Goal: Check status: Check status

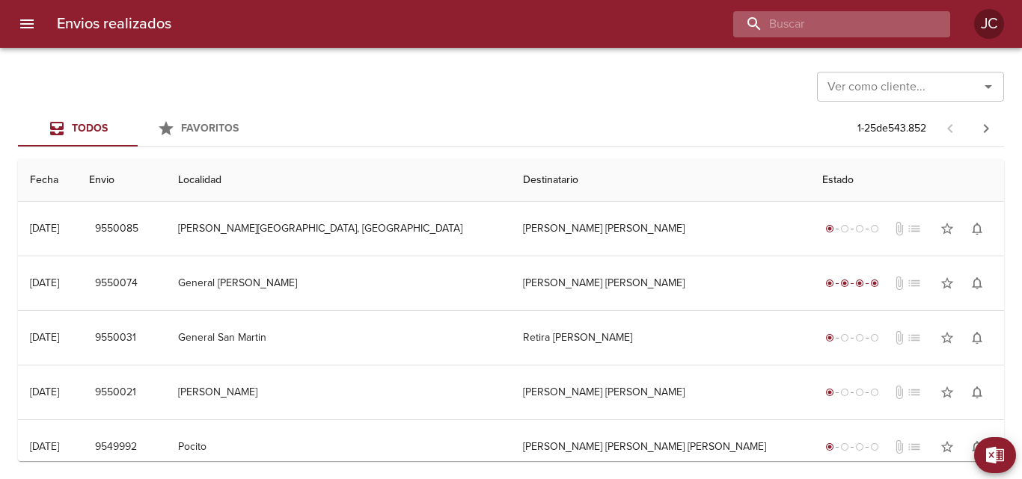
click at [868, 27] on input "buscar" at bounding box center [828, 24] width 191 height 26
paste input "9461521"
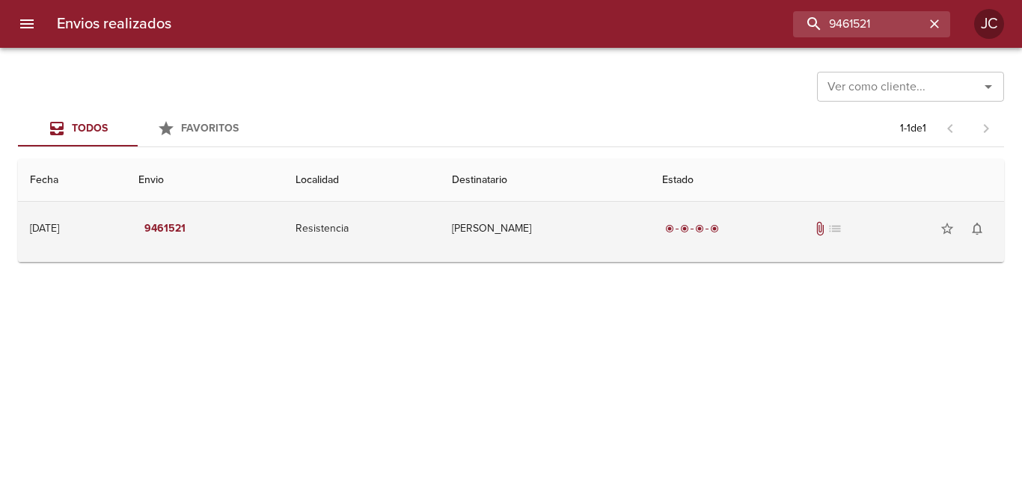
click at [540, 233] on td "[PERSON_NAME]" at bounding box center [545, 229] width 210 height 54
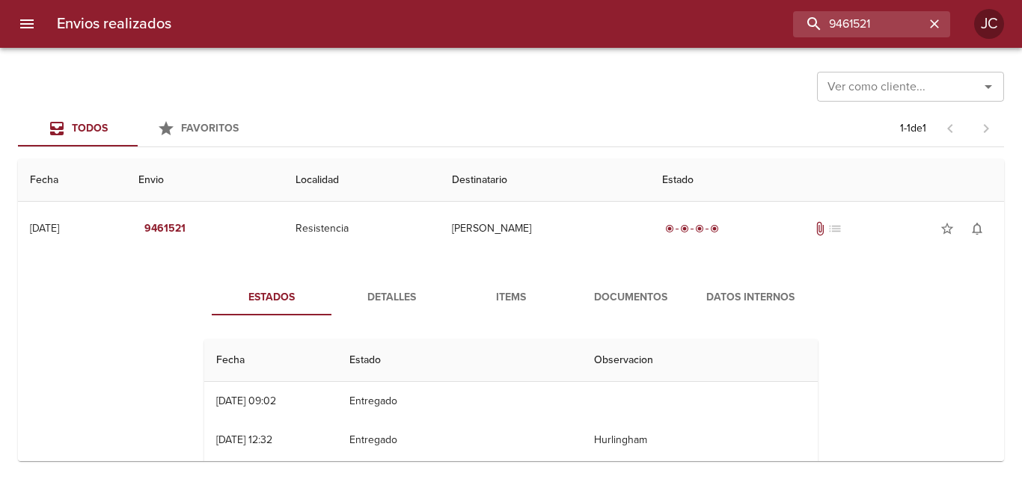
click at [585, 302] on span "Documentos" at bounding box center [631, 298] width 102 height 19
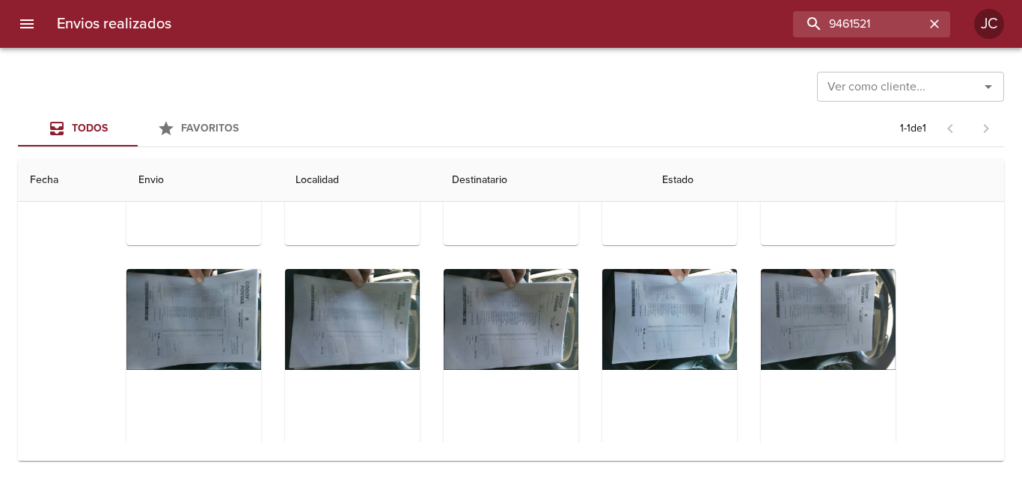
scroll to position [135, 0]
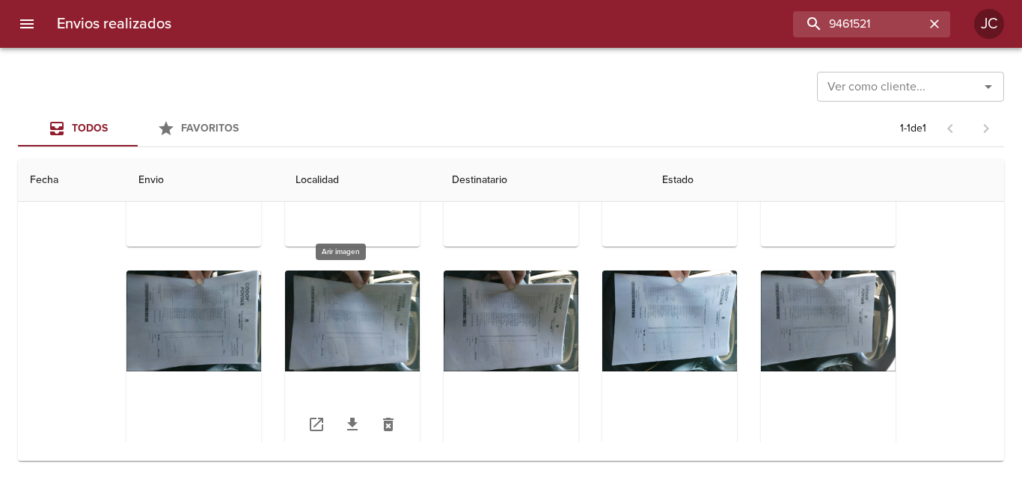
click at [323, 310] on div "Tabla de envíos del cliente" at bounding box center [352, 364] width 135 height 187
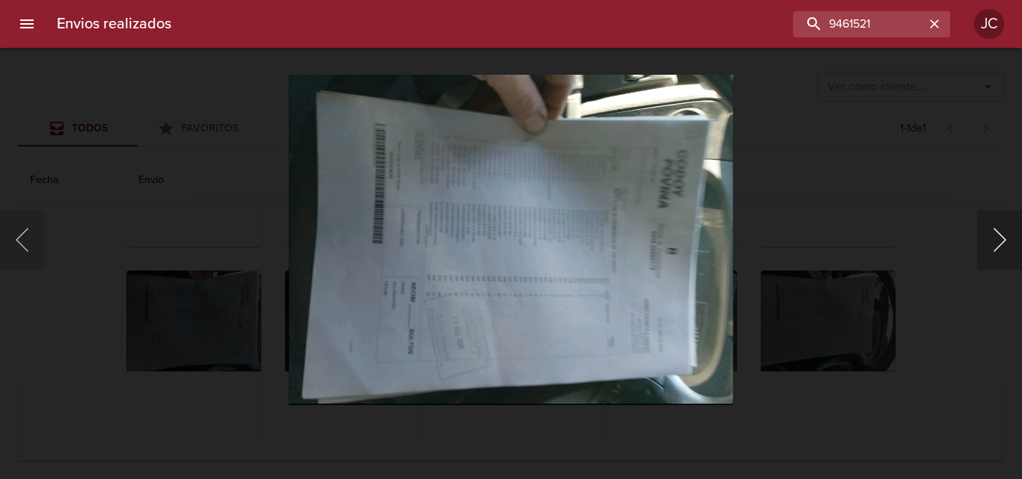
click at [990, 231] on button "Siguiente" at bounding box center [999, 240] width 45 height 60
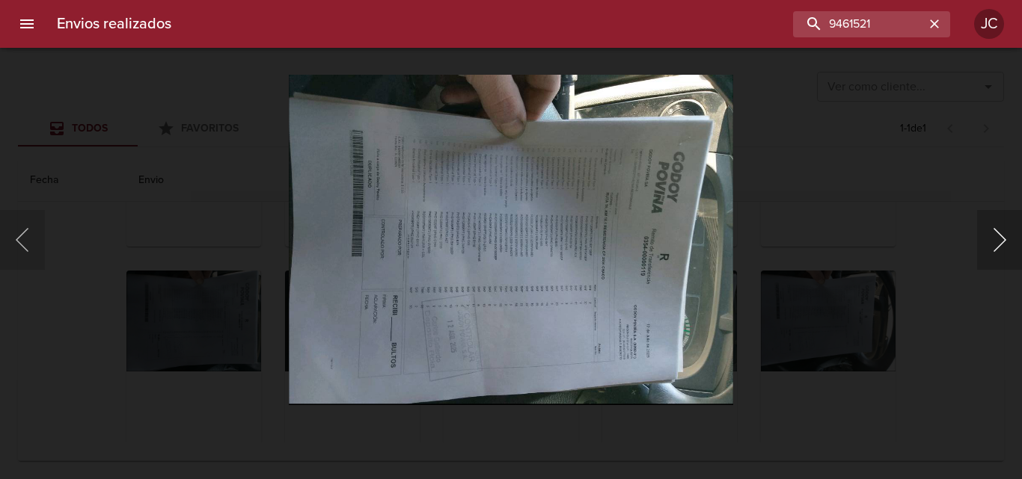
click at [990, 231] on button "Siguiente" at bounding box center [999, 240] width 45 height 60
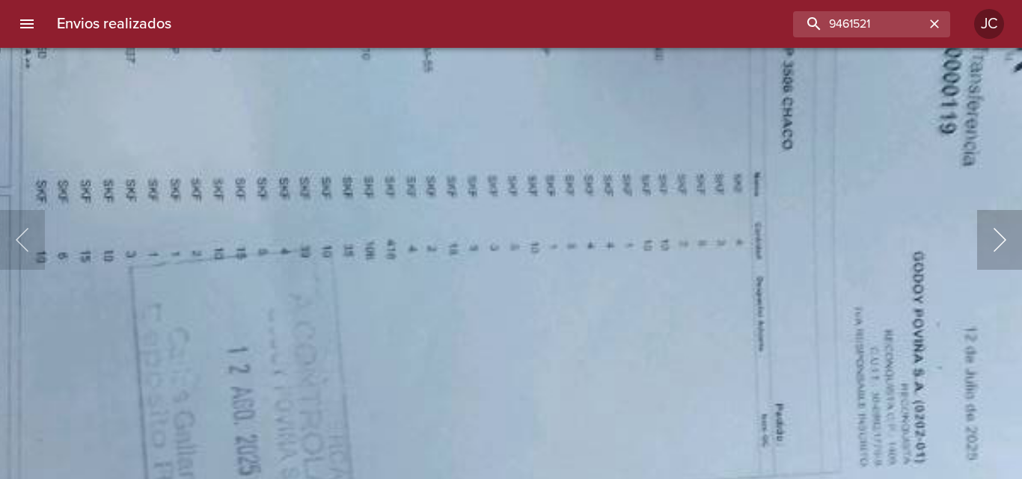
click at [994, 248] on button "Siguiente" at bounding box center [999, 240] width 45 height 60
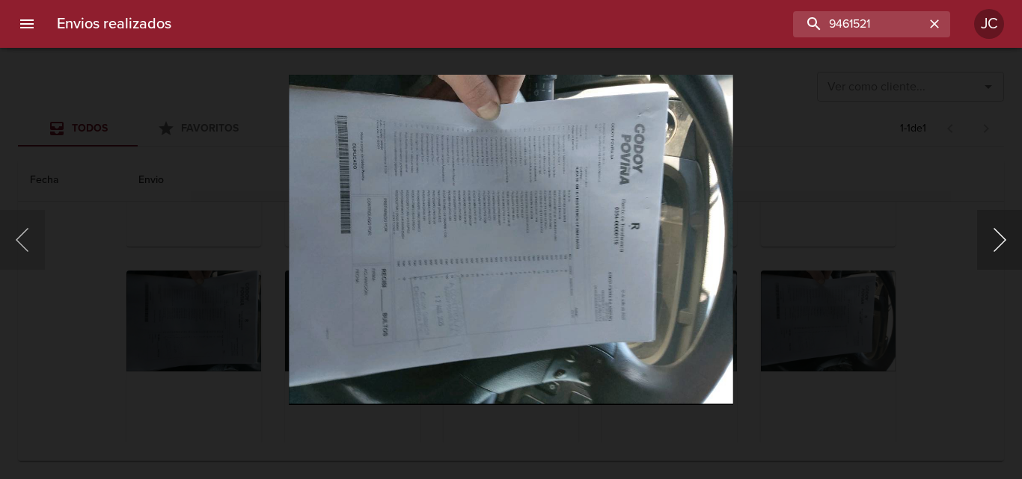
click at [994, 248] on button "Siguiente" at bounding box center [999, 240] width 45 height 60
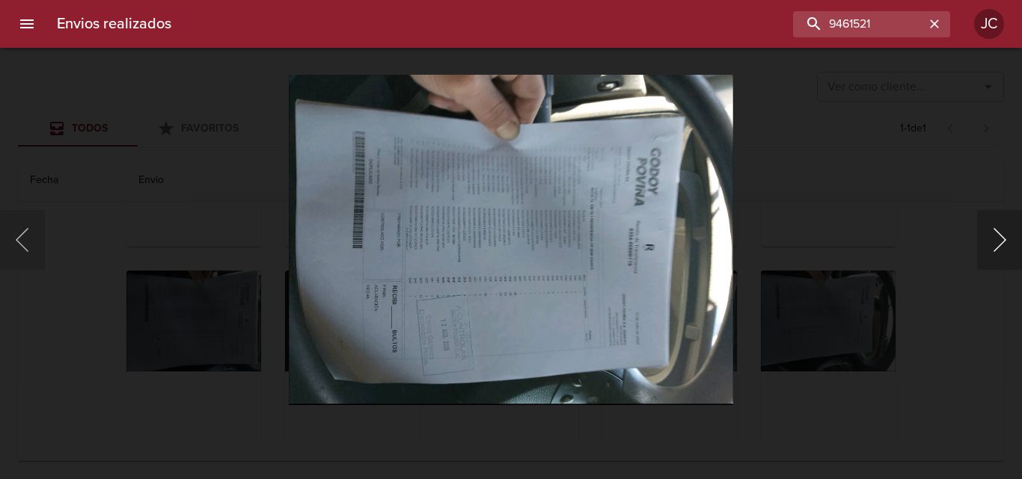
click at [994, 248] on button "Siguiente" at bounding box center [999, 240] width 45 height 60
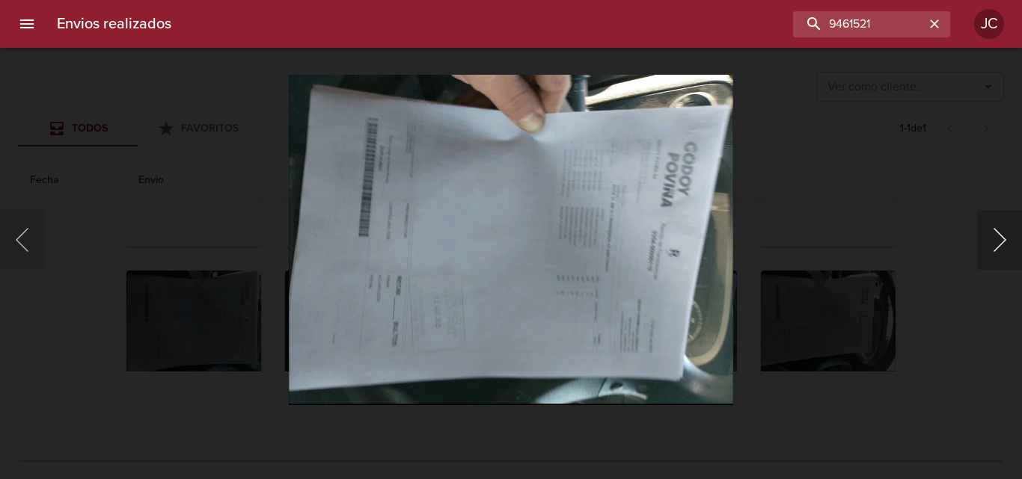
click at [994, 248] on button "Siguiente" at bounding box center [999, 240] width 45 height 60
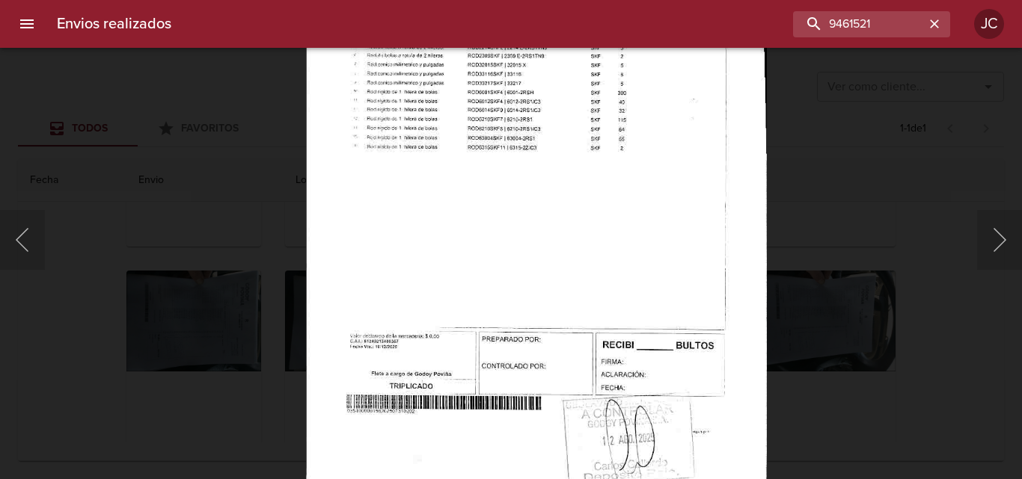
click at [672, 78] on img "Lightbox" at bounding box center [535, 166] width 461 height 663
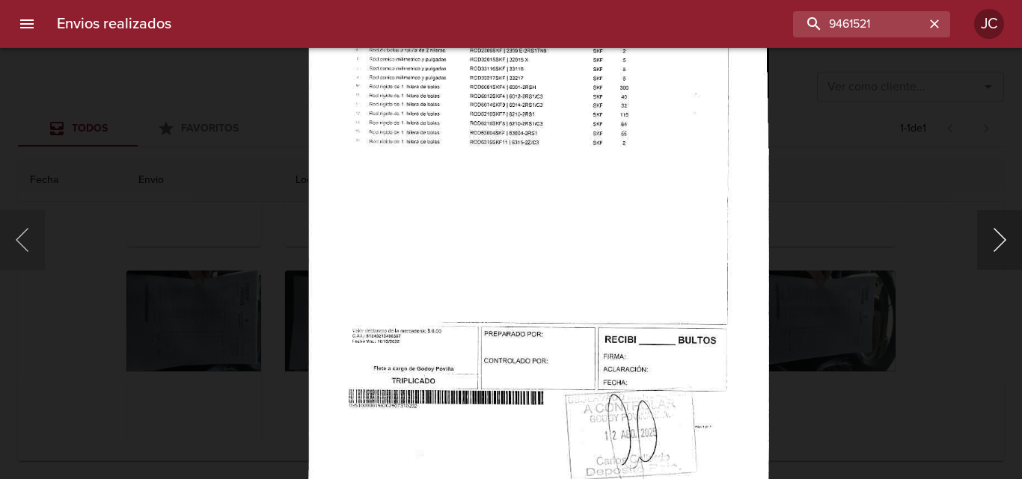
drag, startPoint x: 1020, startPoint y: 252, endPoint x: 1010, endPoint y: 250, distance: 10.7
click at [1018, 252] on button "Siguiente" at bounding box center [999, 240] width 45 height 60
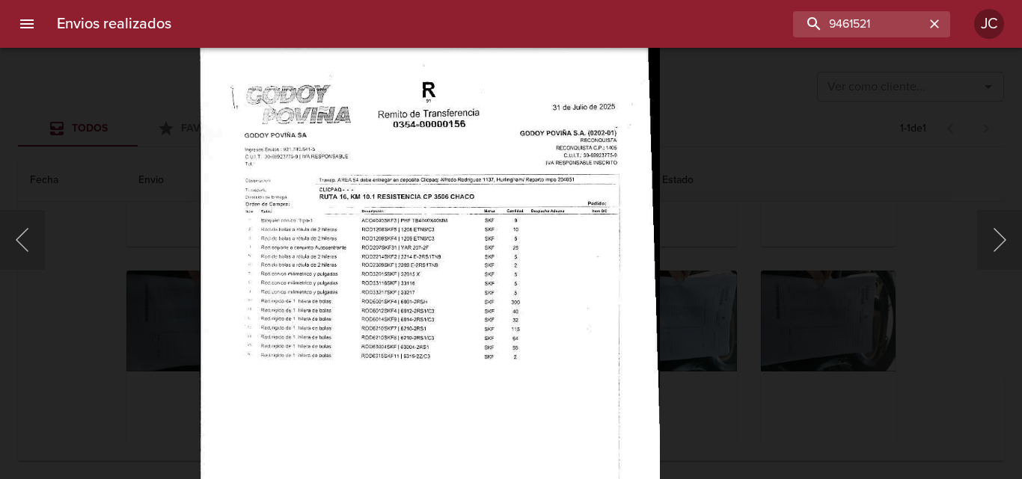
click at [638, 301] on img "Lightbox" at bounding box center [429, 375] width 460 height 663
click at [999, 245] on button "Siguiente" at bounding box center [999, 240] width 45 height 60
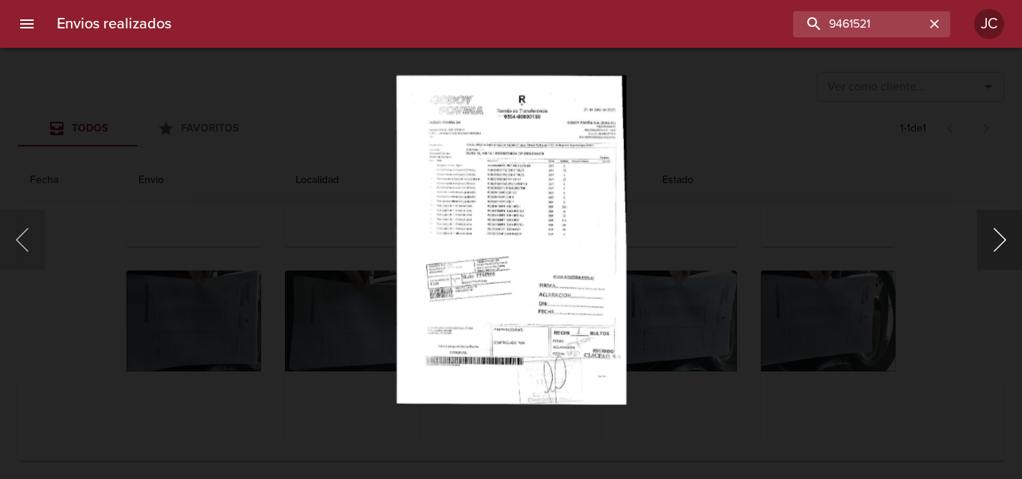
click at [999, 245] on button "Siguiente" at bounding box center [999, 240] width 45 height 60
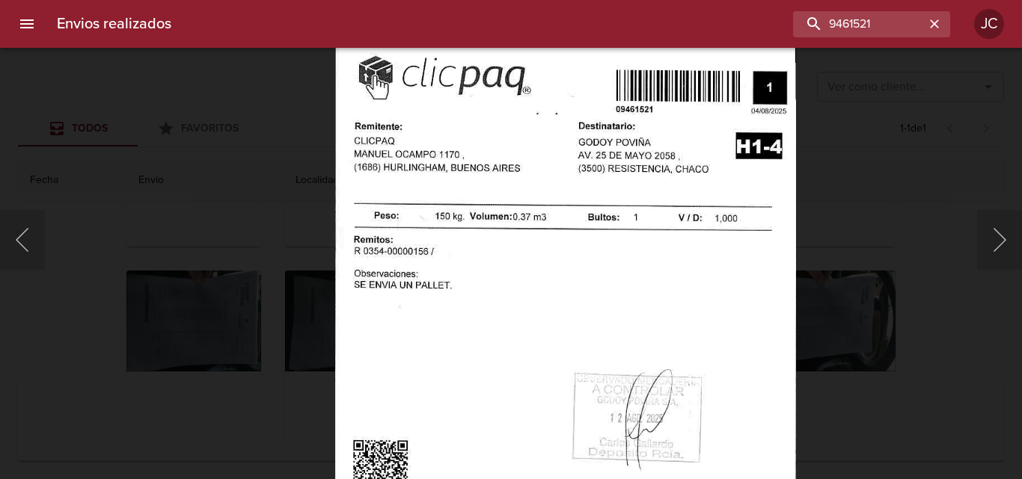
click at [521, 406] on img "Lightbox" at bounding box center [565, 361] width 461 height 663
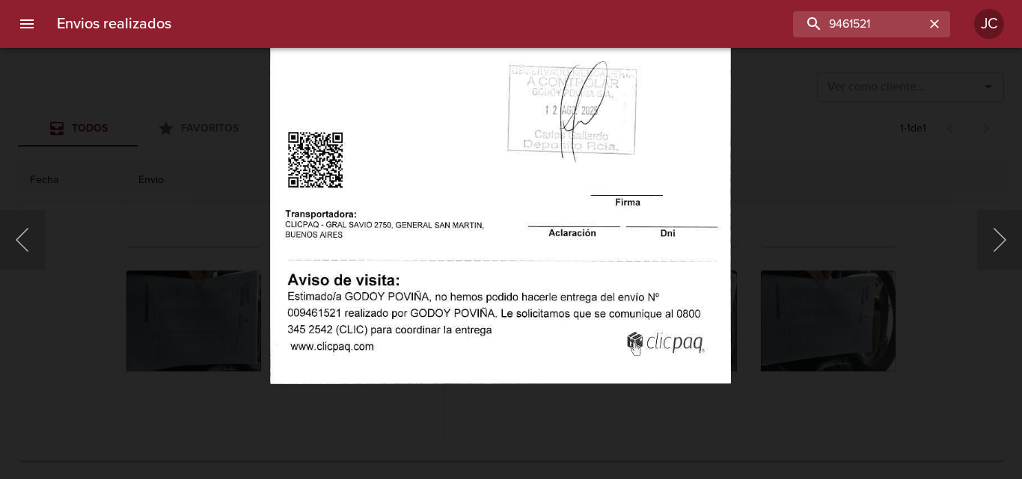
click at [414, 95] on img "Lightbox" at bounding box center [500, 53] width 461 height 663
click at [987, 234] on button "Siguiente" at bounding box center [999, 240] width 45 height 60
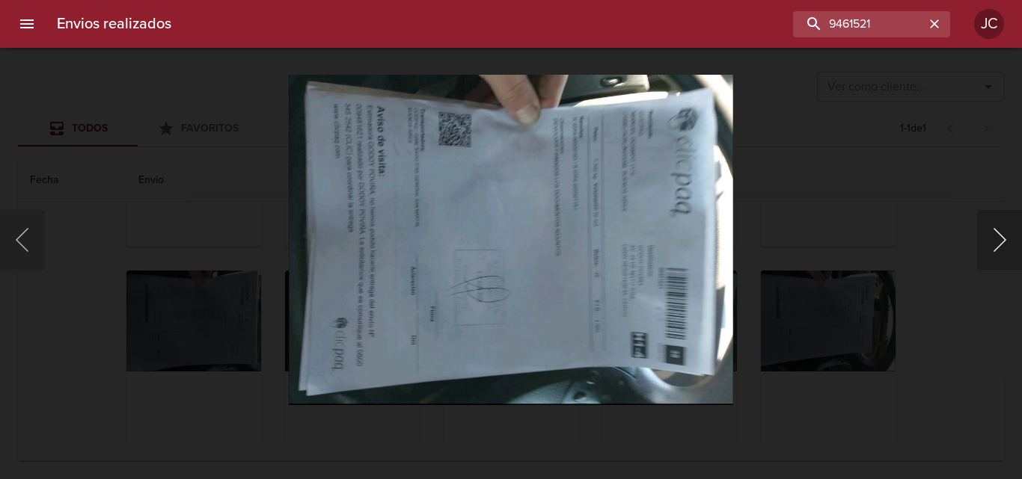
click at [1004, 239] on button "Siguiente" at bounding box center [999, 240] width 45 height 60
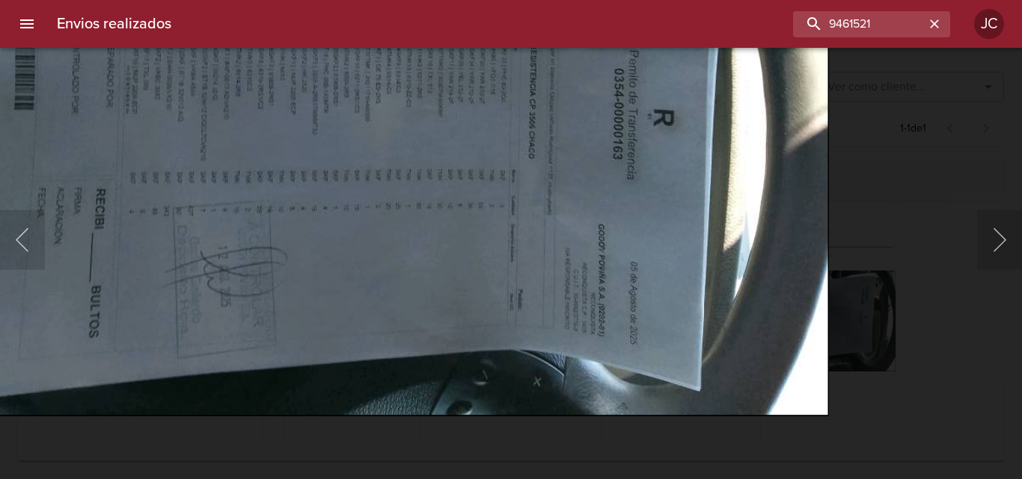
click at [652, 200] on img "Lightbox" at bounding box center [382, 85] width 893 height 663
drag, startPoint x: 885, startPoint y: 177, endPoint x: 764, endPoint y: 202, distance: 123.8
click at [884, 177] on div "Lightbox" at bounding box center [511, 239] width 1022 height 479
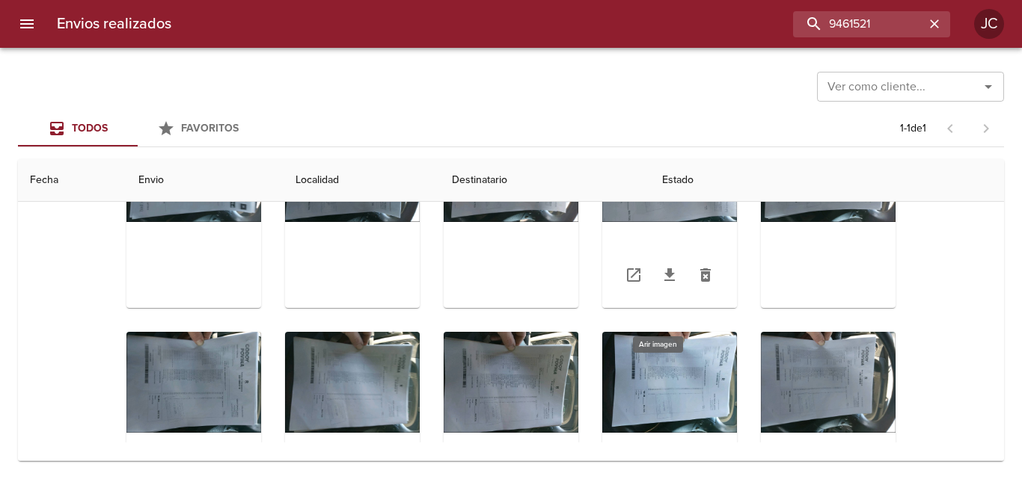
scroll to position [0, 0]
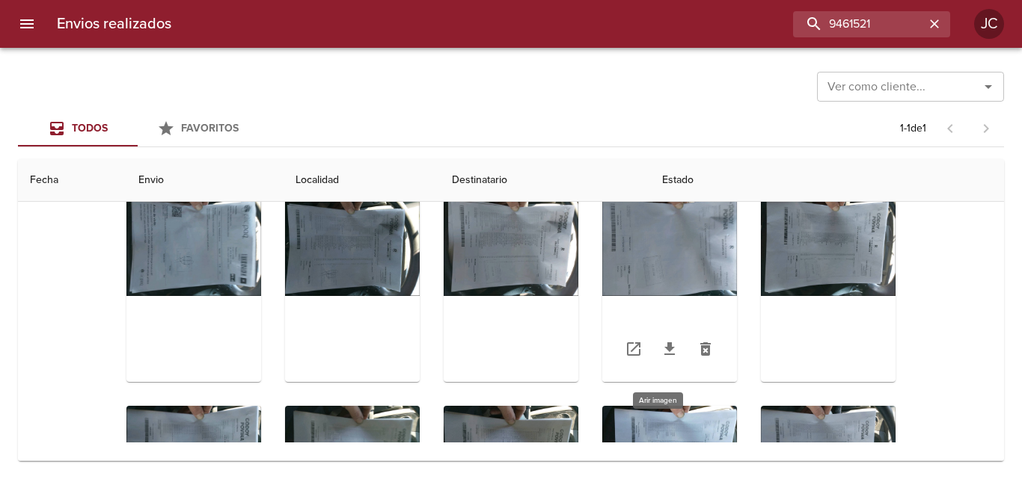
click at [627, 226] on div "Tabla de envíos del cliente" at bounding box center [669, 288] width 135 height 187
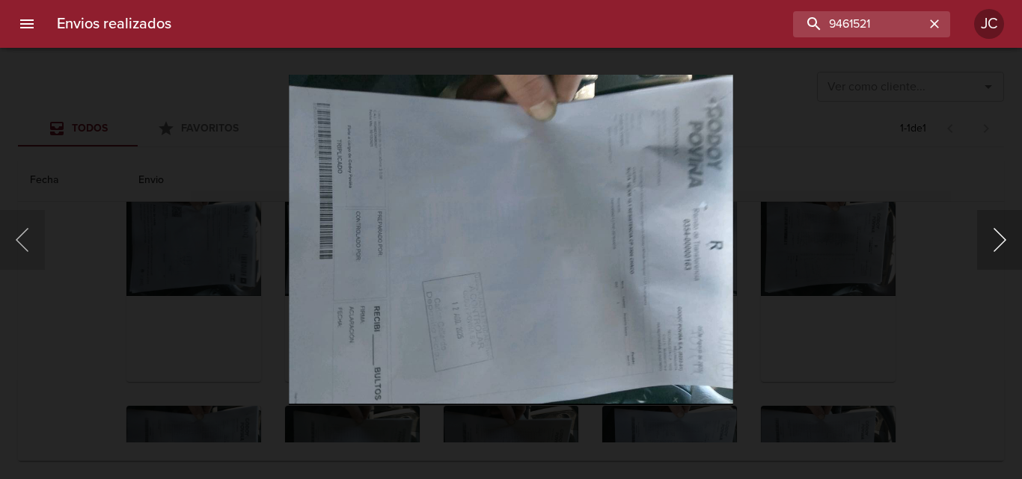
click at [978, 236] on button "Siguiente" at bounding box center [999, 240] width 45 height 60
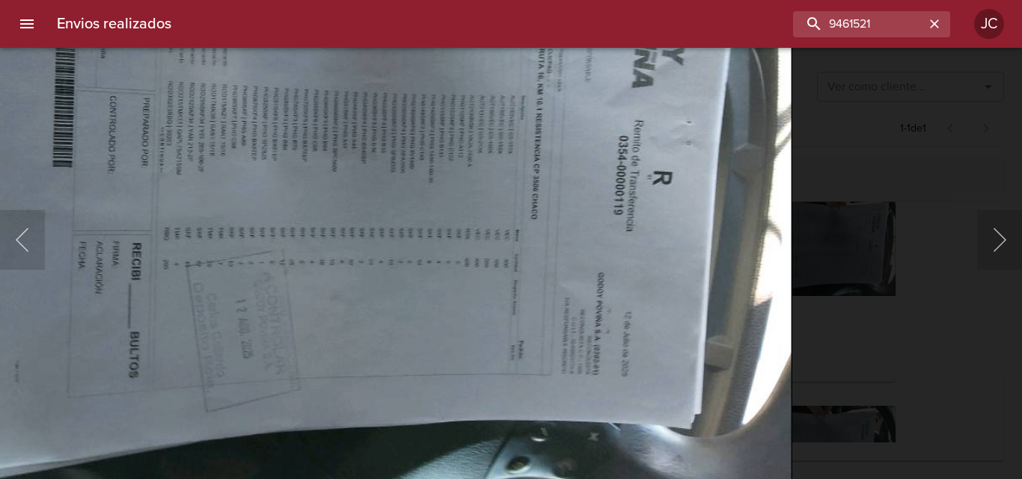
click at [711, 263] on img "Lightbox" at bounding box center [345, 174] width 893 height 663
click at [981, 230] on button "Siguiente" at bounding box center [999, 240] width 45 height 60
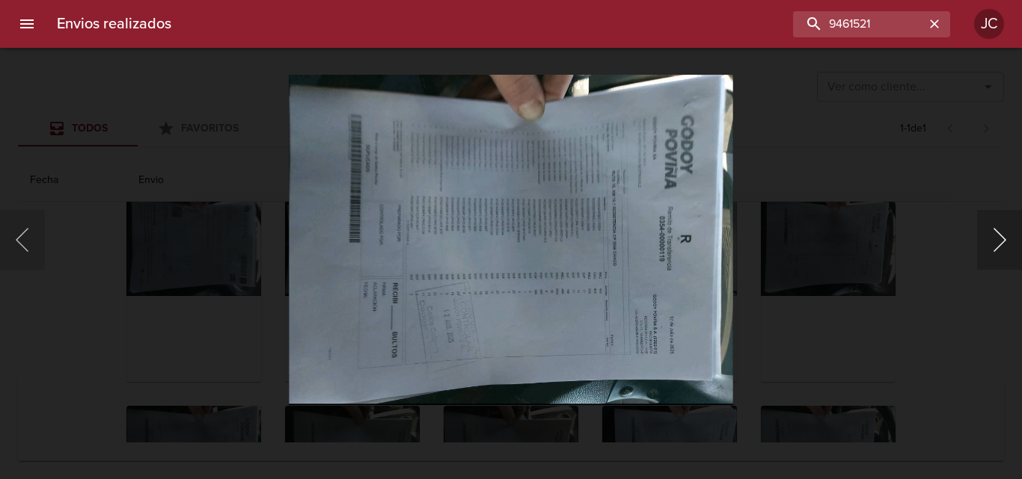
click at [981, 230] on button "Siguiente" at bounding box center [999, 240] width 45 height 60
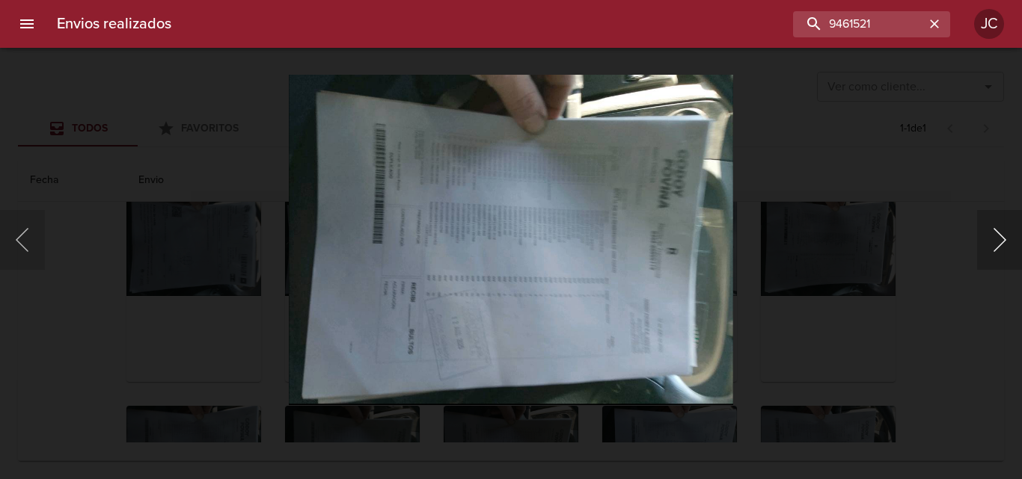
click at [981, 230] on button "Siguiente" at bounding box center [999, 240] width 45 height 60
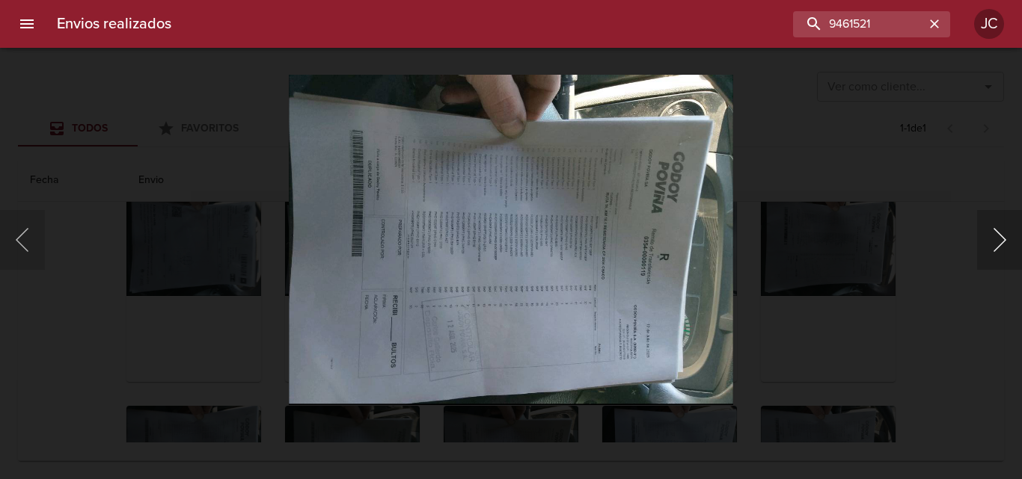
click at [993, 245] on button "Siguiente" at bounding box center [999, 240] width 45 height 60
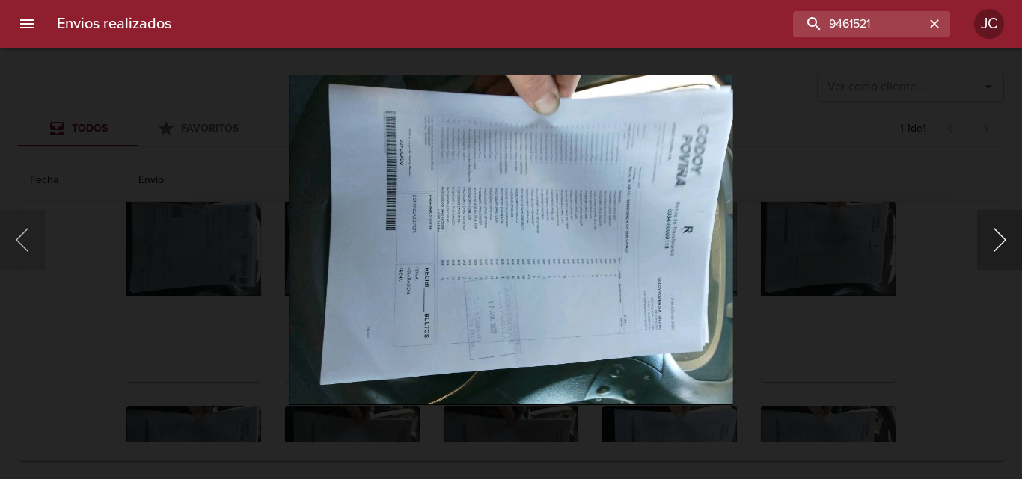
click at [993, 244] on button "Siguiente" at bounding box center [999, 240] width 45 height 60
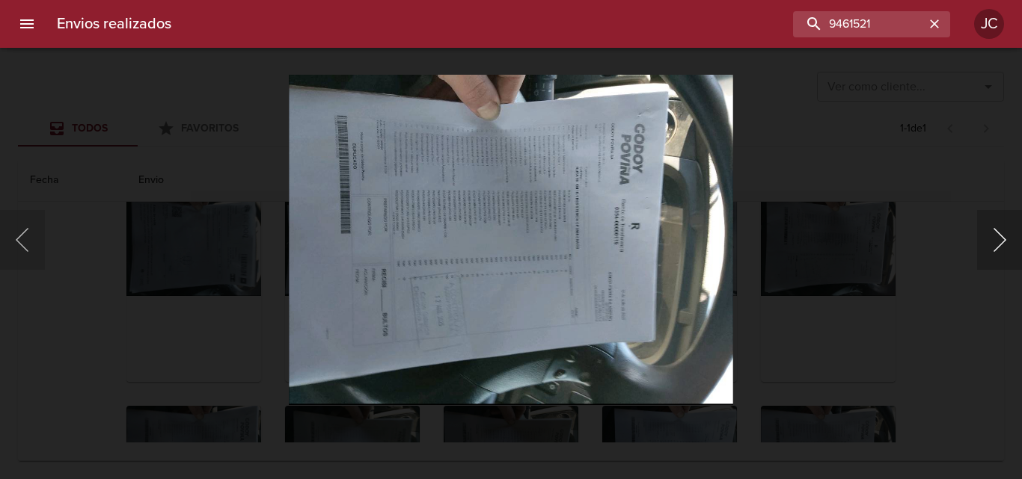
click at [993, 244] on button "Siguiente" at bounding box center [999, 240] width 45 height 60
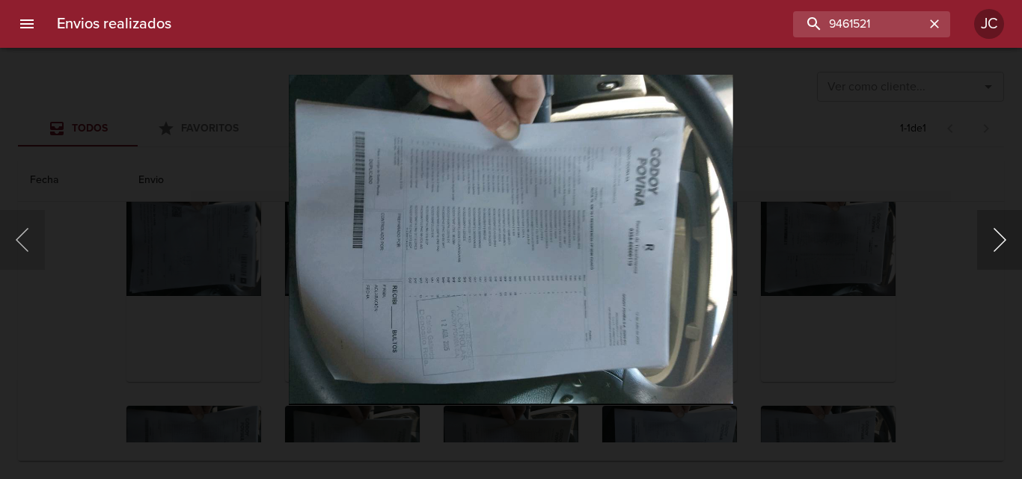
click at [993, 244] on button "Siguiente" at bounding box center [999, 240] width 45 height 60
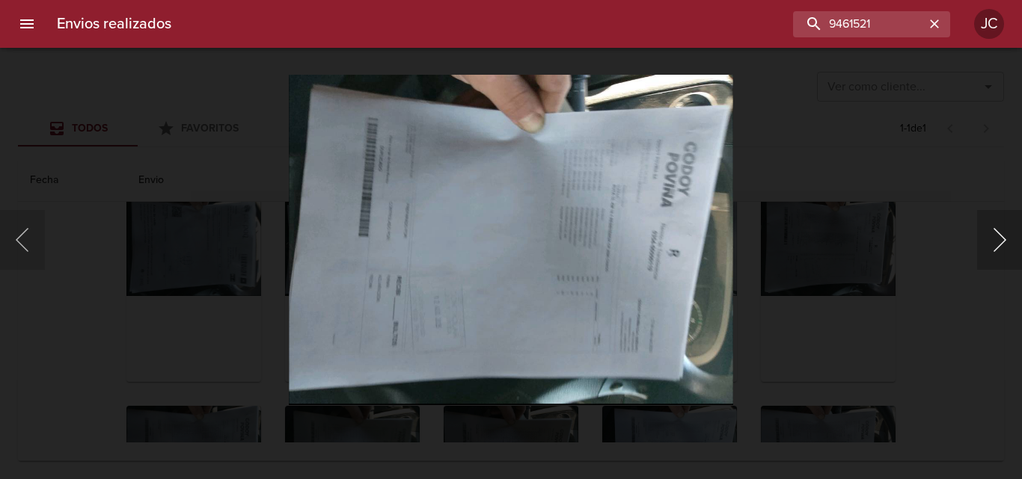
click at [993, 244] on button "Siguiente" at bounding box center [999, 240] width 45 height 60
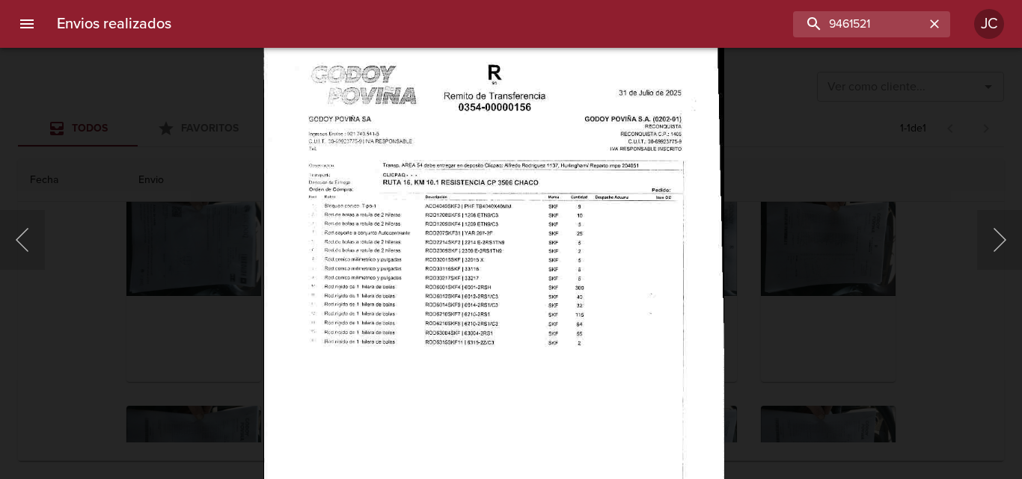
click at [539, 174] on img "Lightbox" at bounding box center [493, 362] width 461 height 663
click at [845, 264] on div "Lightbox" at bounding box center [511, 239] width 1022 height 479
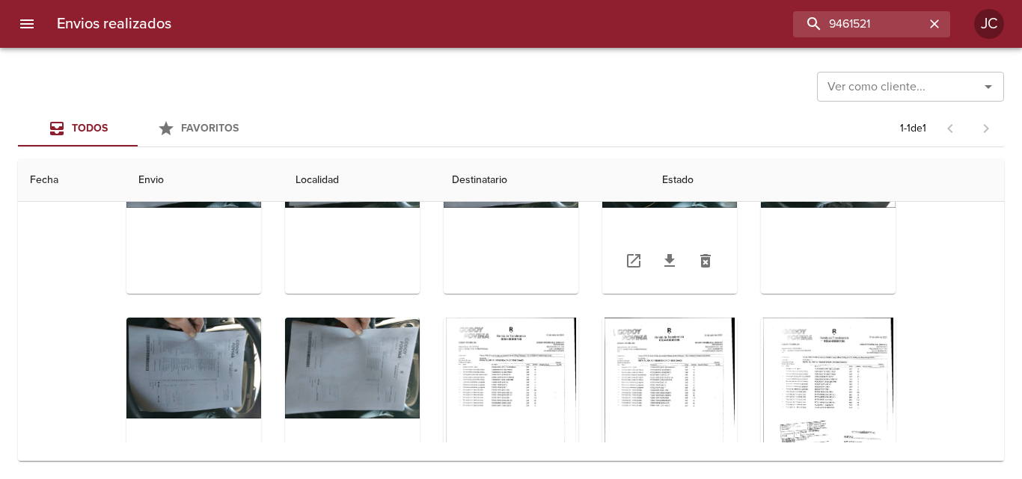
scroll to position [524, 0]
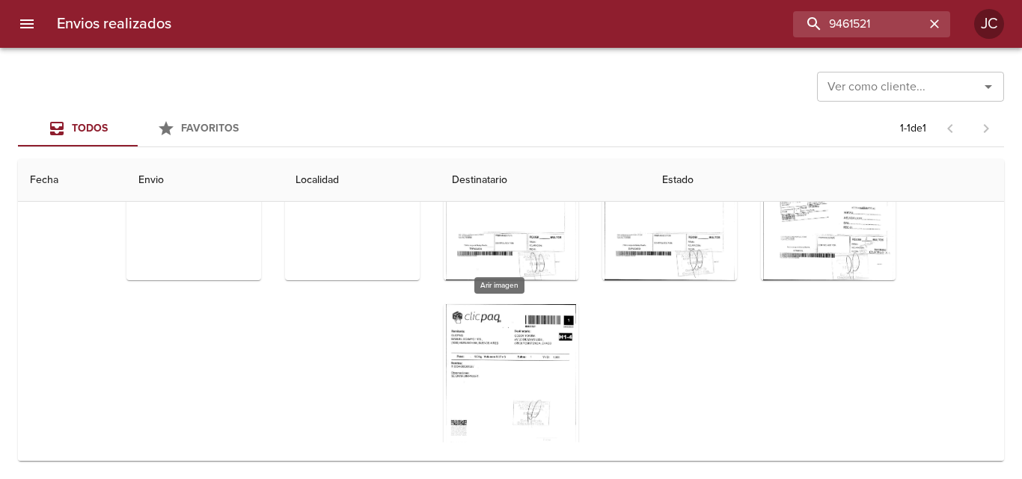
click at [533, 337] on div "Tabla de envíos del cliente" at bounding box center [511, 397] width 135 height 187
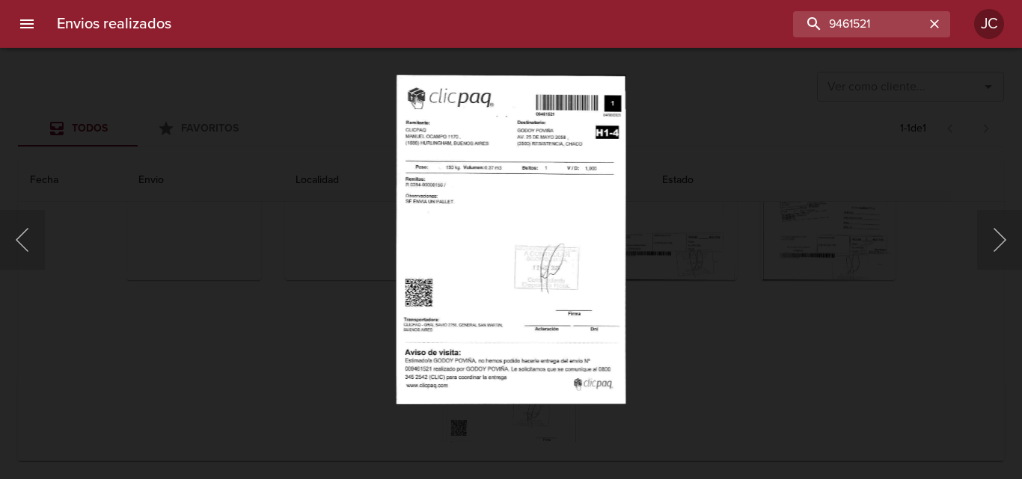
click at [675, 115] on div "Lightbox" at bounding box center [511, 239] width 1022 height 479
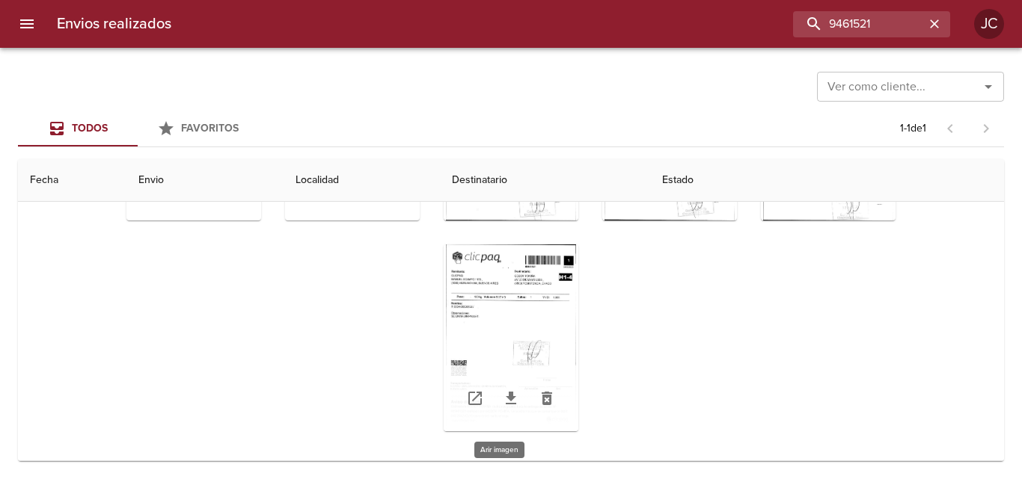
scroll to position [584, 0]
click at [506, 394] on icon "Tabla de envíos del cliente" at bounding box center [511, 398] width 18 height 18
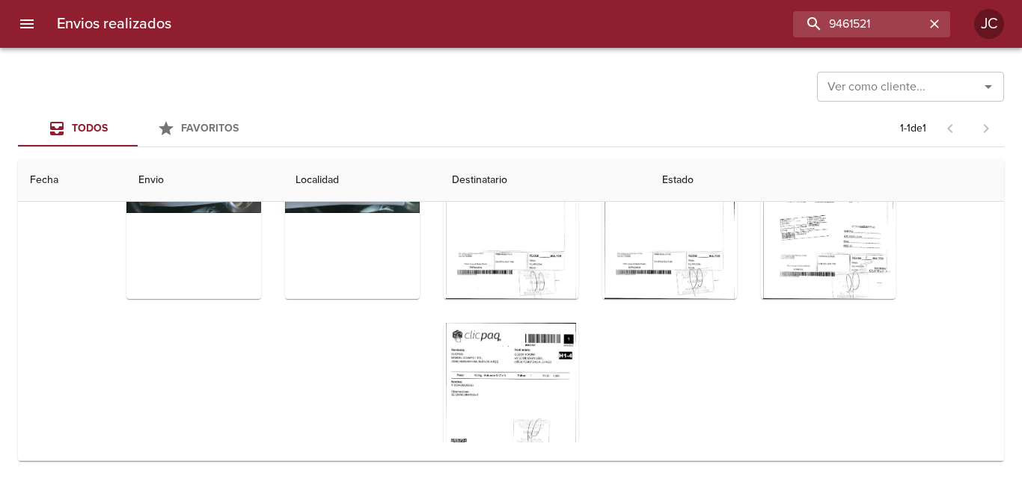
scroll to position [435, 0]
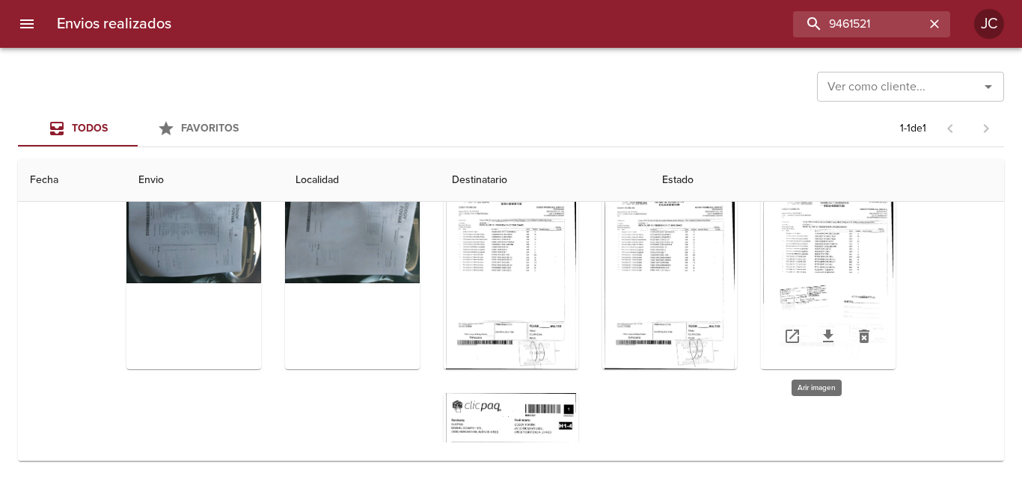
click at [795, 266] on div "Tabla de envíos del cliente" at bounding box center [828, 276] width 135 height 187
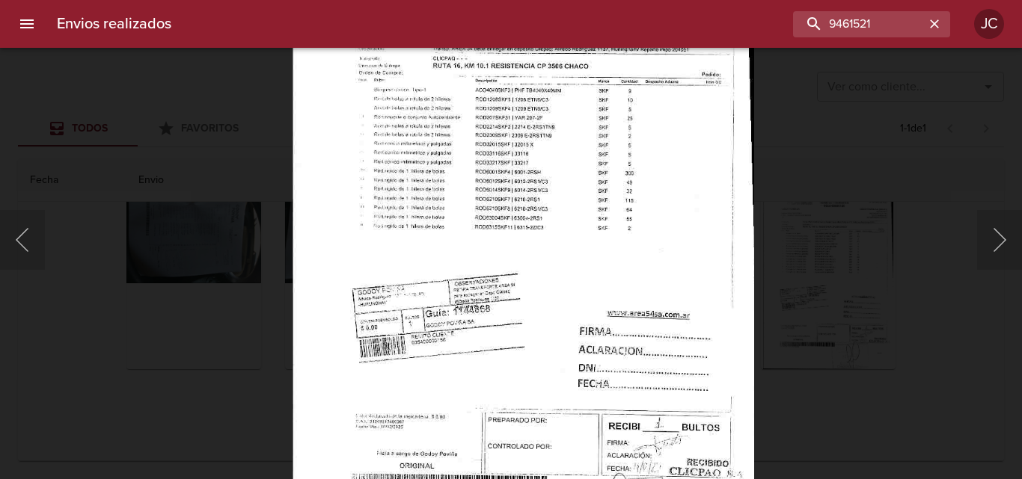
click at [530, 251] on img "Lightbox" at bounding box center [523, 239] width 462 height 663
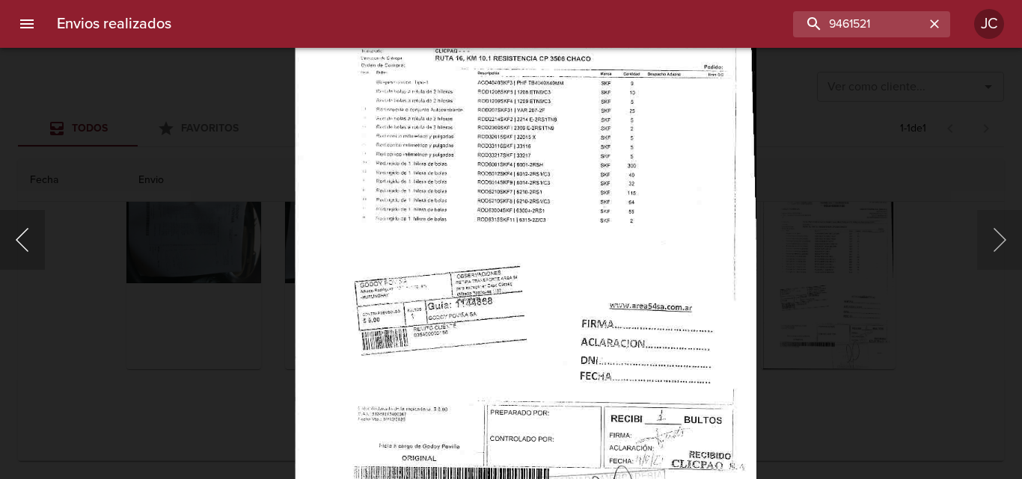
click at [43, 243] on div "Lightbox" at bounding box center [511, 239] width 1022 height 479
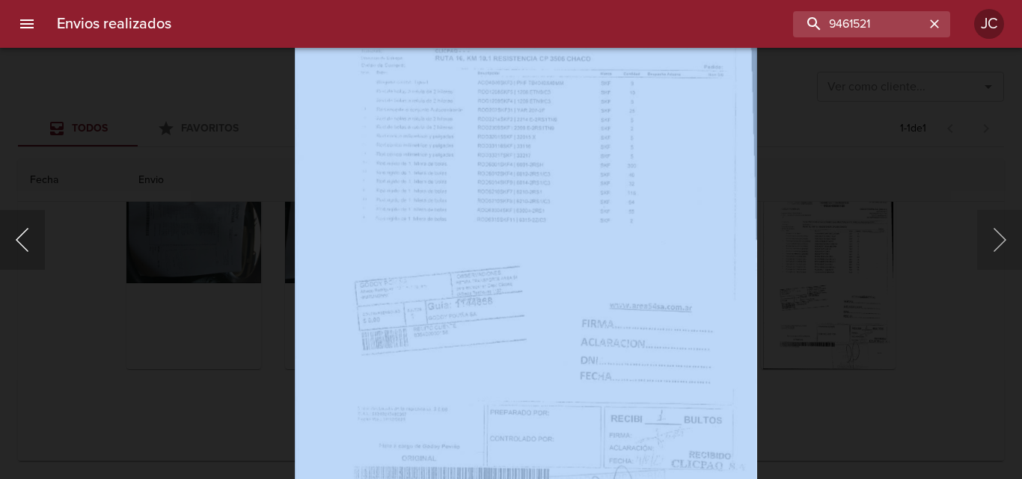
click at [34, 243] on button "Anterior" at bounding box center [22, 240] width 45 height 60
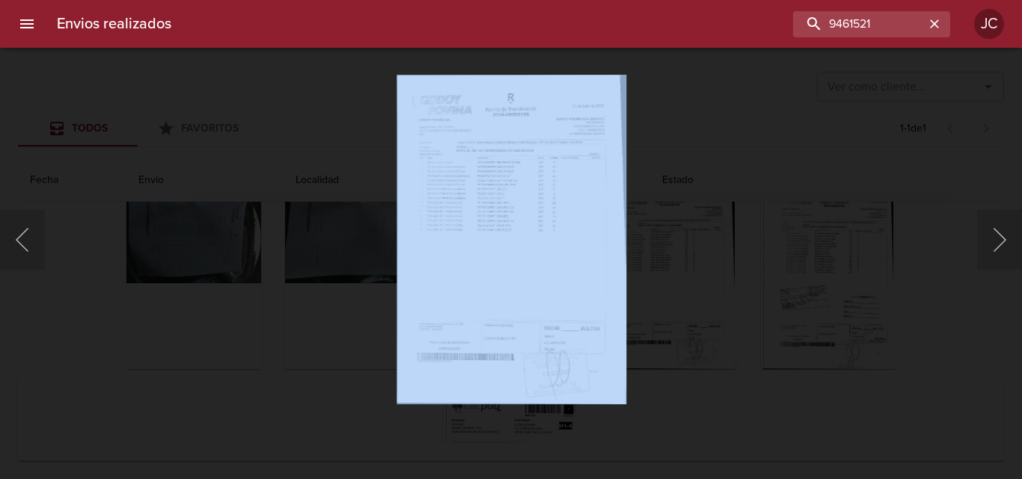
click at [681, 210] on div "Lightbox" at bounding box center [511, 239] width 1022 height 479
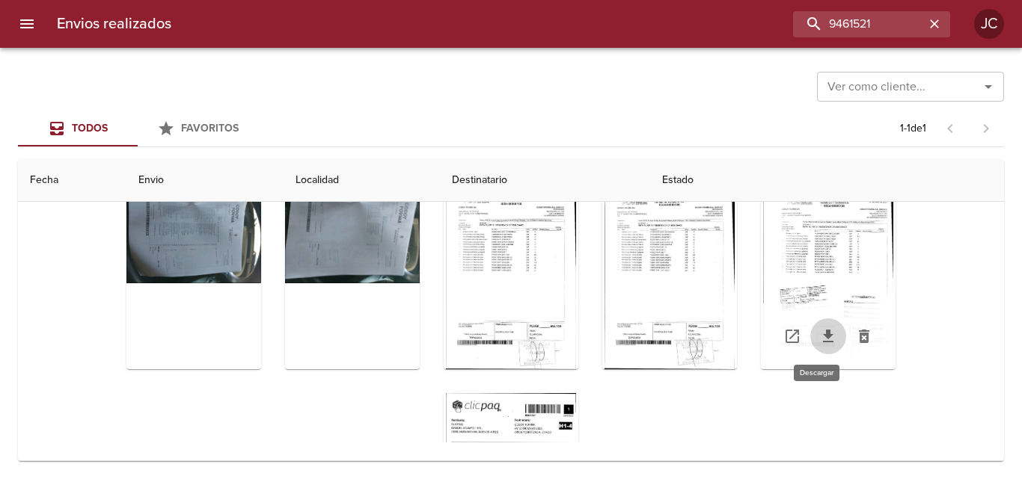
click at [819, 337] on icon "Tabla de envíos del cliente" at bounding box center [828, 337] width 18 height 18
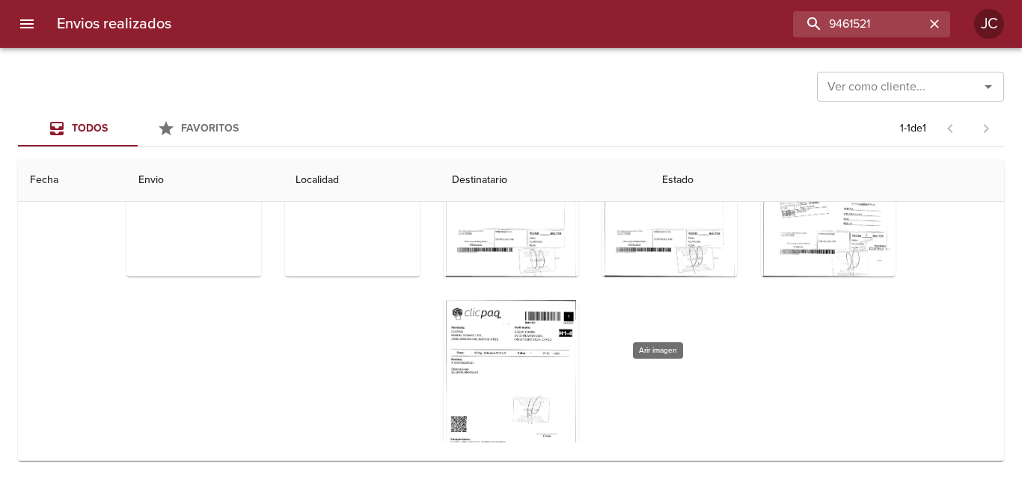
scroll to position [360, 0]
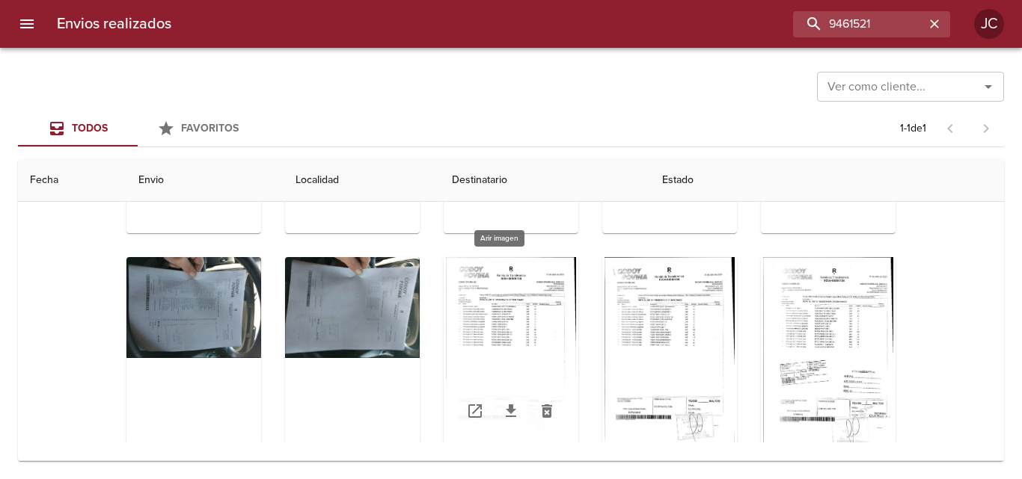
click at [533, 292] on div "Tabla de envíos del cliente" at bounding box center [511, 350] width 135 height 187
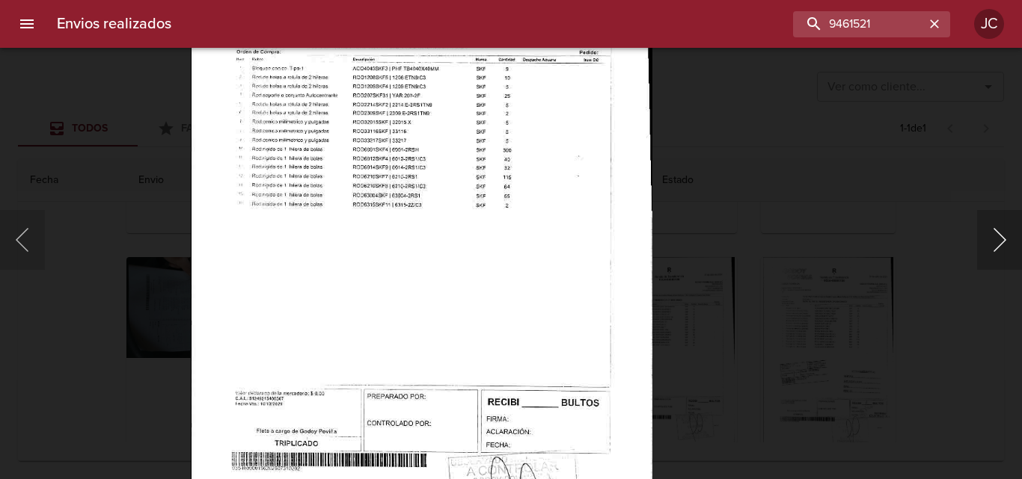
click at [1002, 245] on button "Siguiente" at bounding box center [999, 240] width 45 height 60
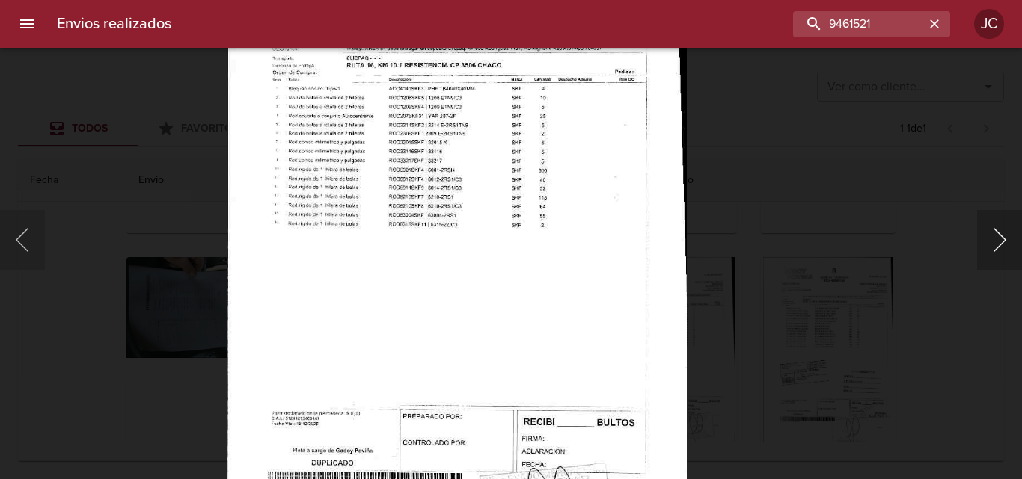
click at [979, 223] on button "Siguiente" at bounding box center [999, 240] width 45 height 60
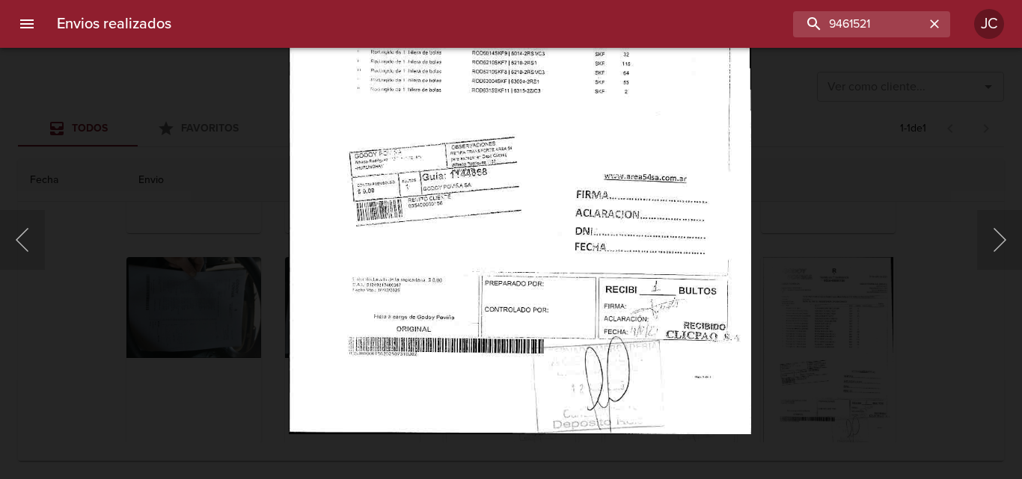
click at [686, 85] on img "Lightbox" at bounding box center [520, 102] width 462 height 663
click at [846, 210] on div "Lightbox" at bounding box center [511, 239] width 1022 height 479
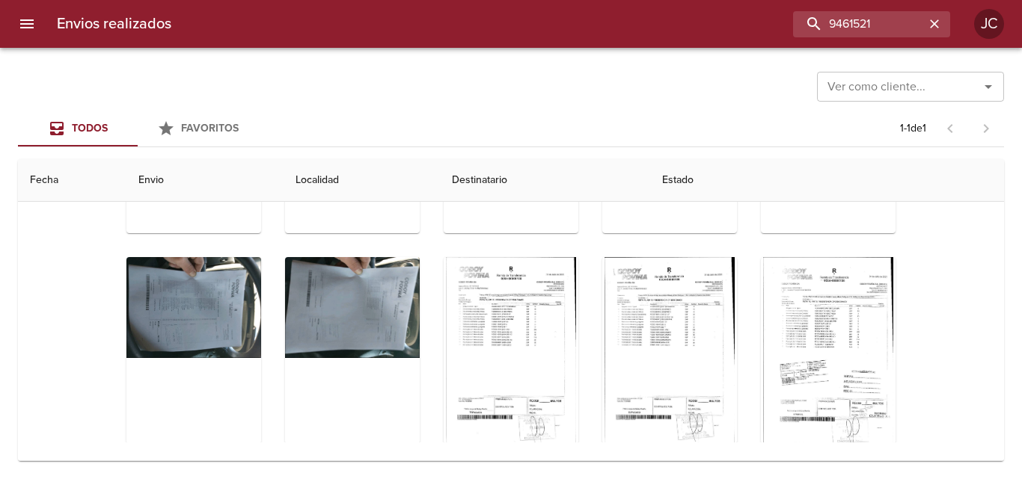
click at [848, 8] on div "Envios realizados 9461521 JC" at bounding box center [511, 24] width 1022 height 48
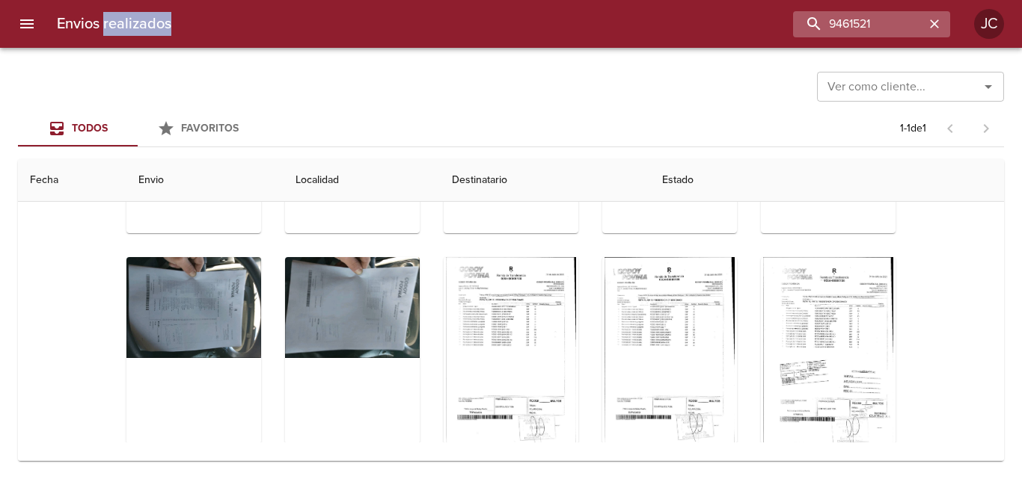
drag, startPoint x: 848, startPoint y: 8, endPoint x: 845, endPoint y: 18, distance: 10.2
click at [845, 18] on div "Envios realizados 9461521 JC" at bounding box center [511, 24] width 1022 height 48
click at [845, 19] on input "9461521" at bounding box center [828, 24] width 191 height 26
paste input "6102"
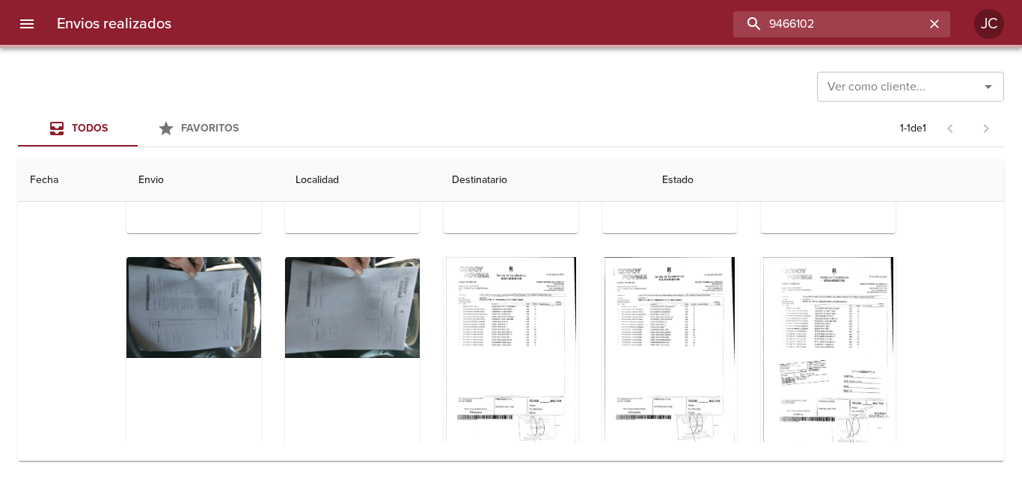
scroll to position [0, 0]
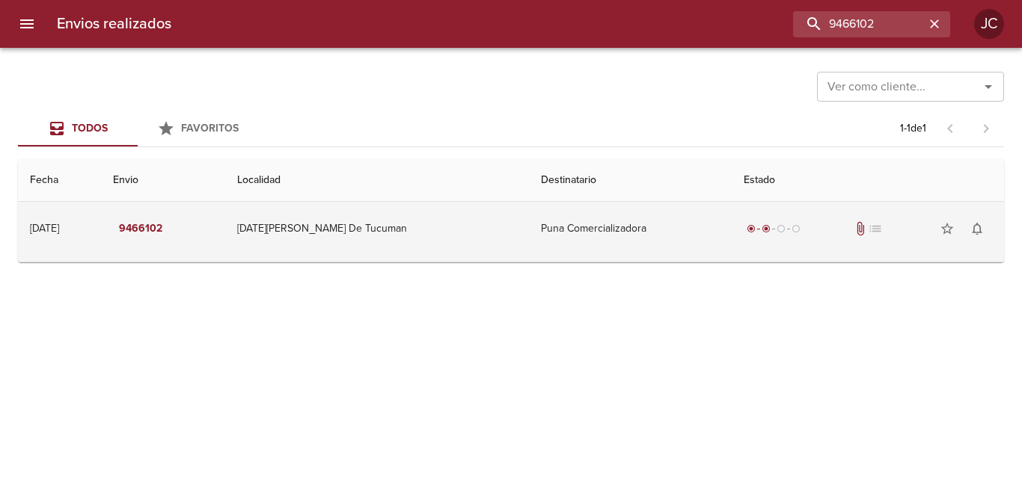
drag, startPoint x: 617, startPoint y: 207, endPoint x: 606, endPoint y: 218, distance: 15.3
click at [610, 213] on td "Puna Comercializadora" at bounding box center [630, 229] width 203 height 54
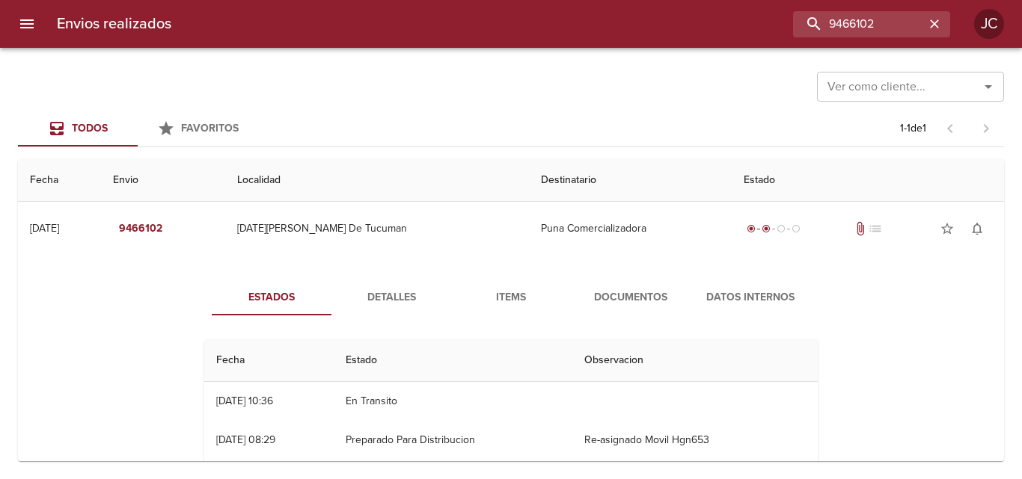
click at [644, 306] on span "Documentos" at bounding box center [631, 298] width 102 height 19
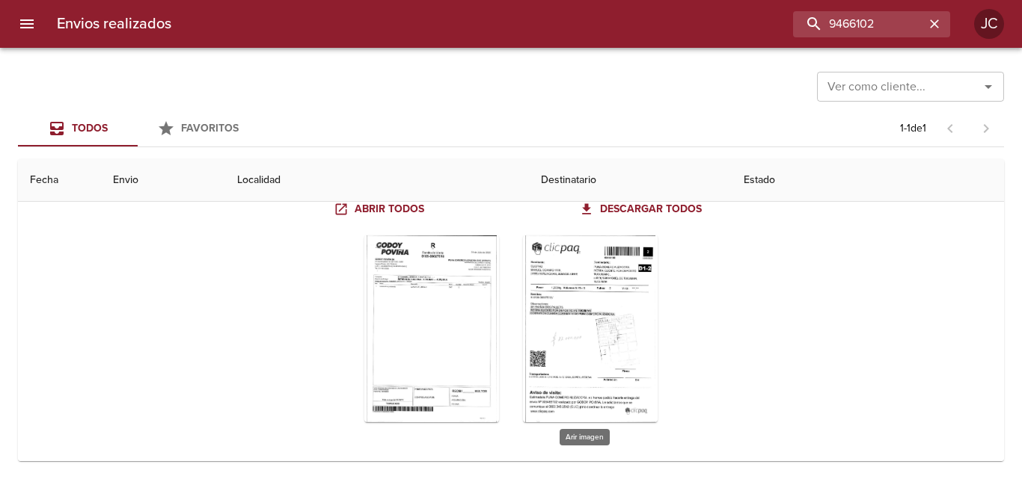
scroll to position [147, 0]
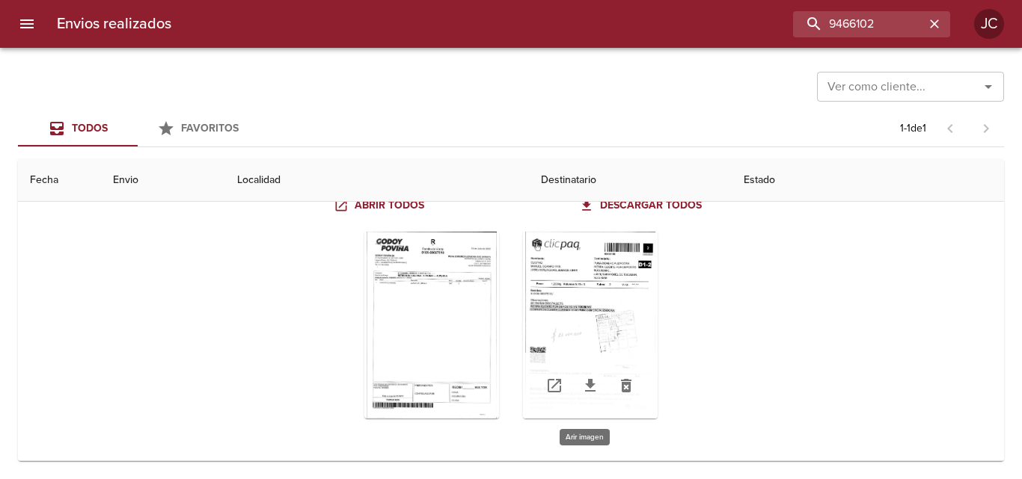
click at [616, 333] on div "Tabla de envíos del cliente" at bounding box center [590, 325] width 135 height 187
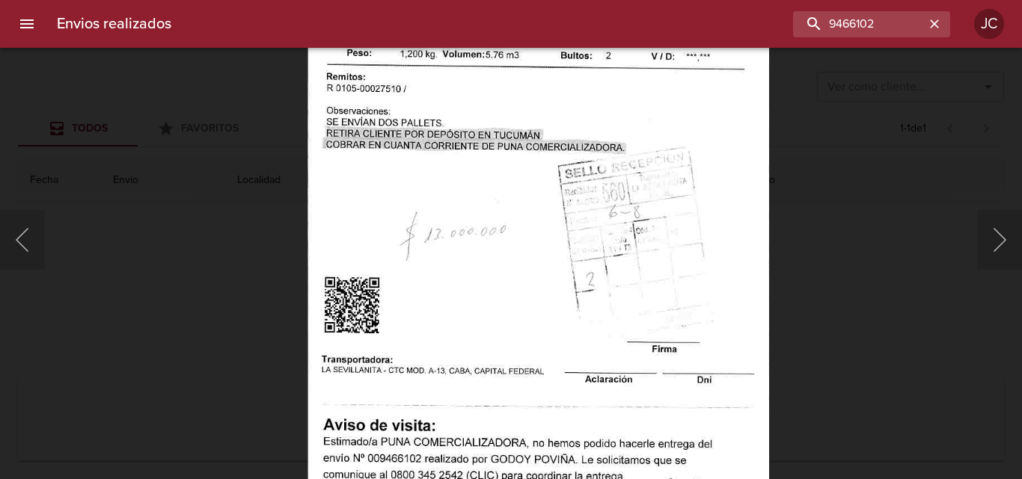
click at [604, 263] on img "Lightbox" at bounding box center [538, 199] width 462 height 663
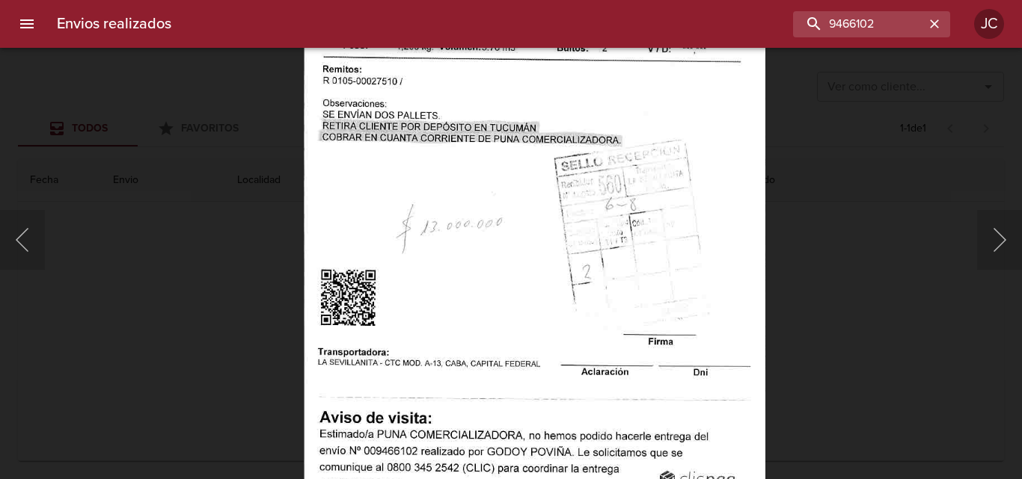
click at [12, 236] on div at bounding box center [7, 239] width 15 height 479
click at [22, 245] on button "Anterior" at bounding box center [22, 240] width 45 height 60
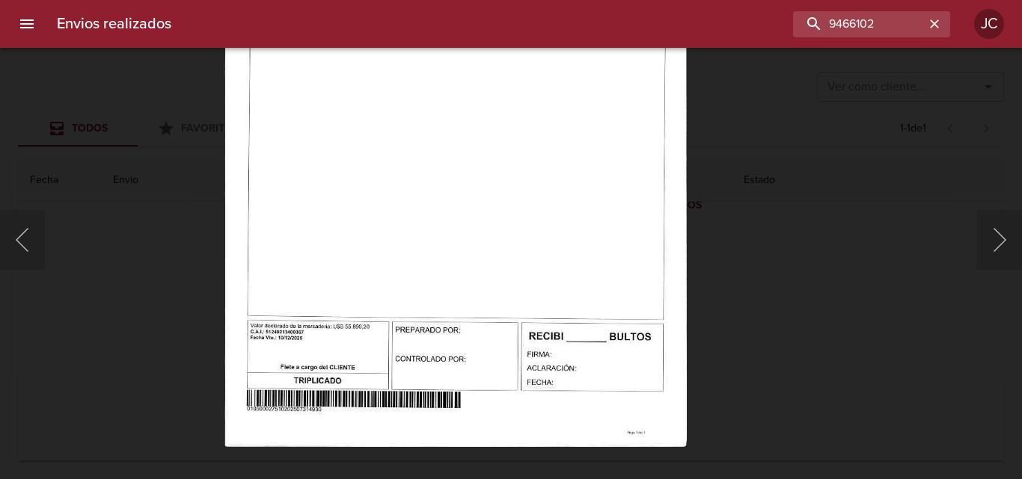
click at [514, 100] on img "Lightbox" at bounding box center [455, 116] width 462 height 663
click at [1007, 251] on button "Siguiente" at bounding box center [999, 240] width 45 height 60
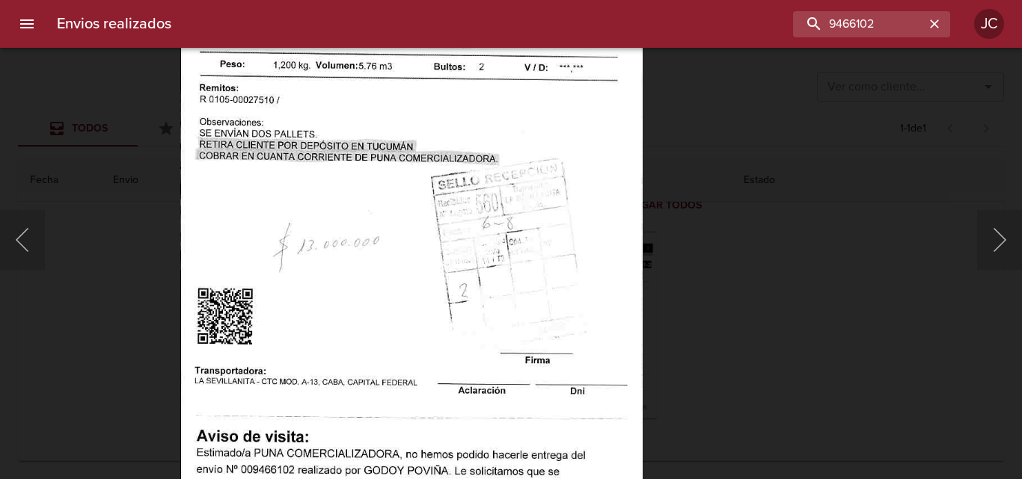
click at [588, 252] on img "Lightbox" at bounding box center [411, 211] width 462 height 663
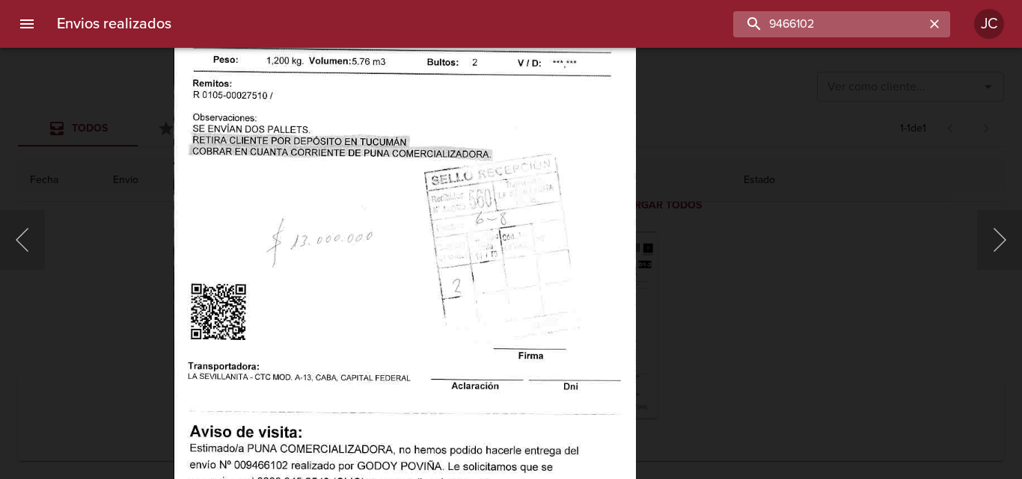
click at [857, 20] on input "9466102" at bounding box center [828, 24] width 191 height 26
click at [856, 20] on input "9466102" at bounding box center [828, 24] width 191 height 26
paste input "81621"
type input "9481621"
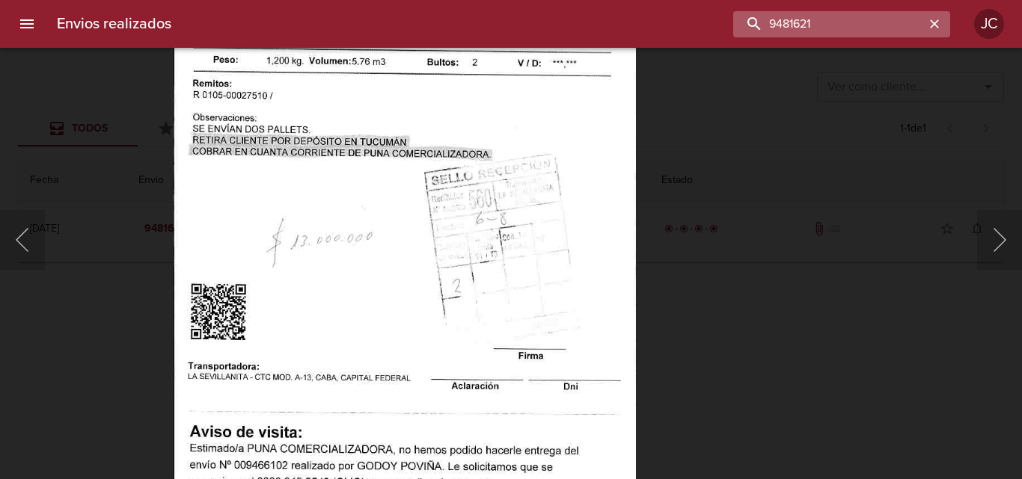
scroll to position [0, 0]
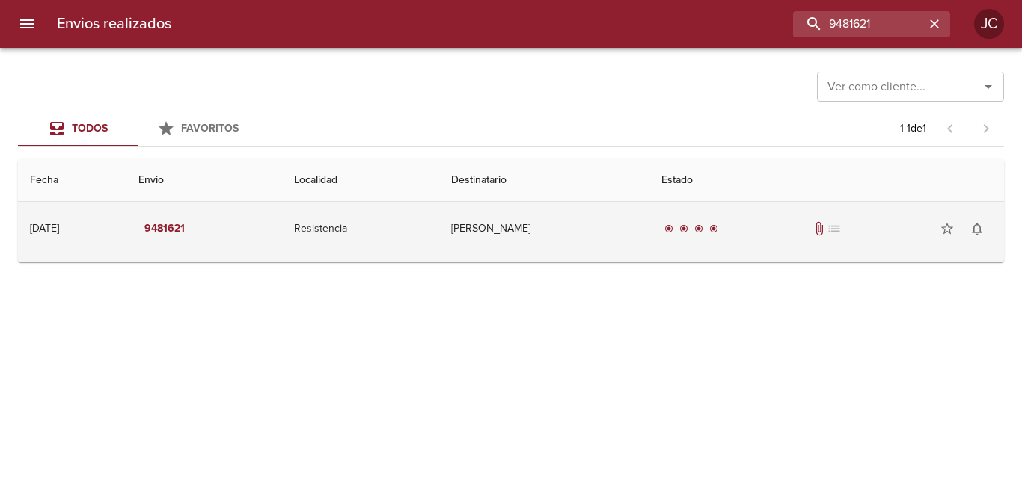
click at [731, 248] on td "radio_button_checked radio_button_checked radio_button_checked radio_button_che…" at bounding box center [826, 229] width 355 height 54
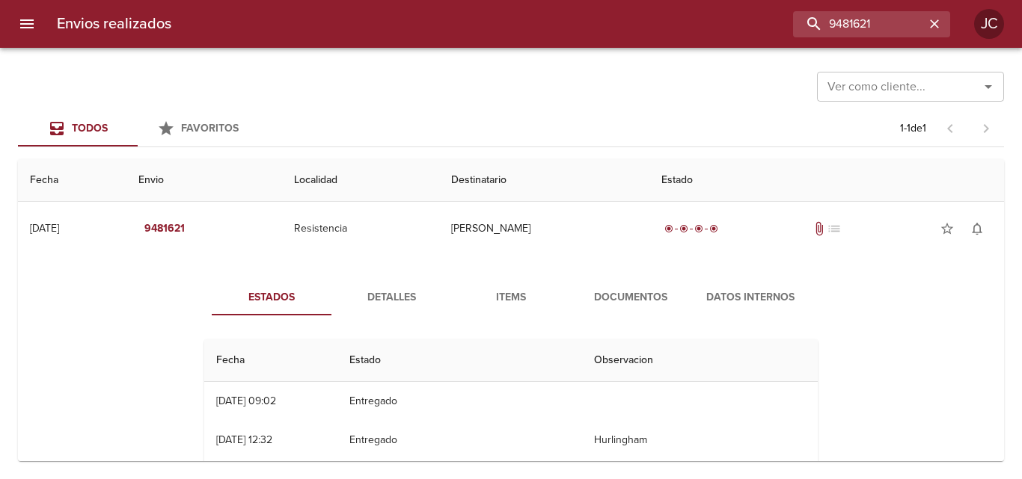
click at [661, 303] on span "Documentos" at bounding box center [631, 298] width 102 height 19
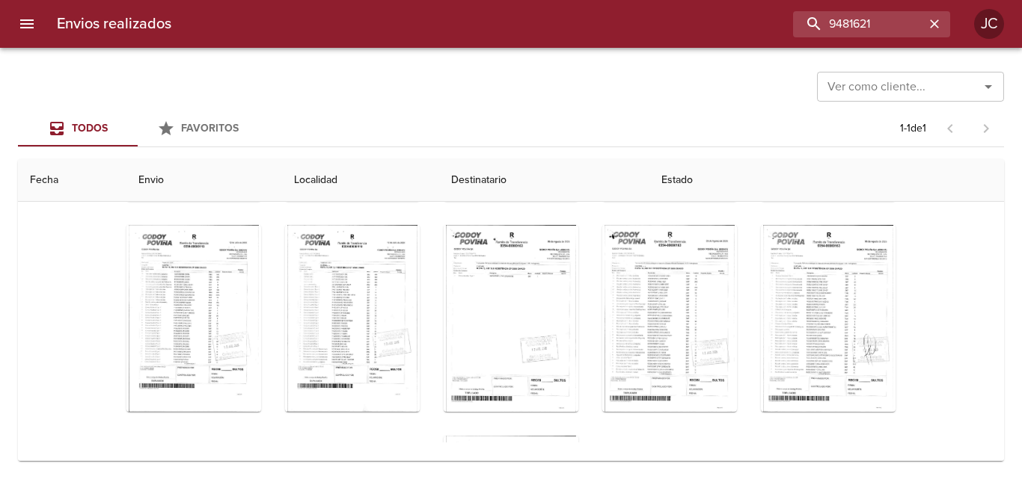
scroll to position [584, 0]
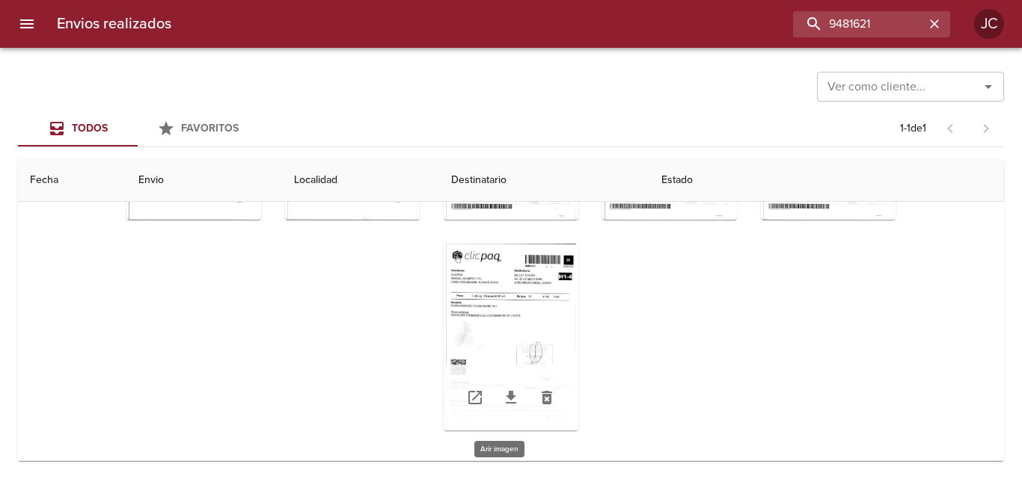
click at [511, 318] on div "Tabla de envíos del cliente" at bounding box center [511, 337] width 135 height 187
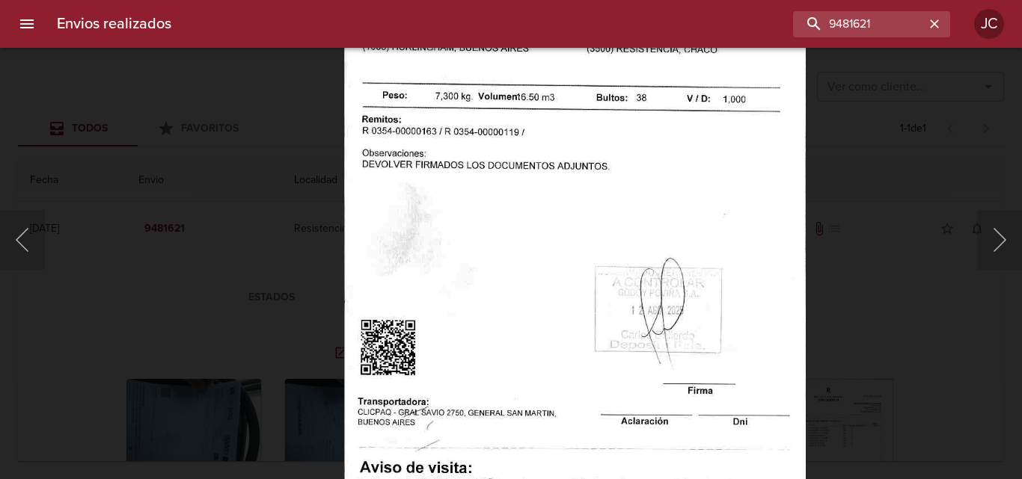
scroll to position [584, 0]
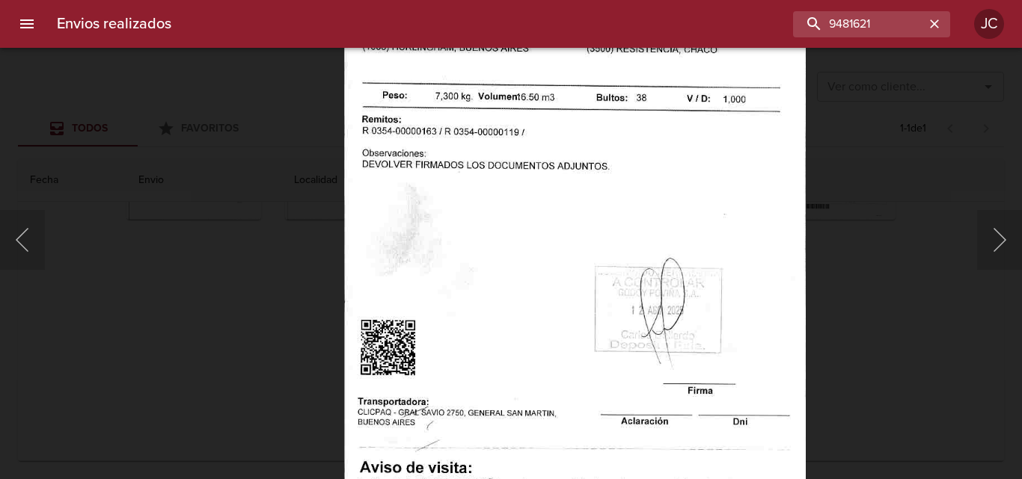
click at [848, 277] on div "Lightbox" at bounding box center [511, 239] width 1022 height 479
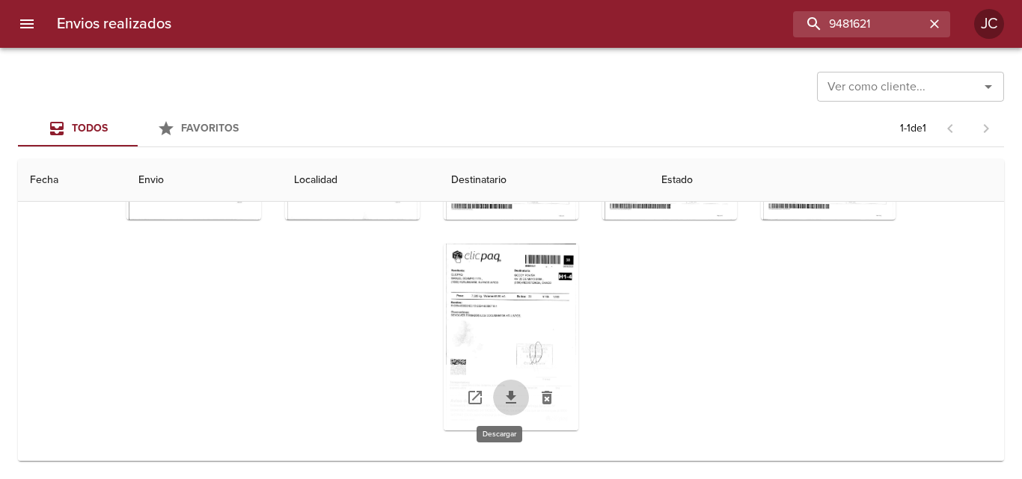
click at [502, 399] on icon "Tabla de envíos del cliente" at bounding box center [511, 398] width 18 height 18
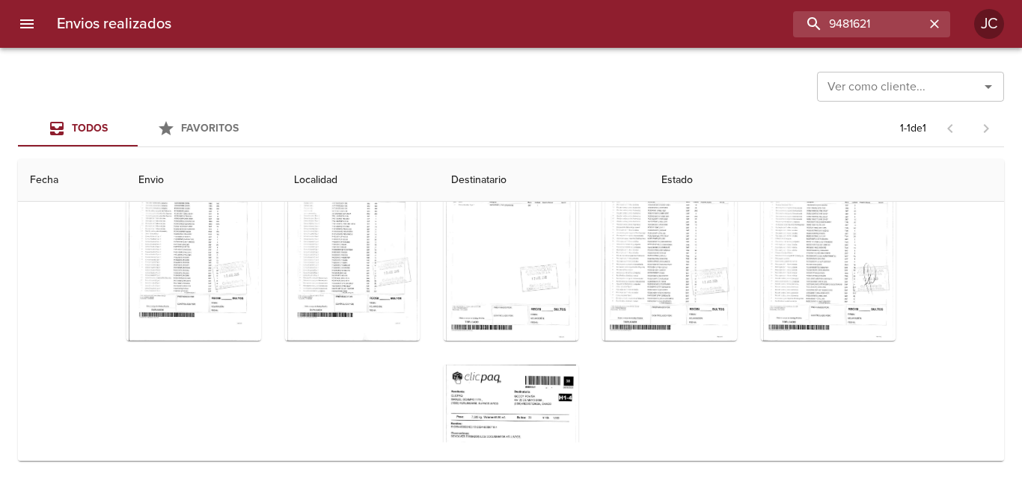
scroll to position [435, 0]
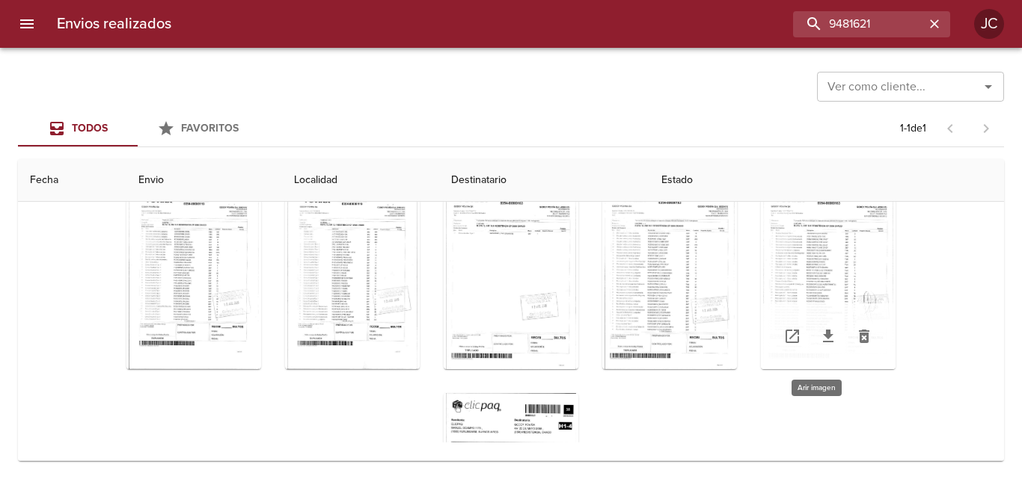
click at [831, 289] on div "Tabla de envíos del cliente" at bounding box center [828, 276] width 135 height 187
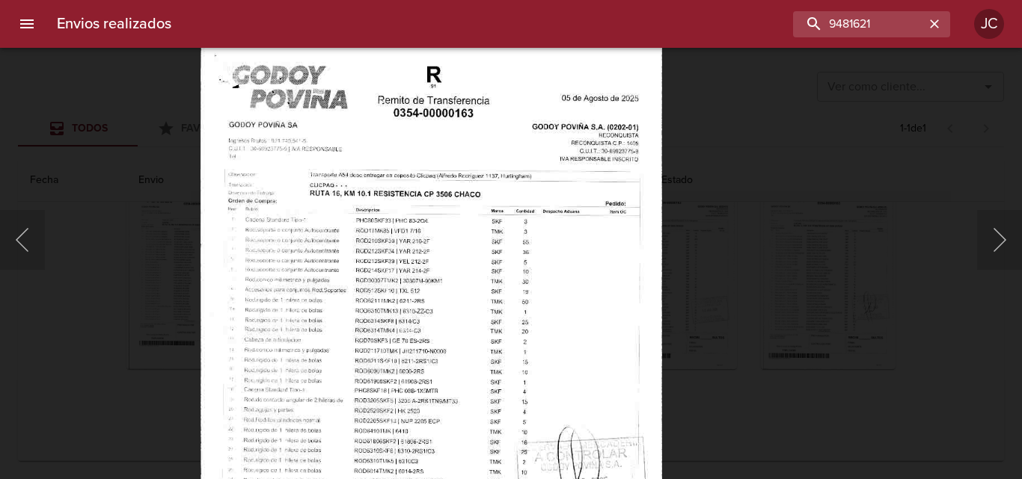
click at [573, 355] on img "Lightbox" at bounding box center [431, 370] width 462 height 663
drag, startPoint x: 951, startPoint y: 187, endPoint x: 936, endPoint y: 212, distance: 29.5
click at [951, 188] on div "Lightbox" at bounding box center [511, 239] width 1022 height 479
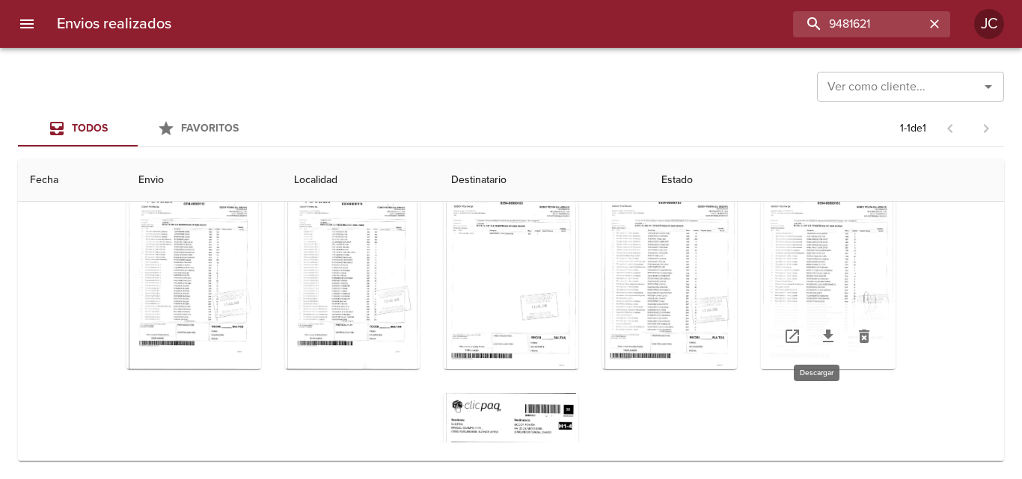
click at [823, 335] on icon "Tabla de envíos del cliente" at bounding box center [828, 336] width 10 height 13
click at [792, 247] on div "Tabla de envíos del cliente" at bounding box center [828, 276] width 135 height 187
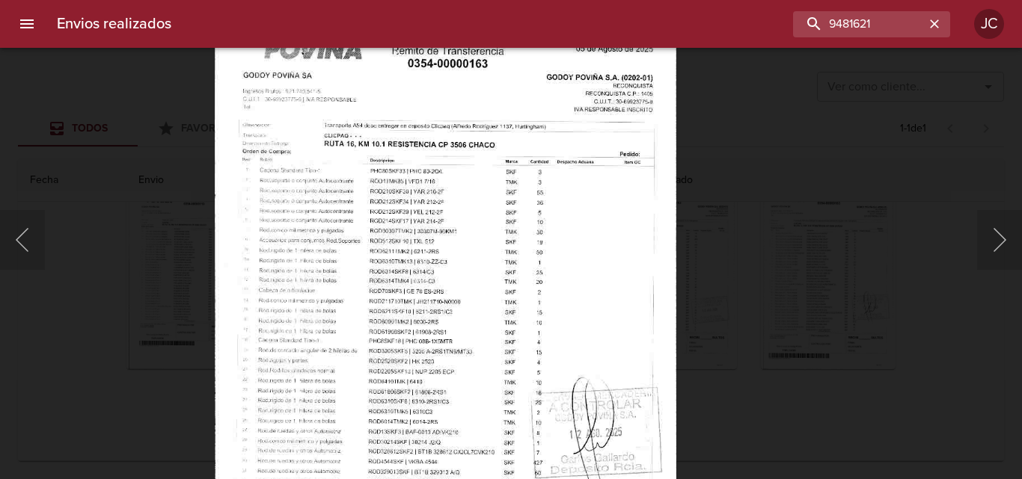
click at [698, 165] on div "Lightbox" at bounding box center [511, 239] width 1022 height 479
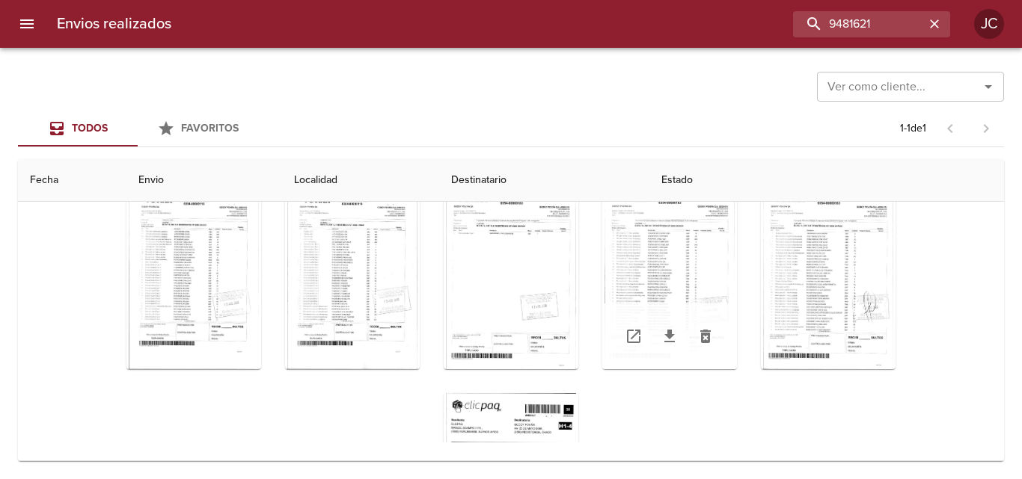
click at [705, 221] on div "Tabla de envíos del cliente" at bounding box center [669, 276] width 135 height 187
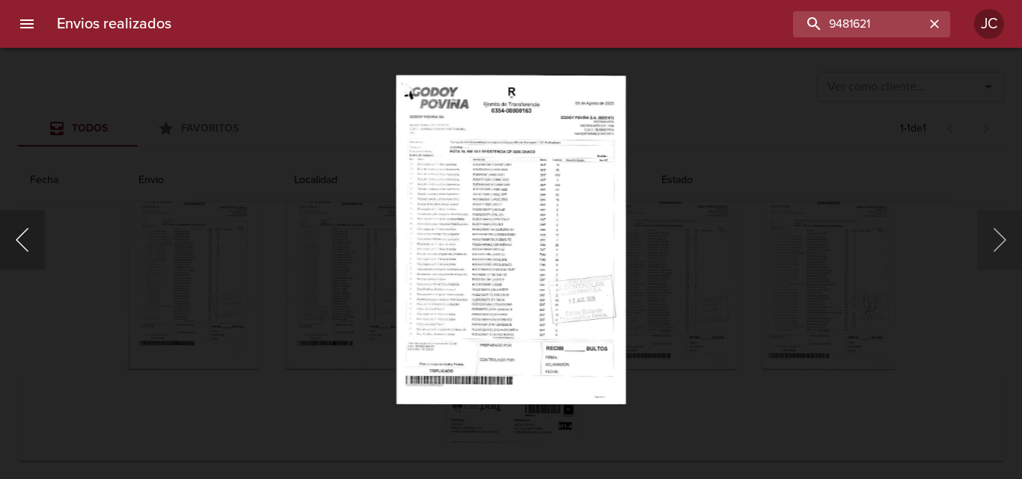
click at [36, 245] on button "Anterior" at bounding box center [22, 240] width 45 height 60
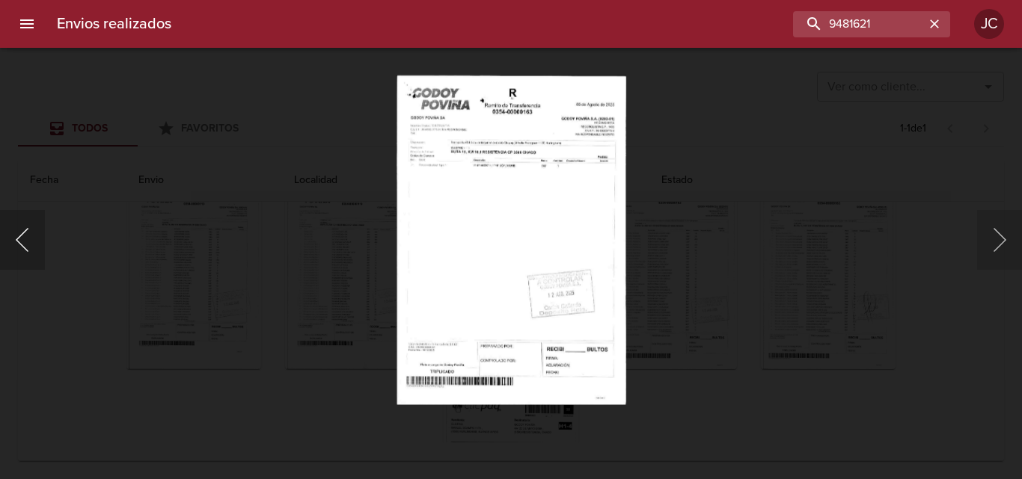
click at [36, 245] on button "Anterior" at bounding box center [22, 240] width 45 height 60
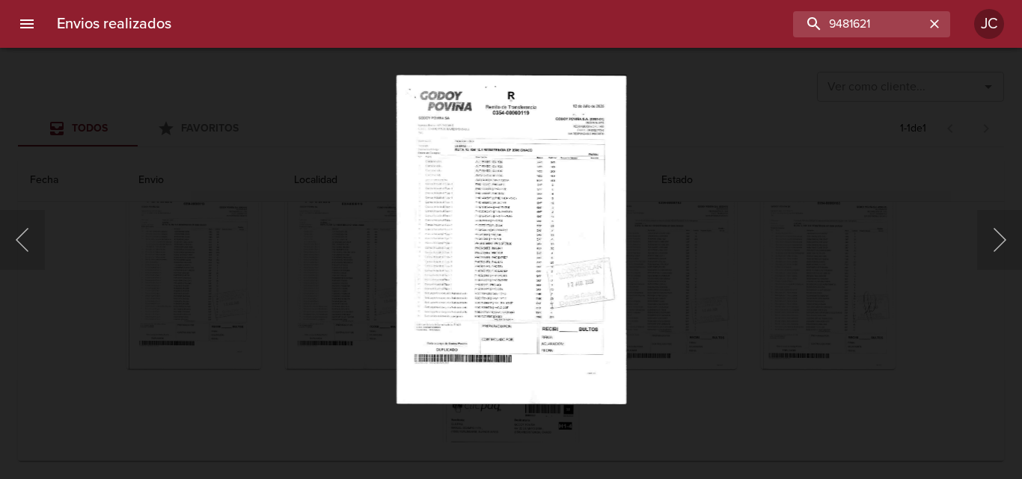
drag, startPoint x: 764, startPoint y: 388, endPoint x: 589, endPoint y: 376, distance: 175.5
click at [705, 382] on div "Lightbox" at bounding box center [511, 239] width 1022 height 479
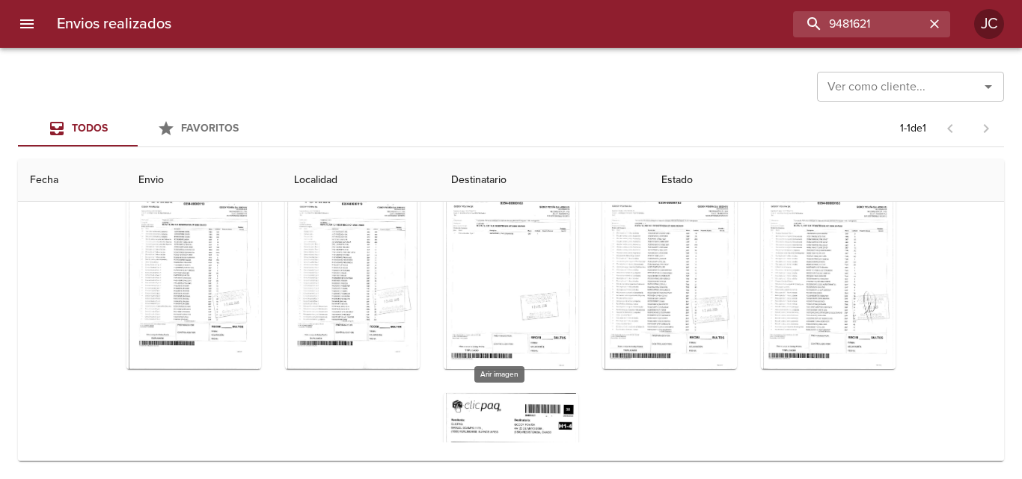
click at [527, 403] on div "Tabla de envíos del cliente" at bounding box center [511, 486] width 135 height 187
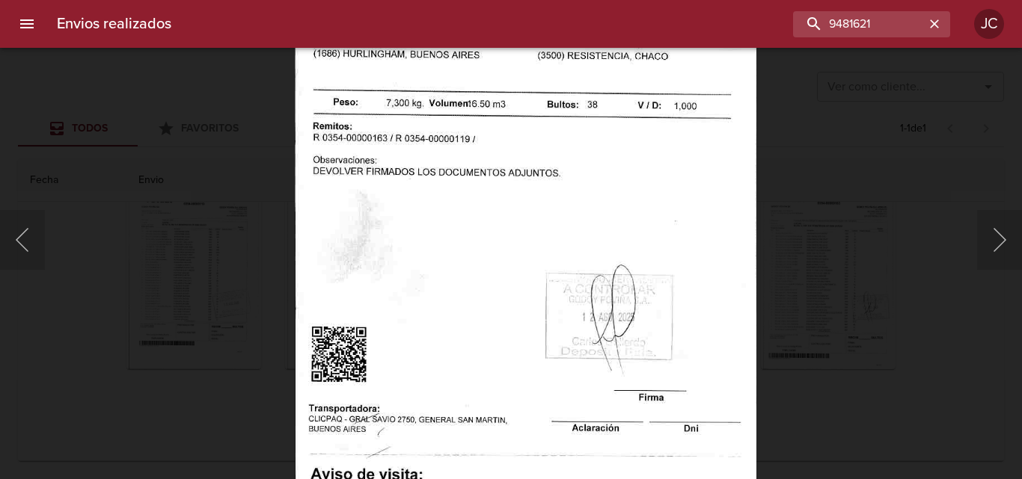
click at [744, 169] on img "Lightbox" at bounding box center [526, 248] width 462 height 663
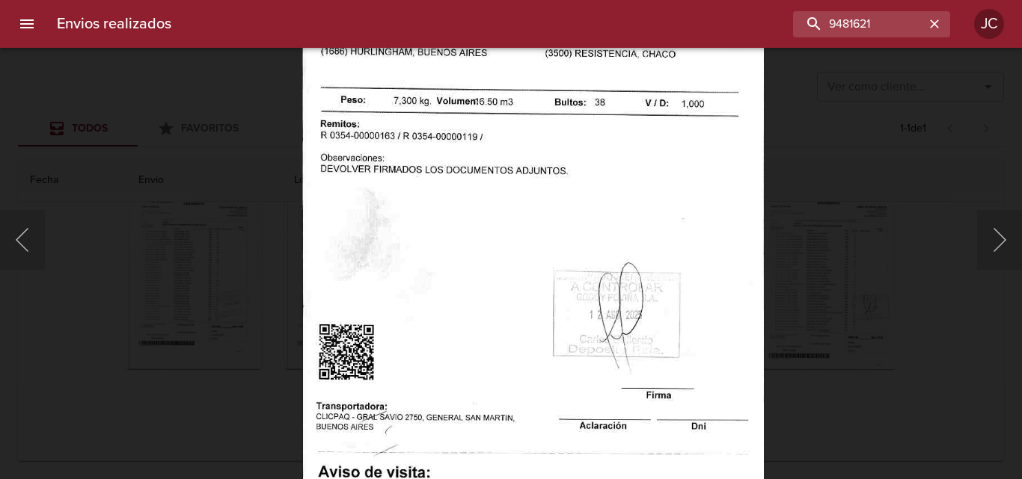
click at [809, 169] on div "Lightbox" at bounding box center [511, 239] width 1022 height 479
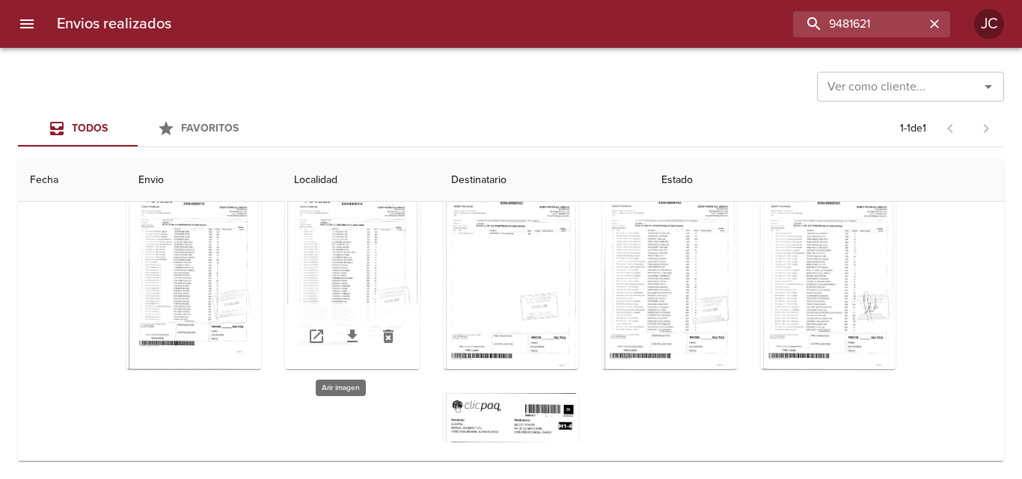
click at [356, 255] on div "Tabla de envíos del cliente" at bounding box center [352, 276] width 135 height 187
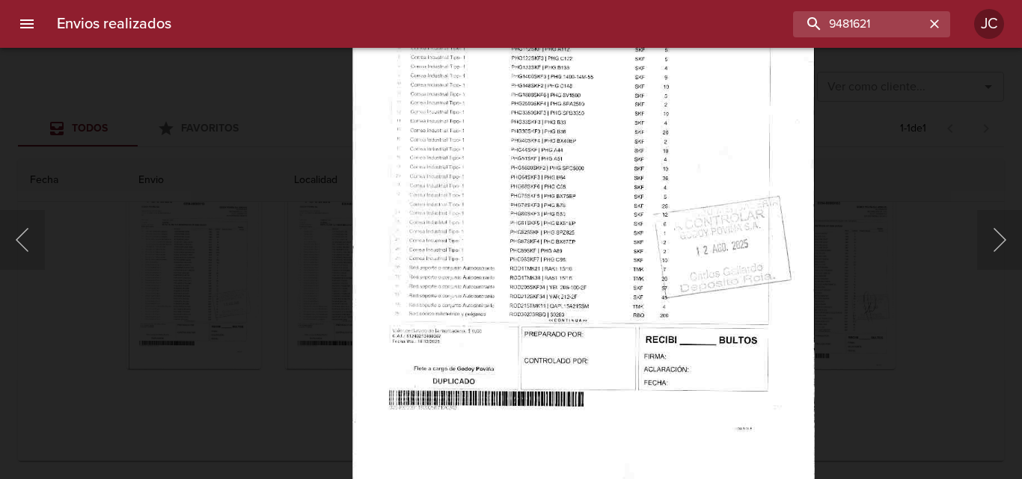
click at [539, 174] on img "Lightbox" at bounding box center [583, 160] width 462 height 663
click at [39, 234] on button "Anterior" at bounding box center [22, 240] width 45 height 60
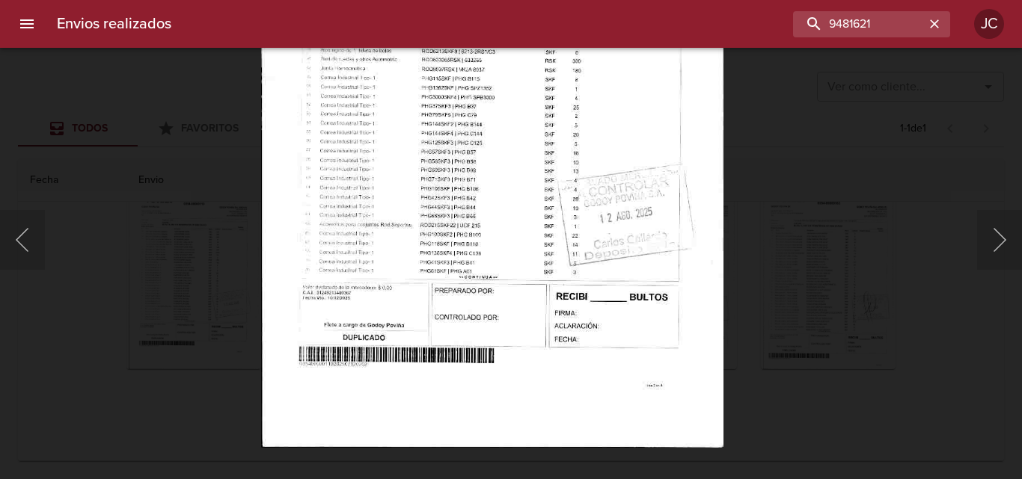
click at [513, 146] on img "Lightbox" at bounding box center [492, 116] width 462 height 663
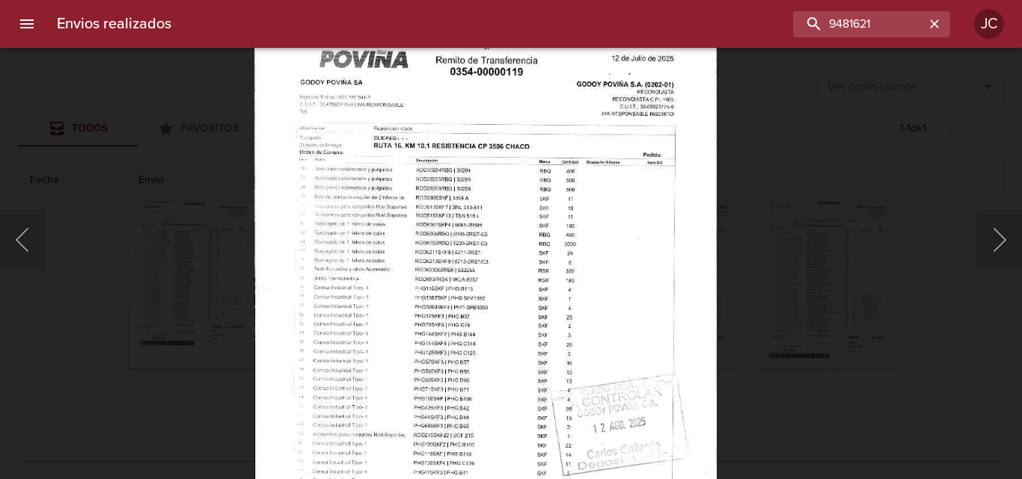
click at [597, 442] on img "Lightbox" at bounding box center [485, 327] width 462 height 663
click at [824, 269] on div "Lightbox" at bounding box center [511, 239] width 1022 height 479
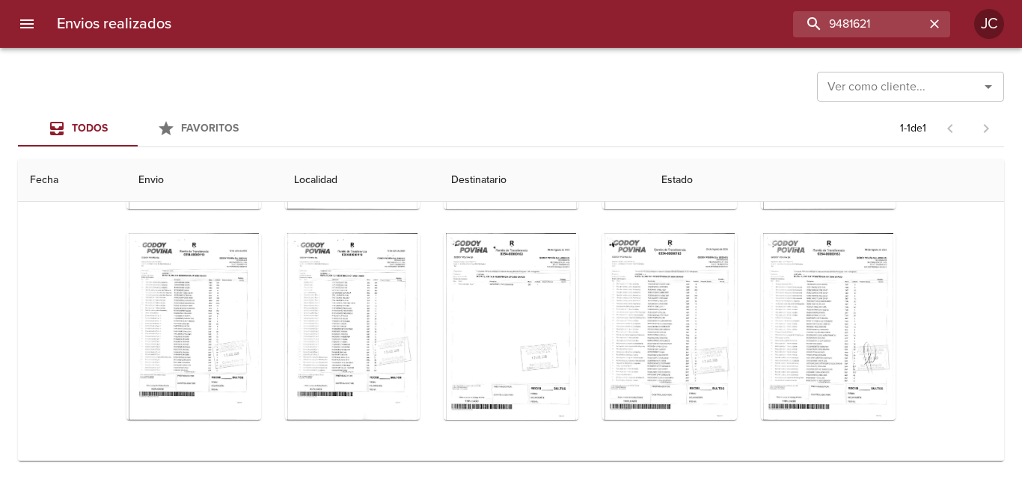
scroll to position [360, 0]
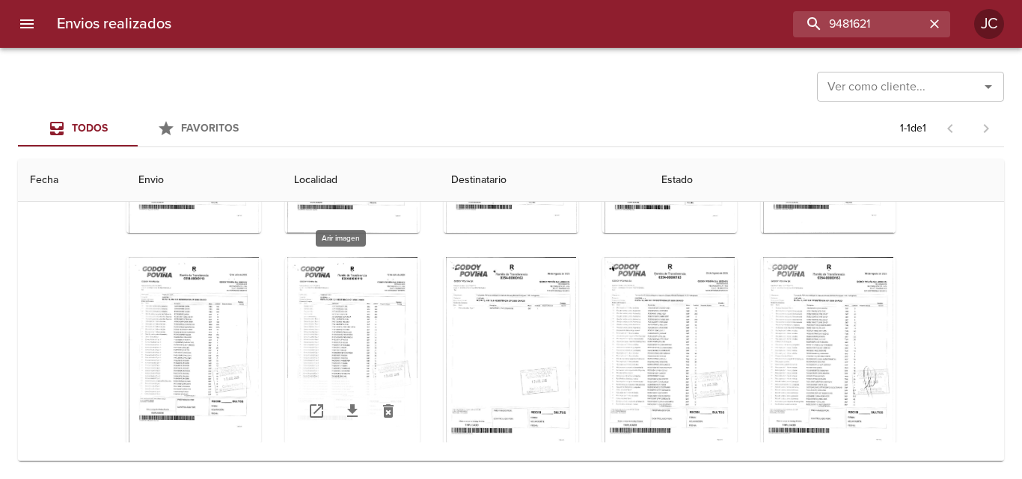
click at [374, 330] on div "Tabla de envíos del cliente" at bounding box center [352, 350] width 135 height 187
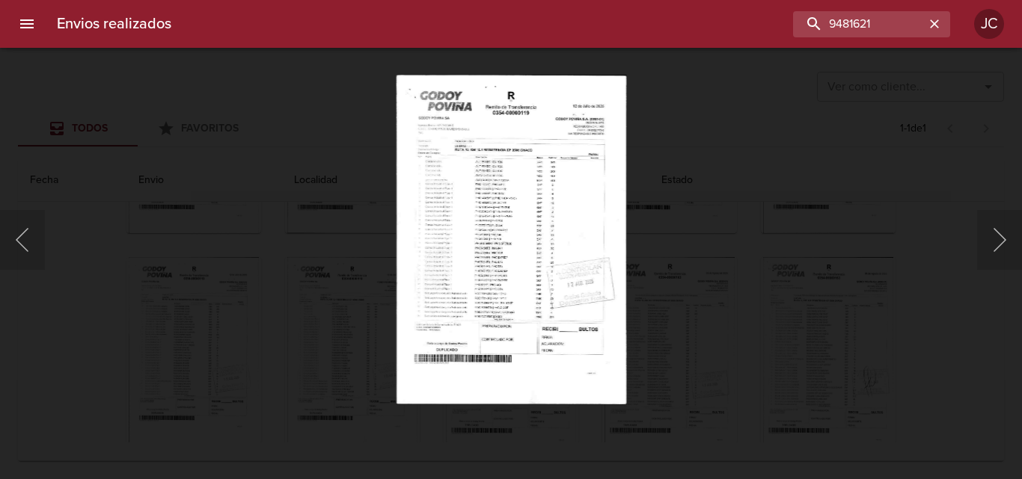
click at [699, 287] on div "Lightbox" at bounding box center [511, 239] width 1022 height 479
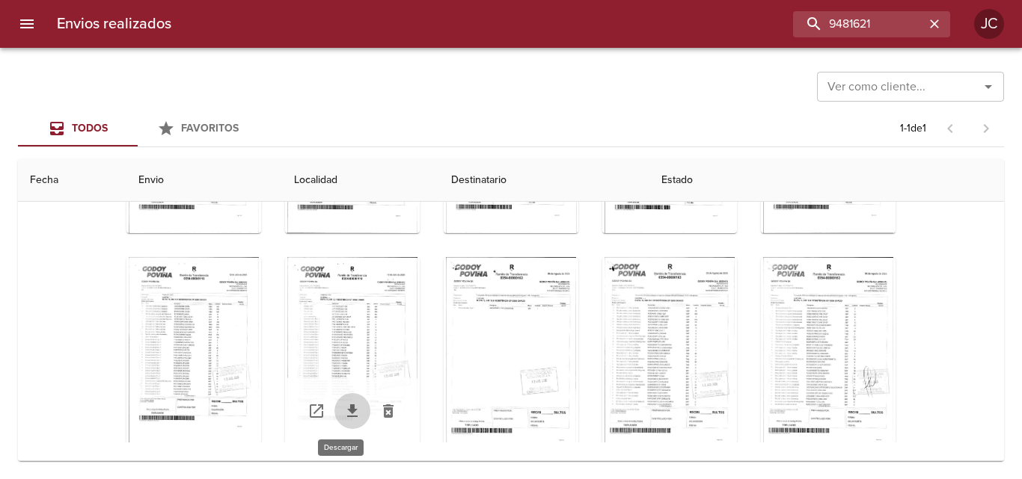
click at [344, 407] on icon "Tabla de envíos del cliente" at bounding box center [352, 411] width 18 height 18
click at [675, 91] on div "Ver como cliente... Ver como cliente..." at bounding box center [511, 85] width 986 height 39
click at [351, 334] on div "Tabla de envíos del cliente" at bounding box center [352, 350] width 135 height 187
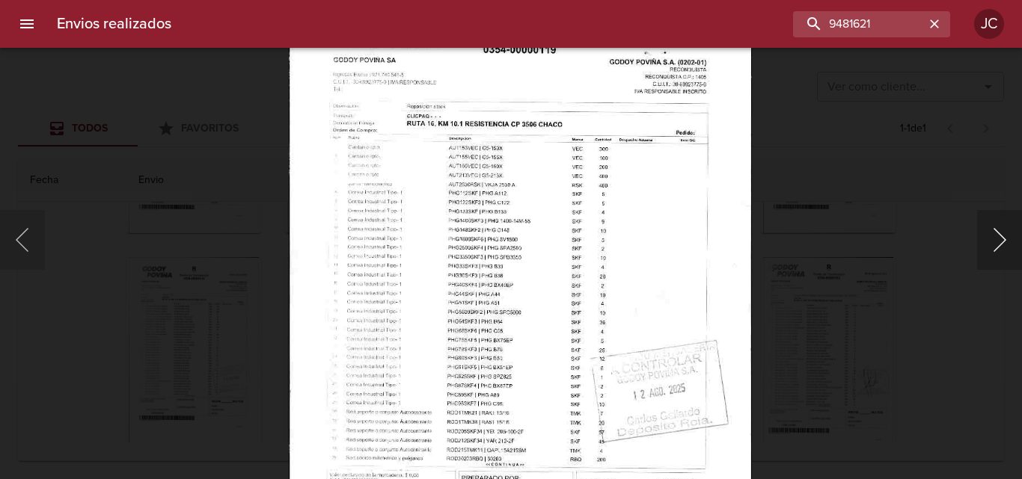
click at [996, 239] on button "Siguiente" at bounding box center [999, 240] width 45 height 60
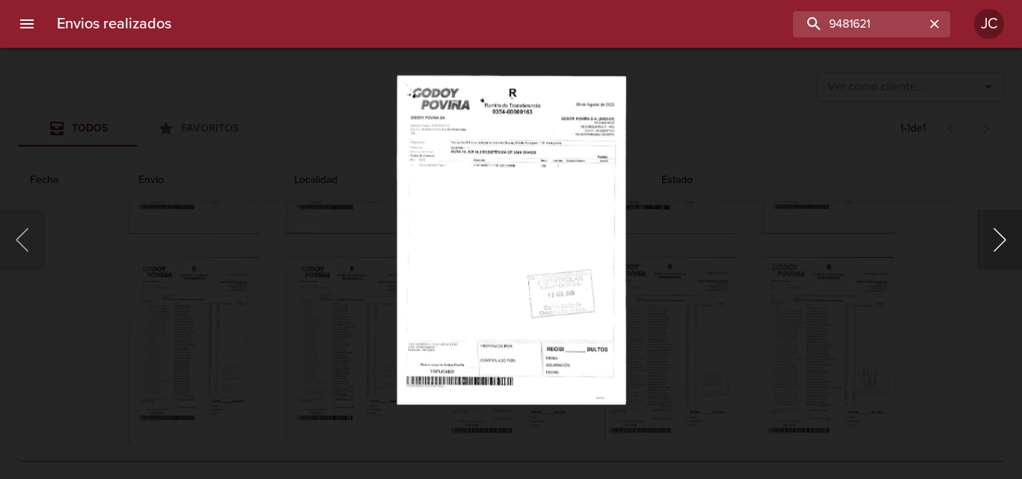
click at [996, 239] on button "Siguiente" at bounding box center [999, 240] width 45 height 60
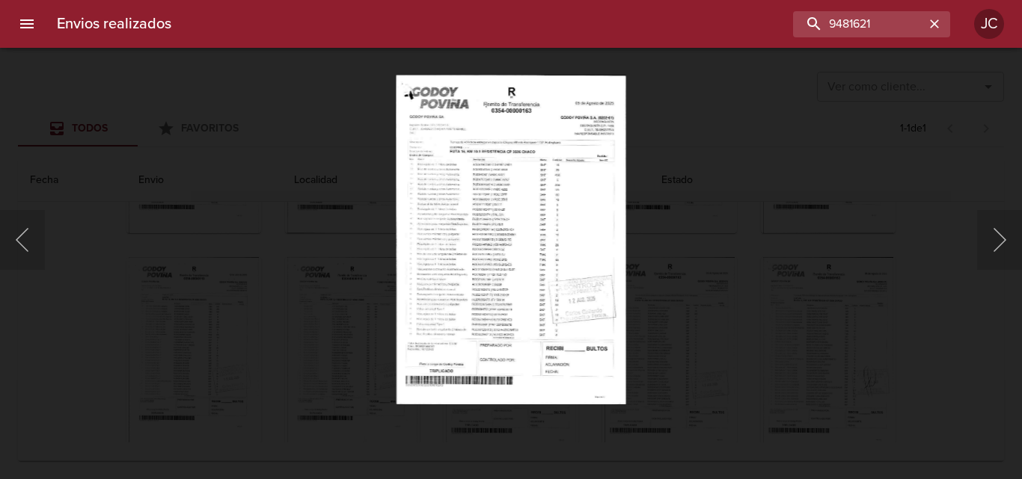
drag, startPoint x: 846, startPoint y: 343, endPoint x: 843, endPoint y: 335, distance: 8.8
click at [843, 335] on div "Lightbox" at bounding box center [511, 239] width 1022 height 479
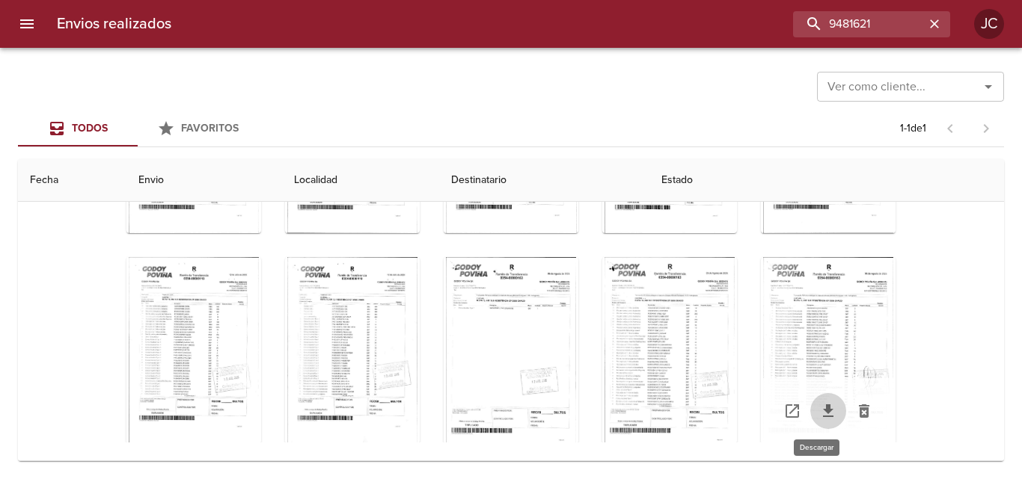
click at [819, 414] on icon "Tabla de envíos del cliente" at bounding box center [828, 411] width 18 height 18
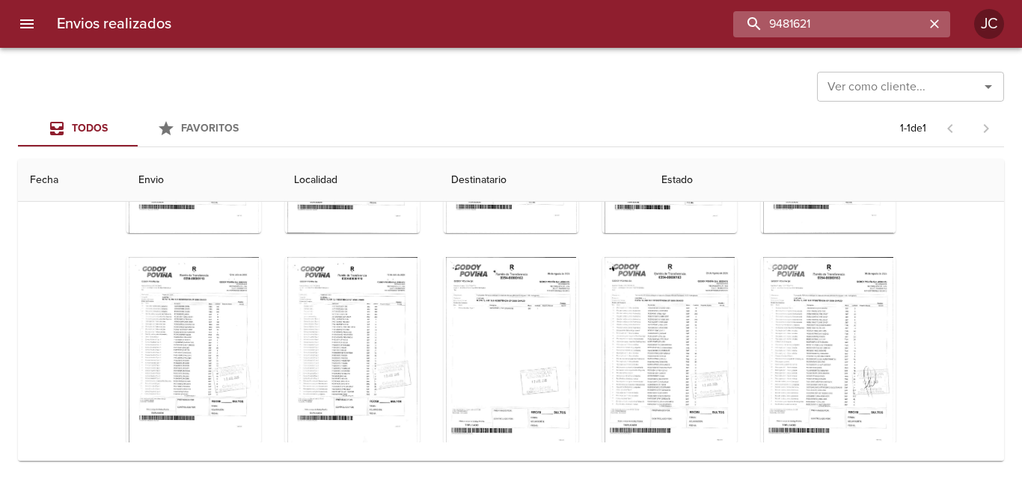
click at [865, 16] on input "9481621" at bounding box center [828, 24] width 191 height 26
paste input "502218"
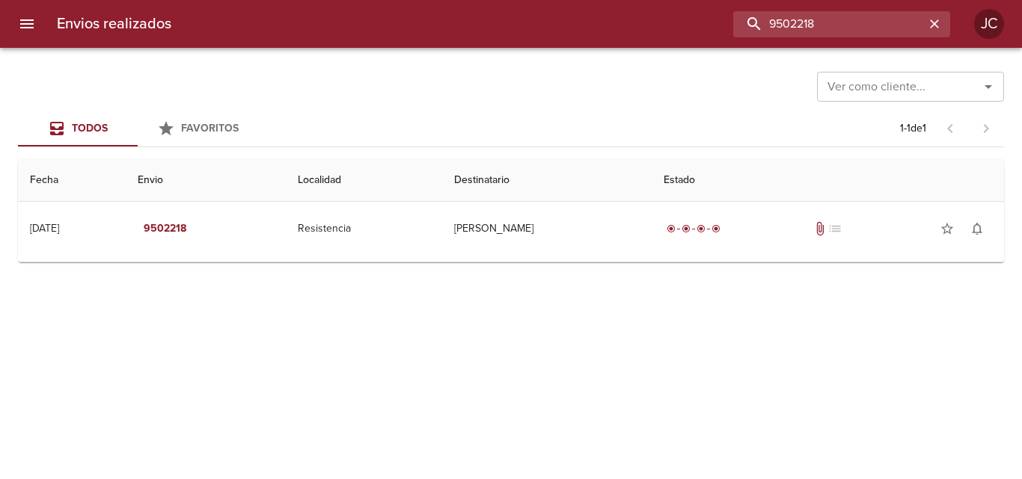
scroll to position [0, 0]
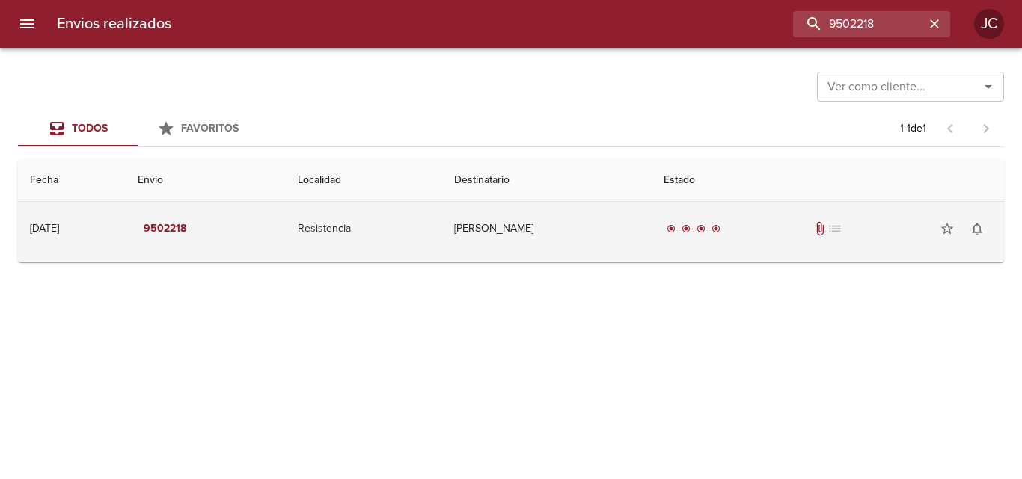
click at [607, 211] on td "[PERSON_NAME]" at bounding box center [546, 229] width 209 height 54
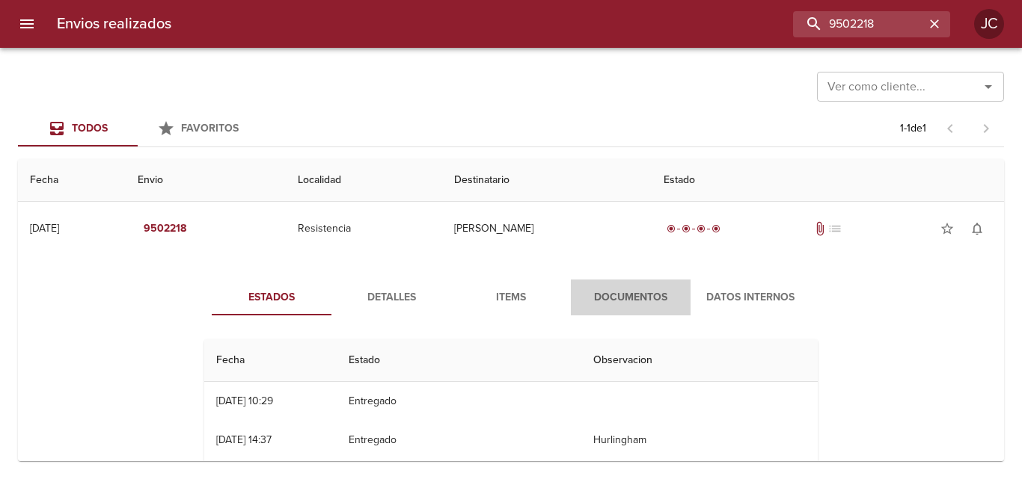
click at [624, 287] on button "Documentos" at bounding box center [631, 298] width 120 height 36
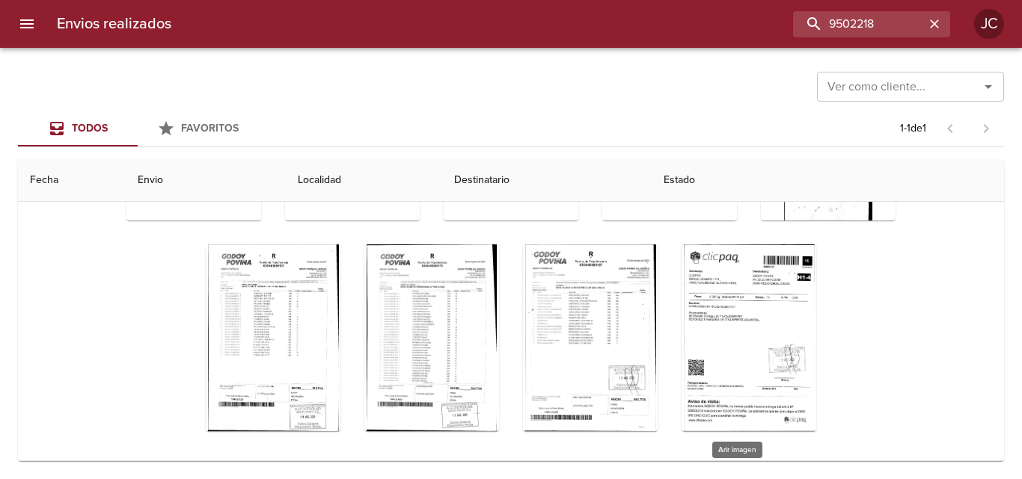
scroll to position [162, 0]
click at [741, 330] on div "Tabla de envíos del cliente" at bounding box center [748, 337] width 135 height 187
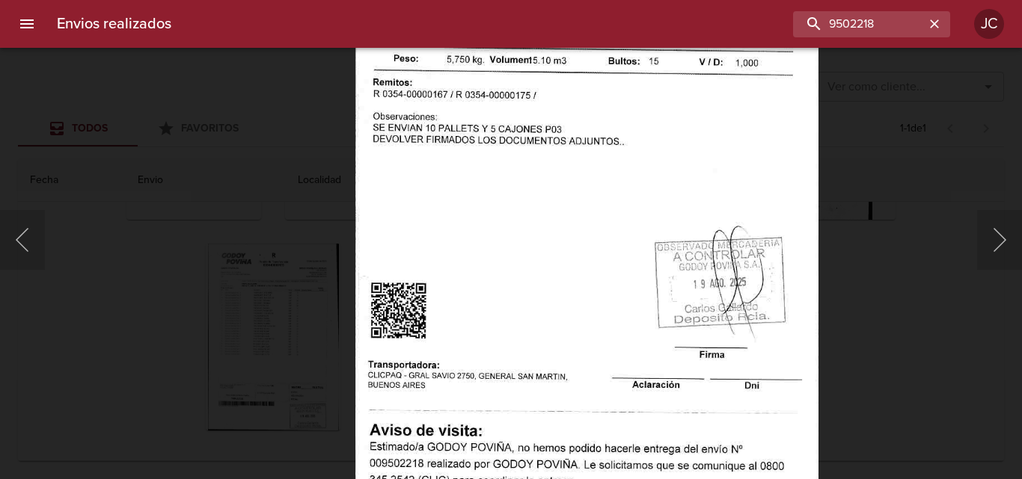
click at [697, 183] on img "Lightbox" at bounding box center [586, 204] width 463 height 663
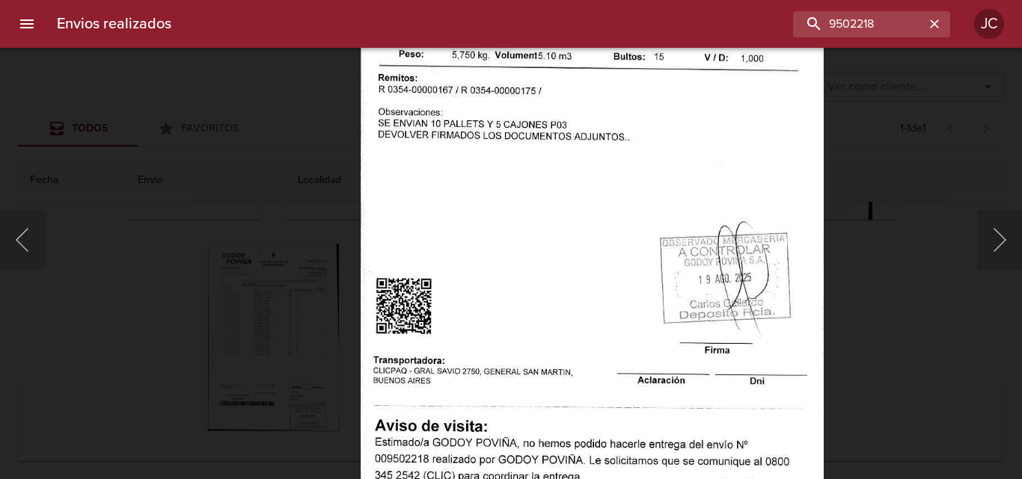
click at [882, 214] on div "Lightbox" at bounding box center [511, 239] width 1022 height 479
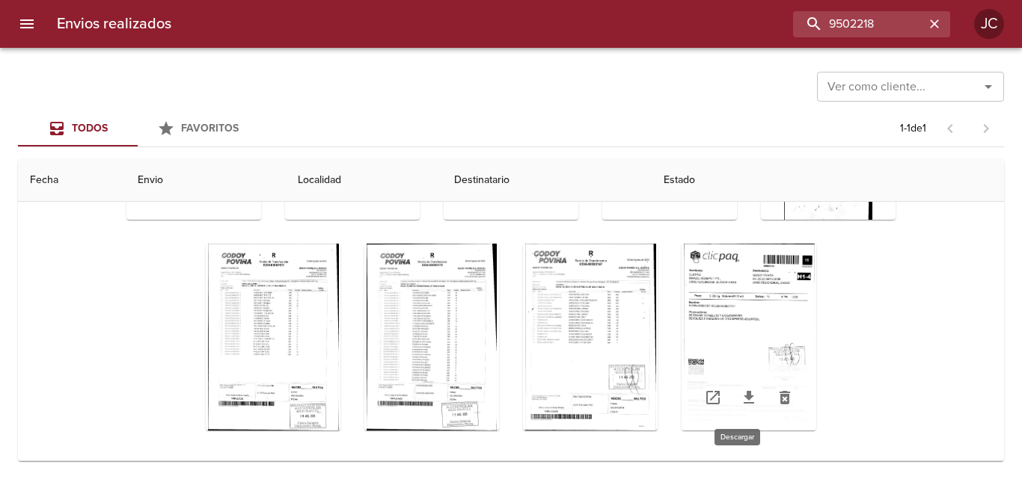
click at [744, 393] on icon "Tabla de envíos del cliente" at bounding box center [749, 397] width 10 height 13
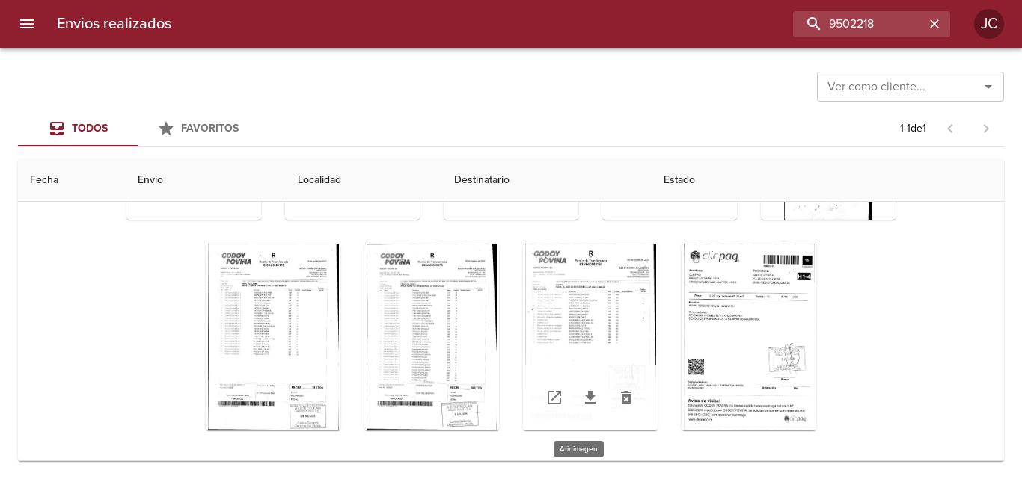
click at [585, 304] on div "Tabla de envíos del cliente" at bounding box center [590, 337] width 135 height 187
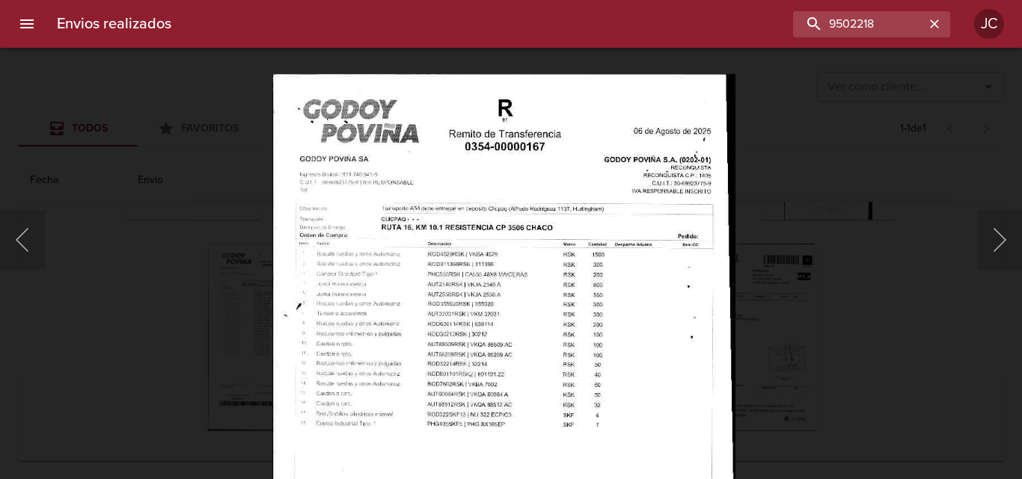
click at [652, 360] on img "Lightbox" at bounding box center [503, 404] width 463 height 663
drag, startPoint x: 794, startPoint y: 308, endPoint x: 723, endPoint y: 349, distance: 82.8
click at [794, 307] on div "Lightbox" at bounding box center [511, 239] width 1022 height 479
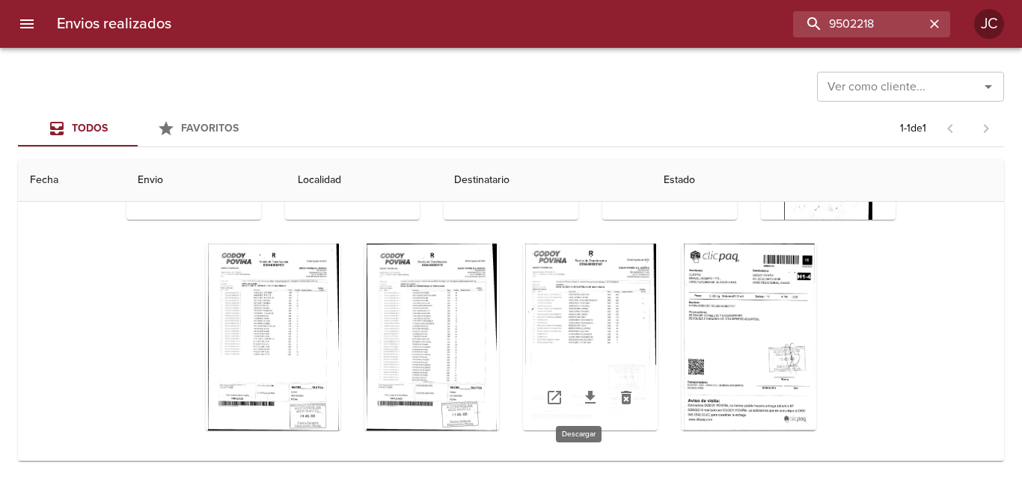
click at [583, 393] on icon "Tabla de envíos del cliente" at bounding box center [590, 398] width 18 height 18
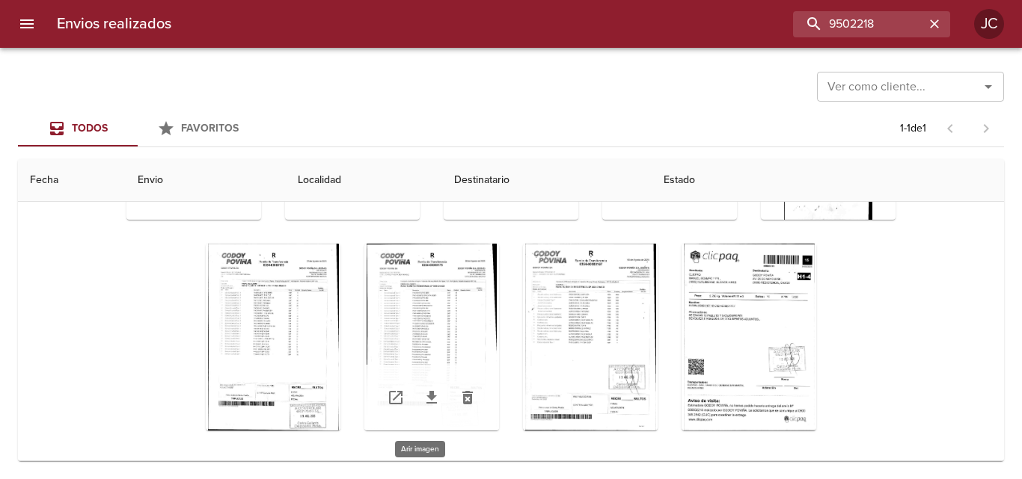
click at [447, 348] on div "Tabla de envíos del cliente" at bounding box center [431, 337] width 135 height 187
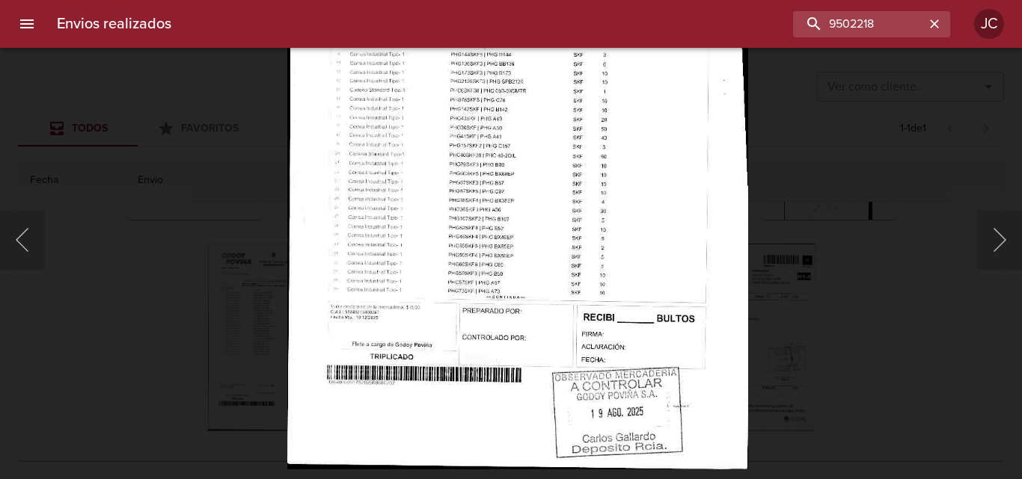
click at [581, 193] on img "Lightbox" at bounding box center [517, 138] width 460 height 663
click at [986, 242] on button "Siguiente" at bounding box center [999, 240] width 45 height 60
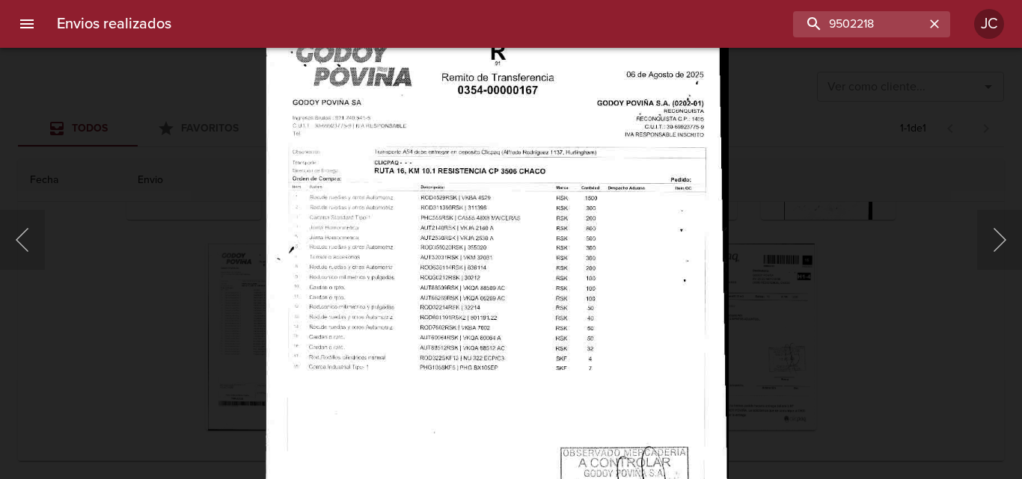
click at [500, 408] on img "Lightbox" at bounding box center [496, 348] width 463 height 663
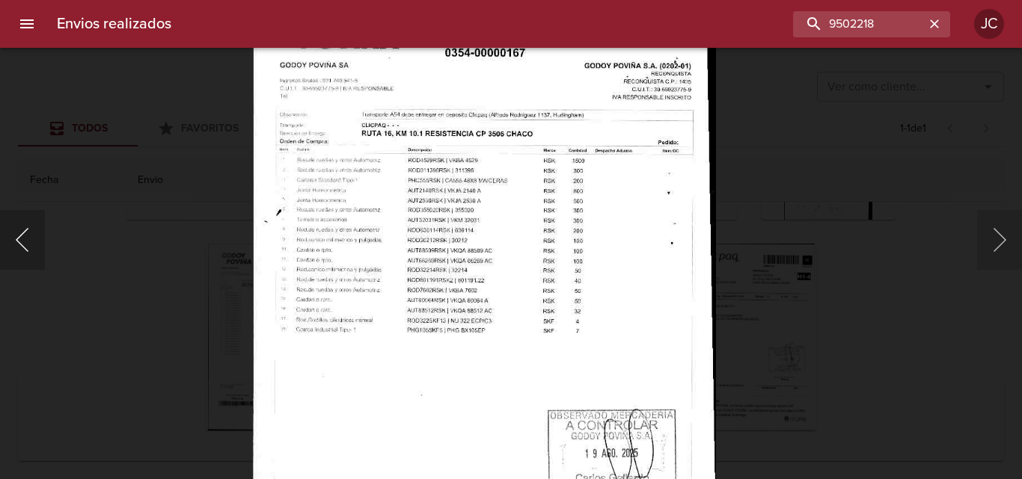
click at [15, 246] on button "Anterior" at bounding box center [22, 240] width 45 height 60
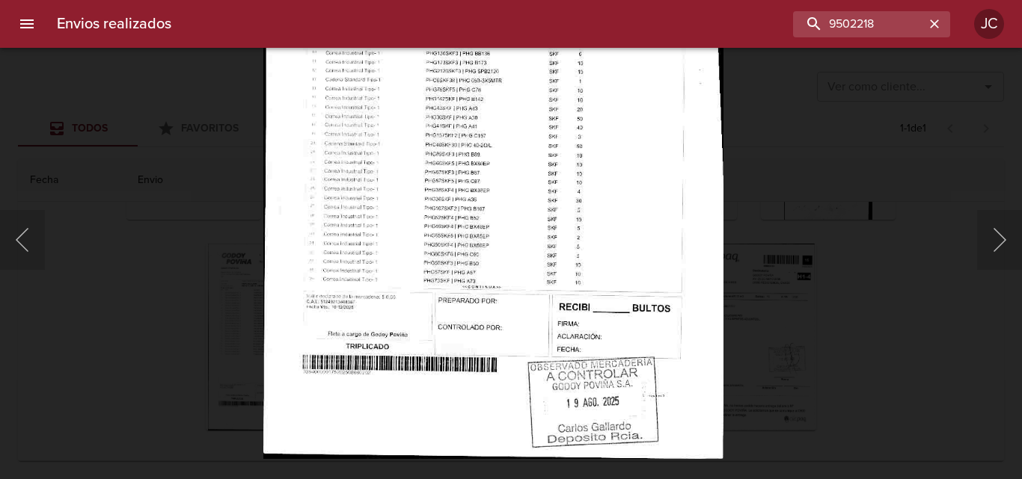
click at [581, 162] on img "Lightbox" at bounding box center [493, 128] width 460 height 663
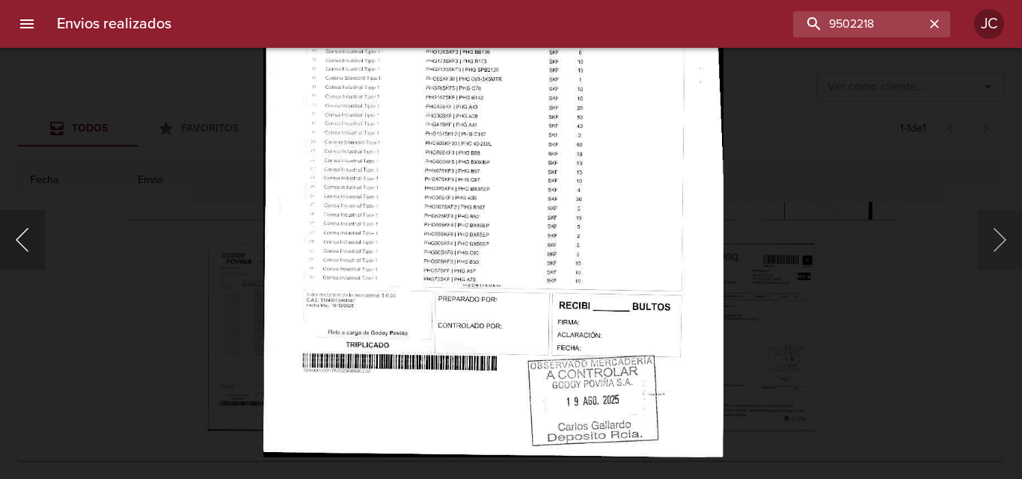
click at [34, 226] on button "Anterior" at bounding box center [22, 240] width 45 height 60
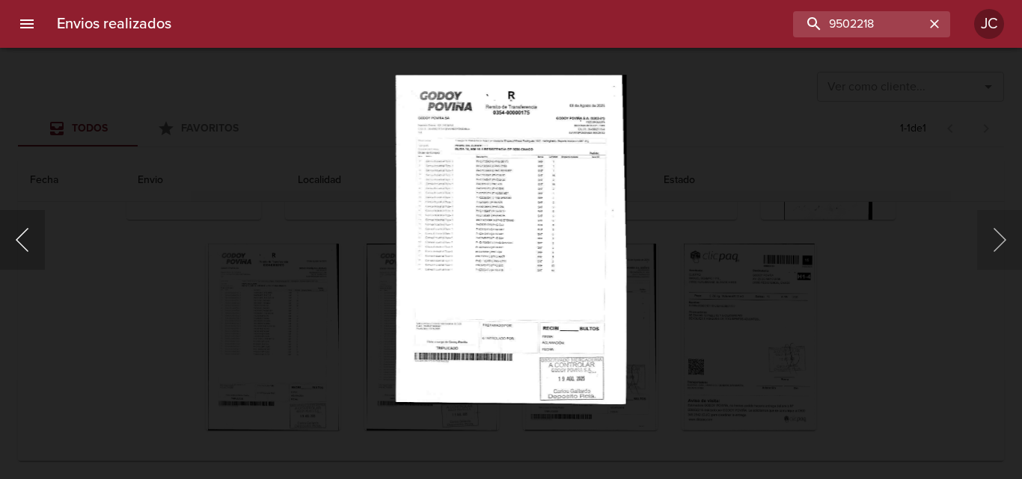
click at [34, 227] on button "Anterior" at bounding box center [22, 240] width 45 height 60
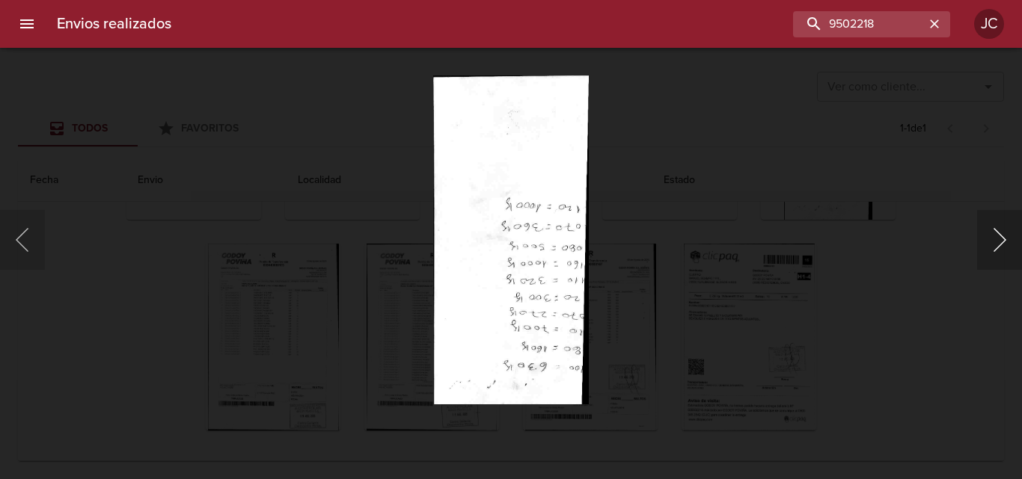
click at [981, 221] on button "Siguiente" at bounding box center [999, 240] width 45 height 60
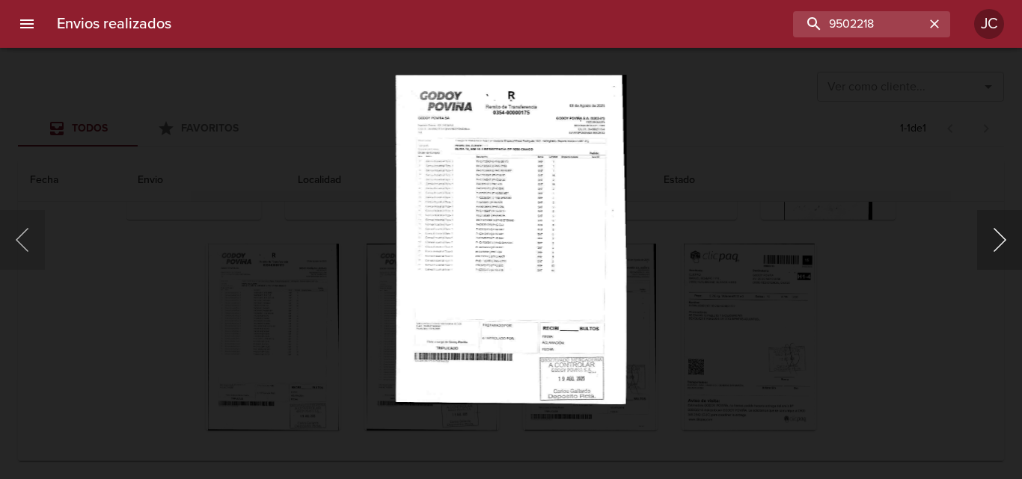
click at [981, 221] on button "Siguiente" at bounding box center [999, 240] width 45 height 60
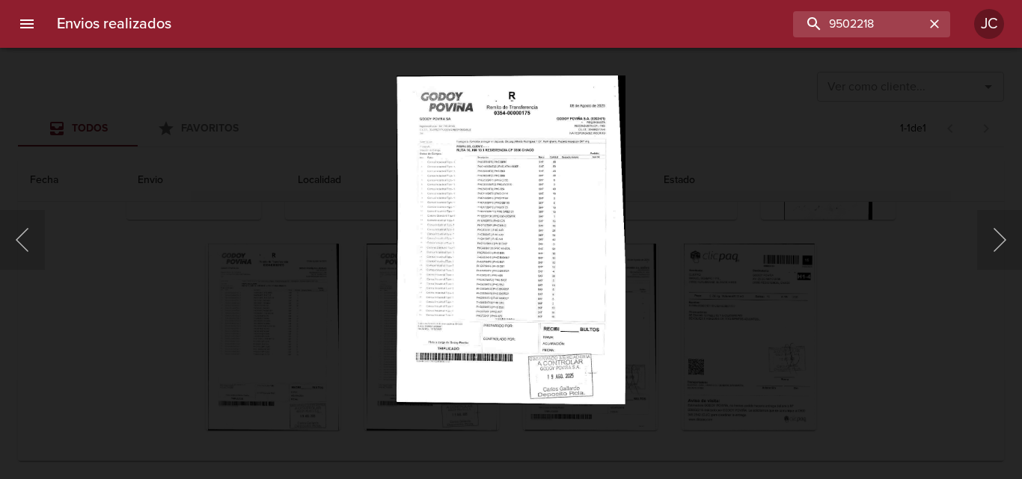
drag, startPoint x: 795, startPoint y: 157, endPoint x: 591, endPoint y: 289, distance: 243.4
click at [789, 157] on div "Lightbox" at bounding box center [511, 239] width 1022 height 479
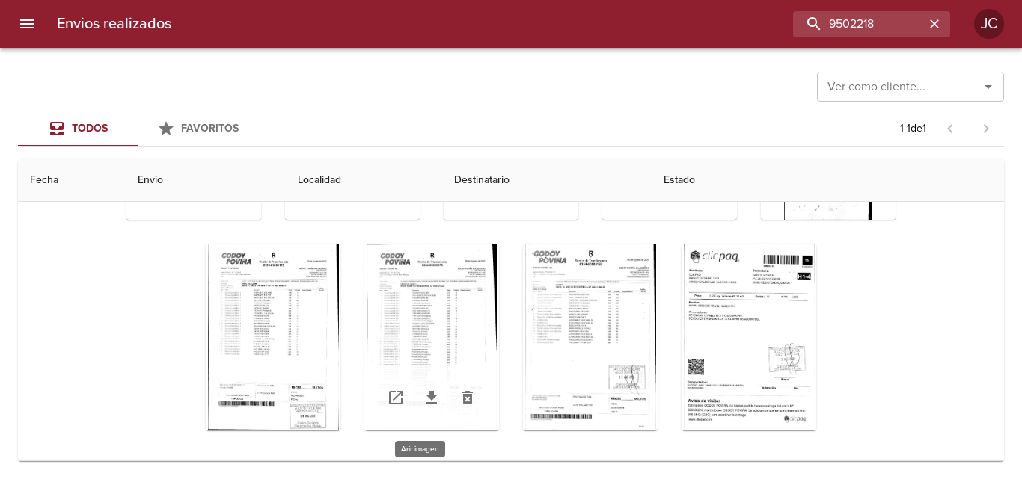
click at [404, 300] on div "Tabla de envíos del cliente" at bounding box center [431, 337] width 135 height 187
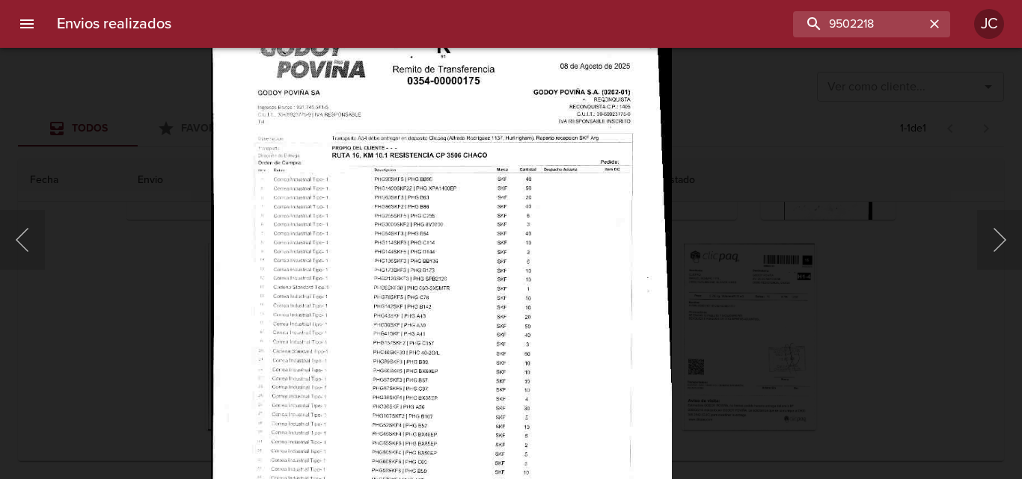
click at [614, 375] on img "Lightbox" at bounding box center [441, 335] width 460 height 663
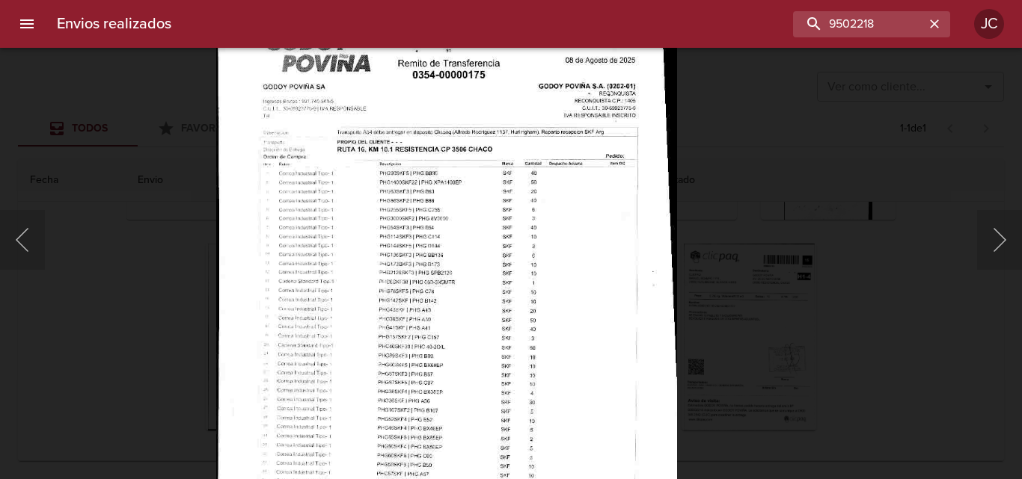
drag, startPoint x: 707, startPoint y: 298, endPoint x: 698, endPoint y: 298, distance: 9.0
click at [704, 298] on div "Lightbox" at bounding box center [511, 239] width 1022 height 479
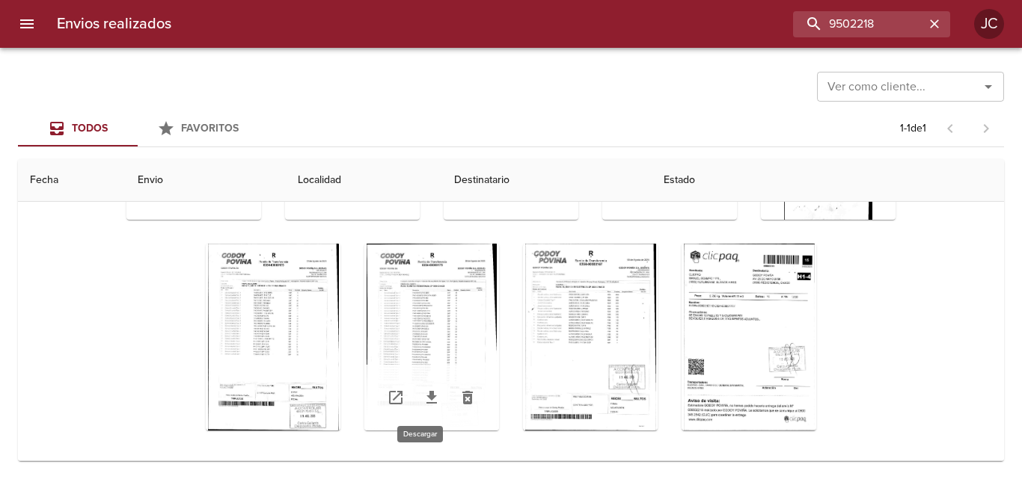
click at [433, 401] on link "Tabla de envíos del cliente" at bounding box center [432, 398] width 36 height 36
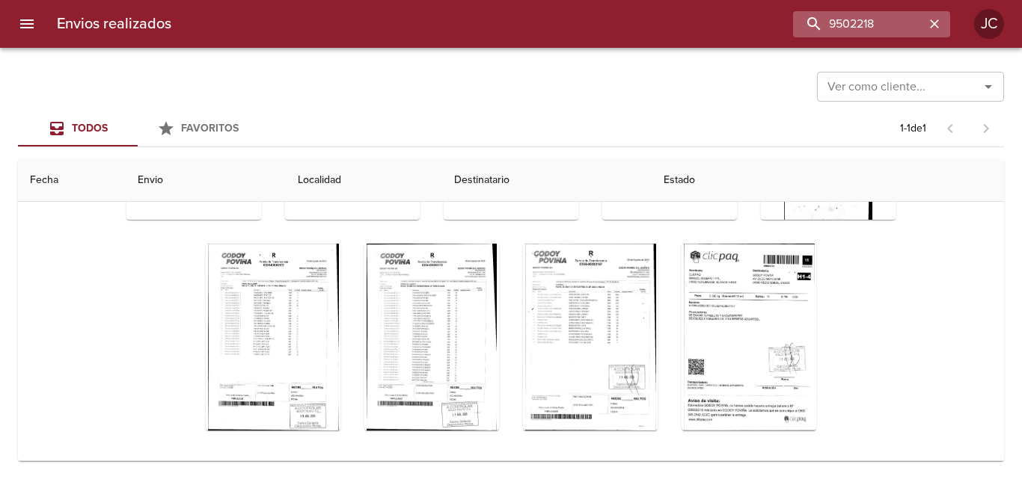
click at [838, 9] on div "Envios realizados 9502218 JC" at bounding box center [511, 24] width 1022 height 48
click at [839, 19] on input "9502218" at bounding box center [828, 24] width 191 height 26
click at [840, 20] on input "9502218" at bounding box center [828, 24] width 191 height 26
paste input "10691"
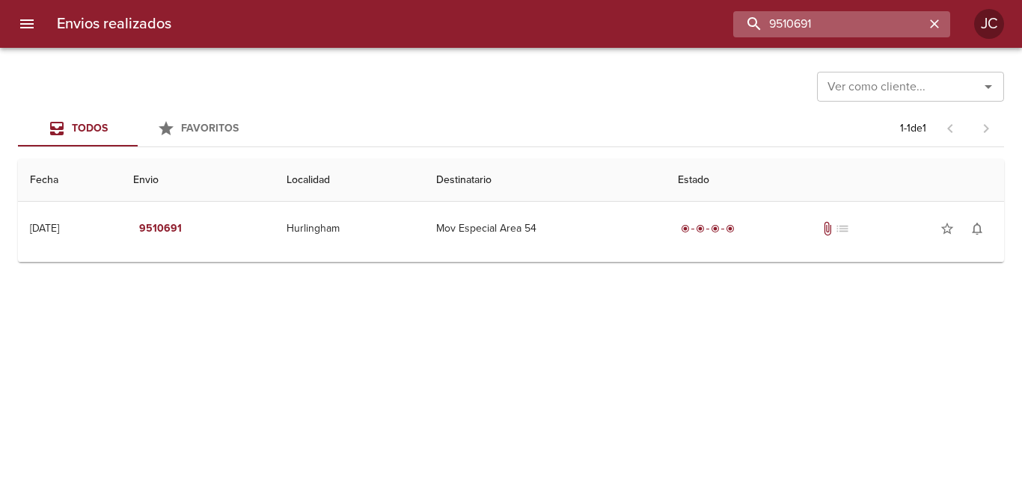
scroll to position [0, 0]
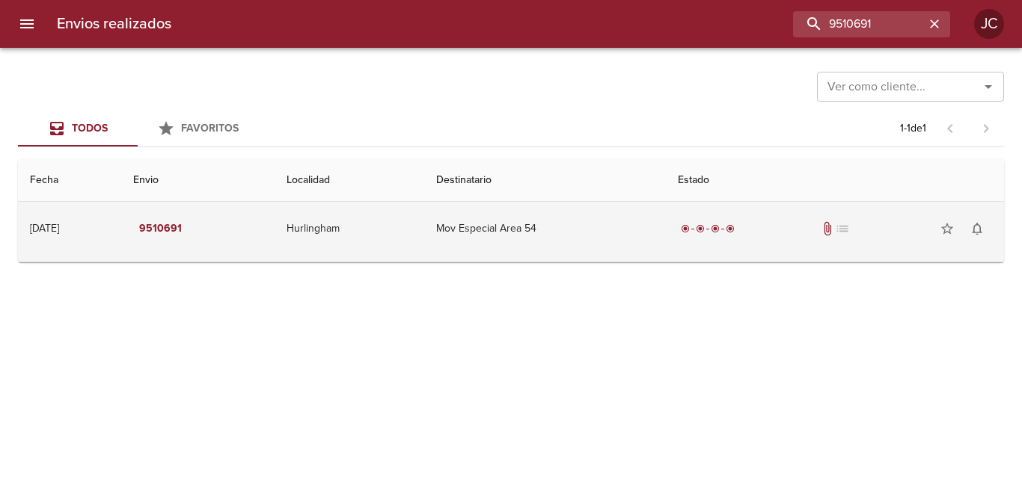
click at [666, 214] on td "Mov Especial Area 54" at bounding box center [545, 229] width 242 height 54
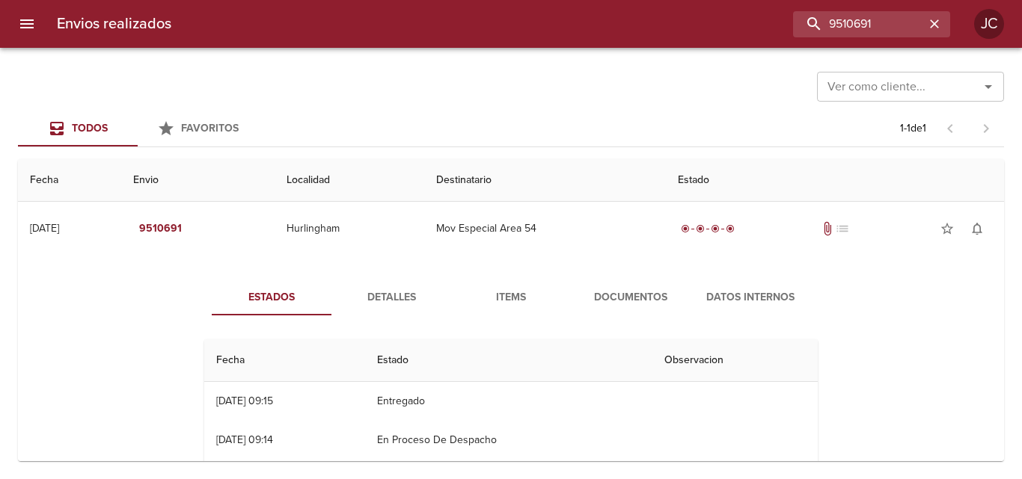
click at [661, 289] on span "Documentos" at bounding box center [631, 298] width 102 height 19
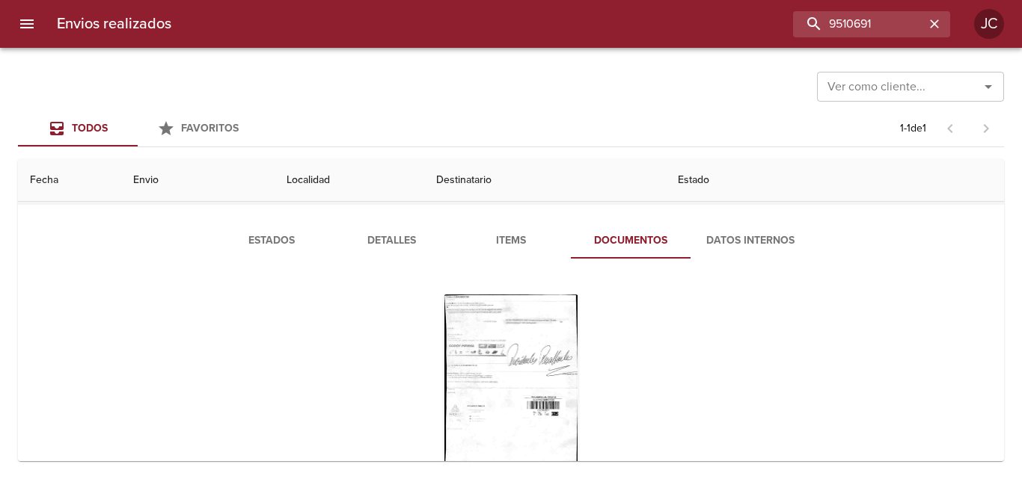
scroll to position [120, 0]
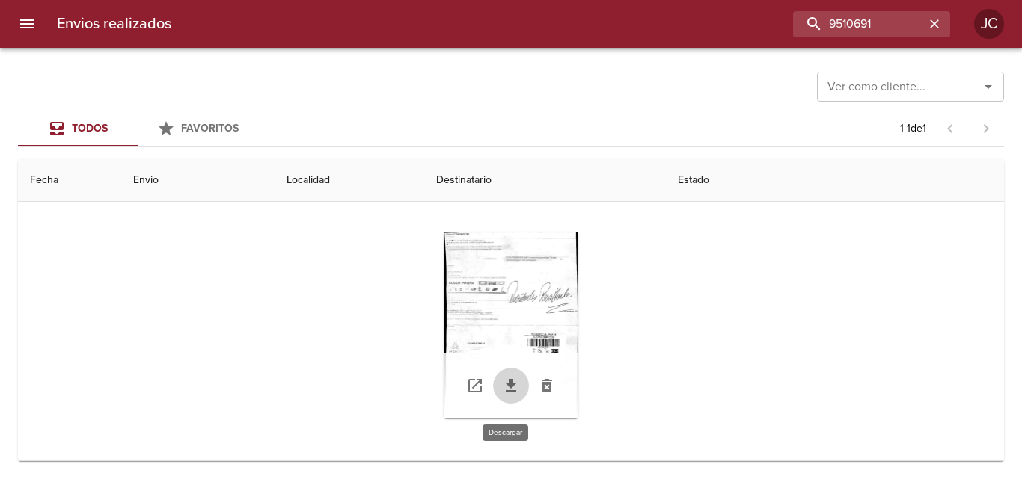
click at [502, 384] on icon "Tabla de envíos del cliente" at bounding box center [511, 386] width 18 height 18
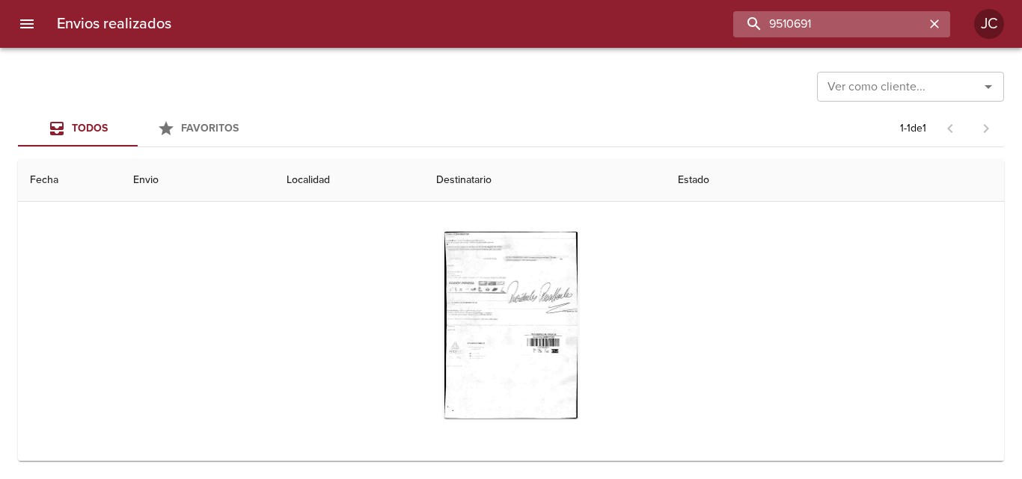
click at [868, 28] on input "9510691" at bounding box center [828, 24] width 191 height 26
paste input "491"
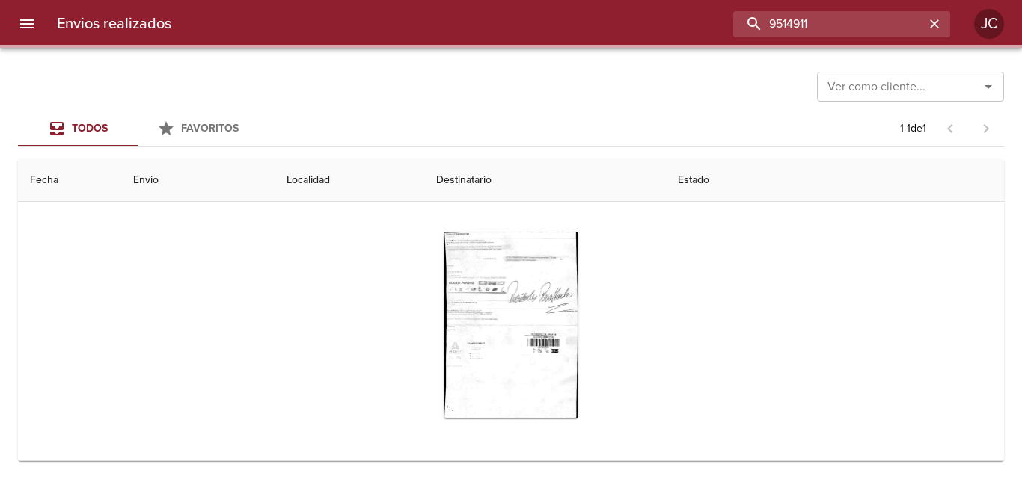
scroll to position [0, 0]
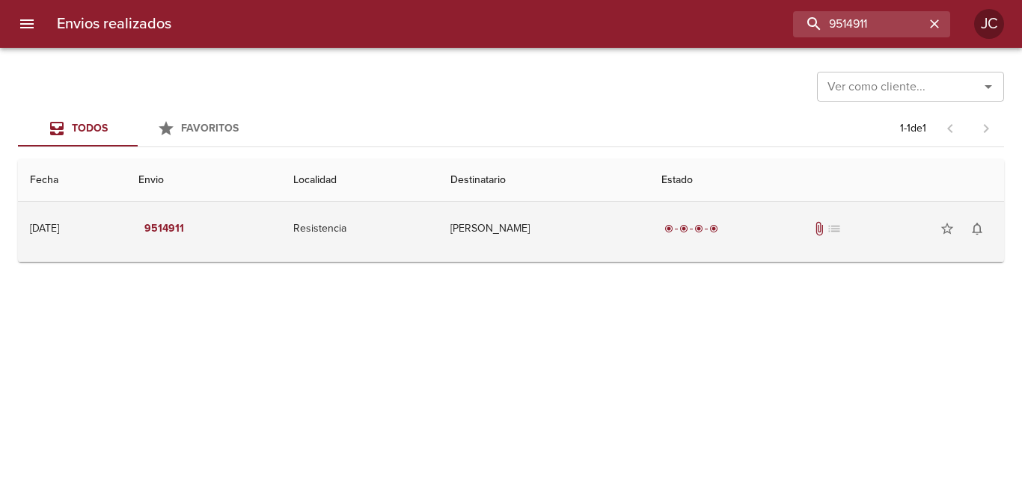
click at [601, 250] on td "[PERSON_NAME]" at bounding box center [543, 229] width 211 height 54
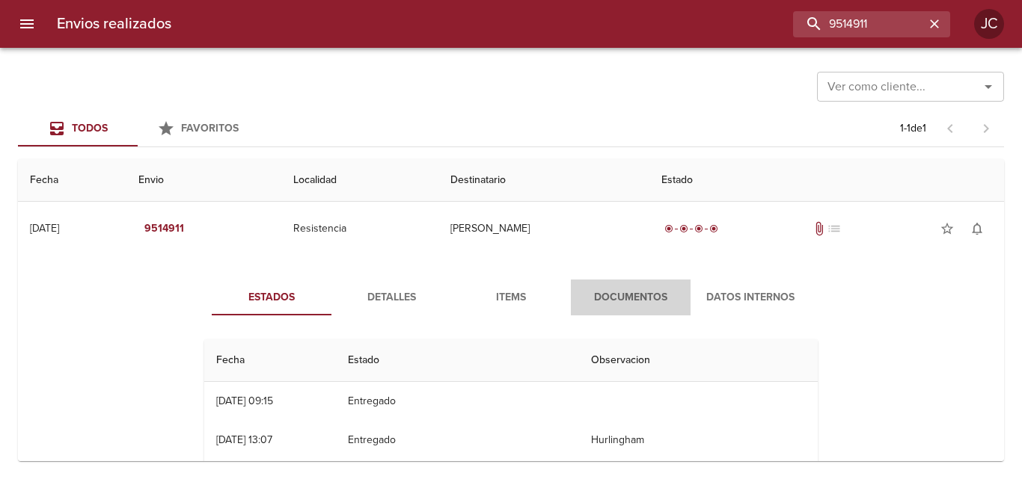
click at [610, 305] on span "Documentos" at bounding box center [631, 298] width 102 height 19
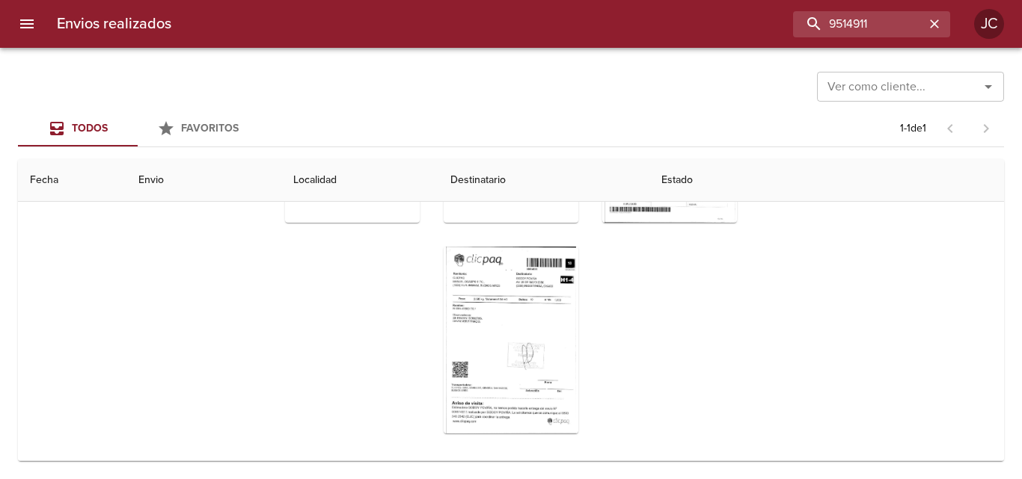
scroll to position [162, 0]
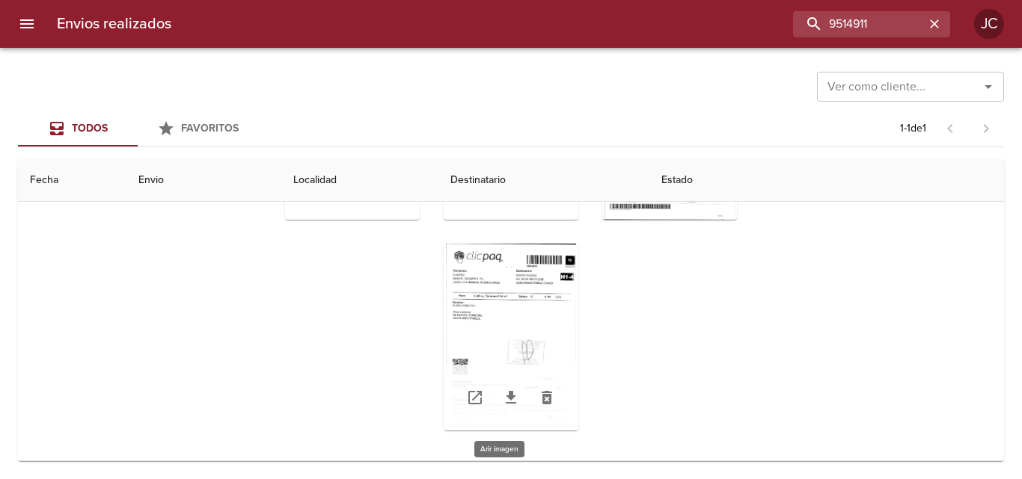
click at [515, 340] on div "Tabla de envíos del cliente" at bounding box center [511, 337] width 135 height 187
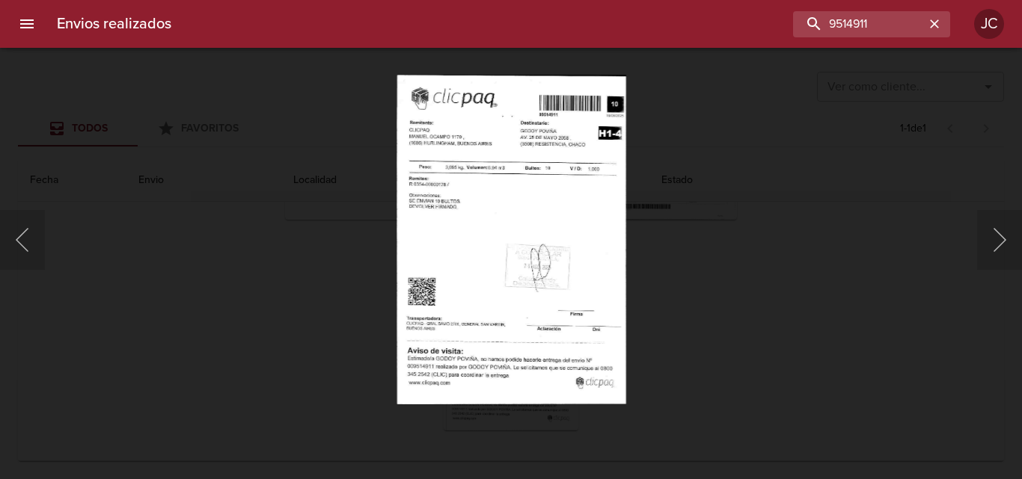
drag, startPoint x: 655, startPoint y: 290, endPoint x: 625, endPoint y: 352, distance: 67.9
click at [655, 290] on div "Lightbox" at bounding box center [511, 239] width 1022 height 479
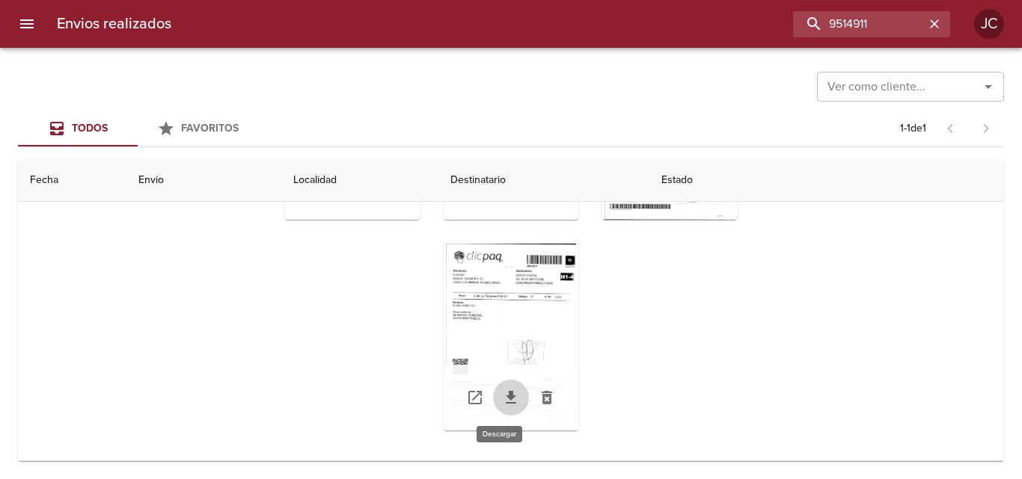
click at [502, 400] on icon "Tabla de envíos del cliente" at bounding box center [511, 398] width 18 height 18
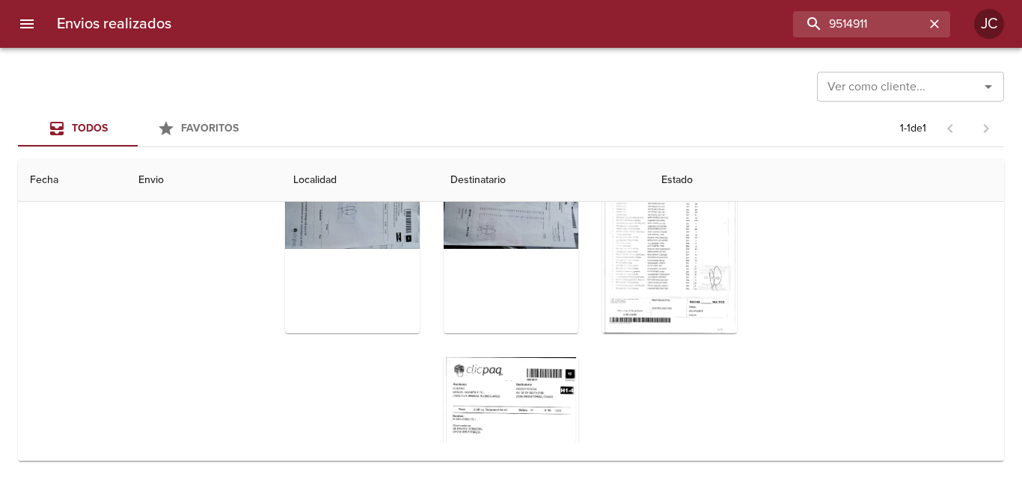
scroll to position [0, 0]
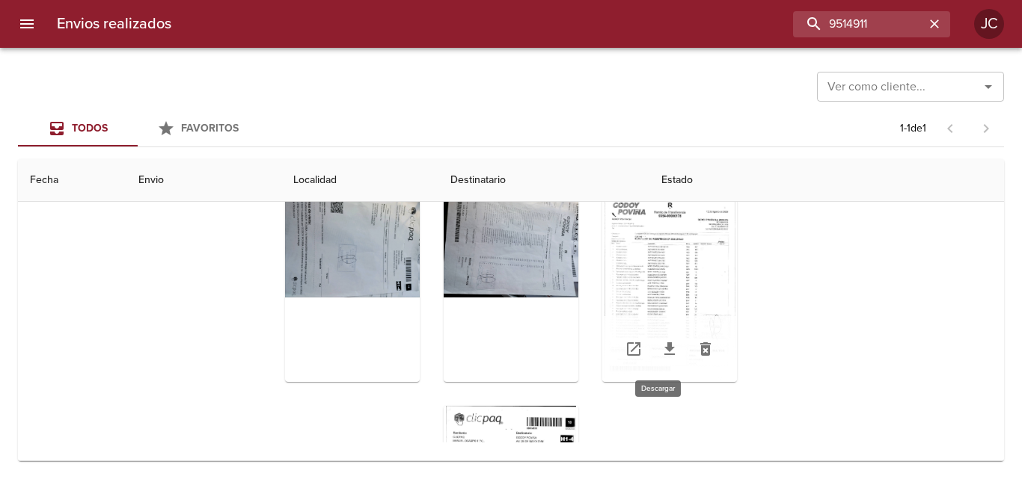
click at [661, 343] on icon "Tabla de envíos del cliente" at bounding box center [670, 349] width 18 height 18
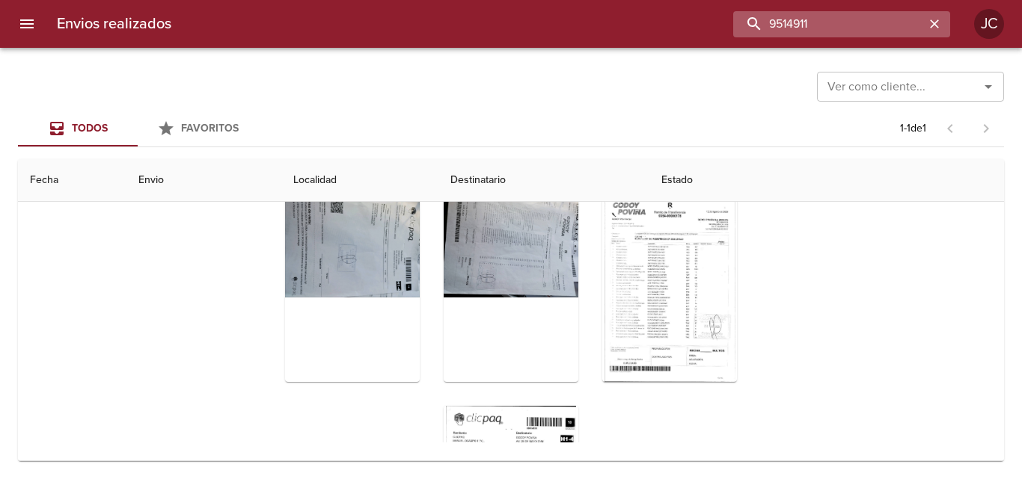
click at [809, 19] on input "9514911" at bounding box center [828, 24] width 191 height 26
paste input "37405"
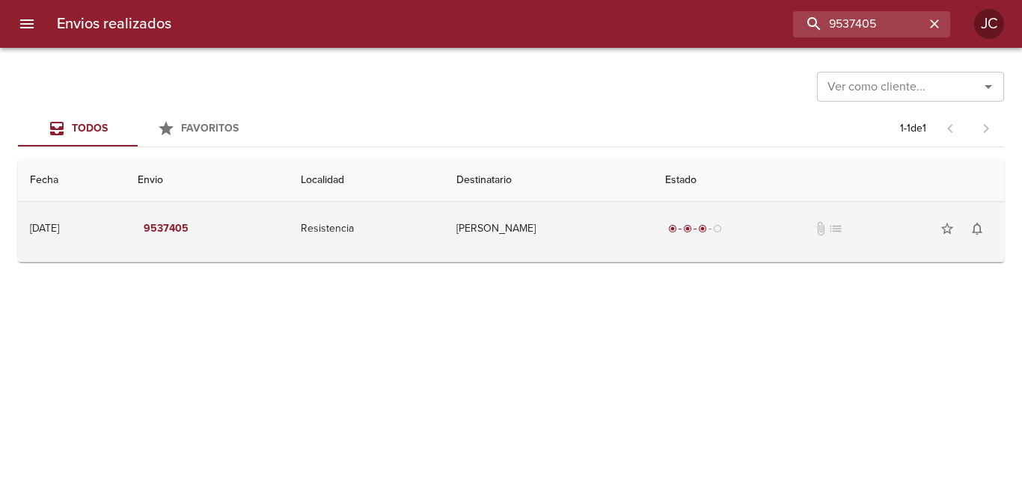
click at [610, 243] on td "[PERSON_NAME]" at bounding box center [548, 229] width 209 height 54
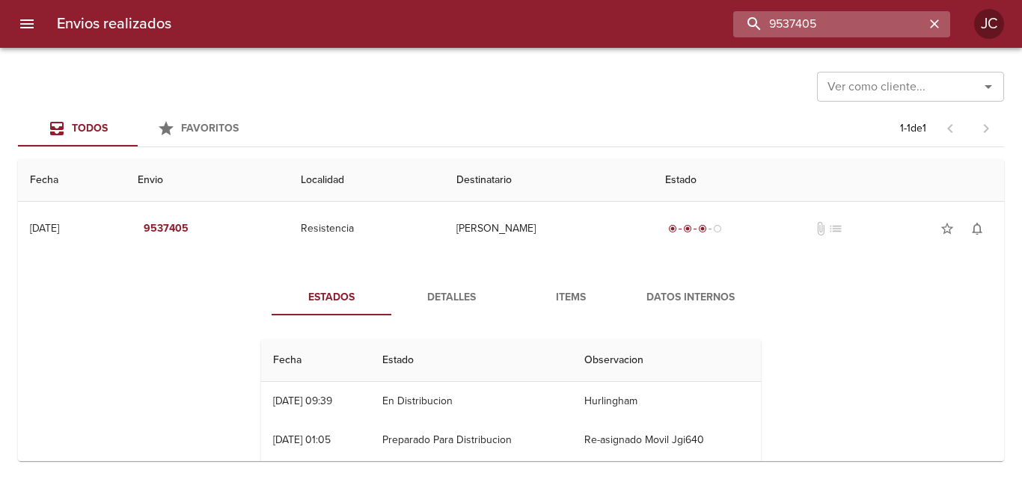
click at [842, 19] on input "9537405" at bounding box center [828, 24] width 191 height 26
paste input "44396"
type input "9544396"
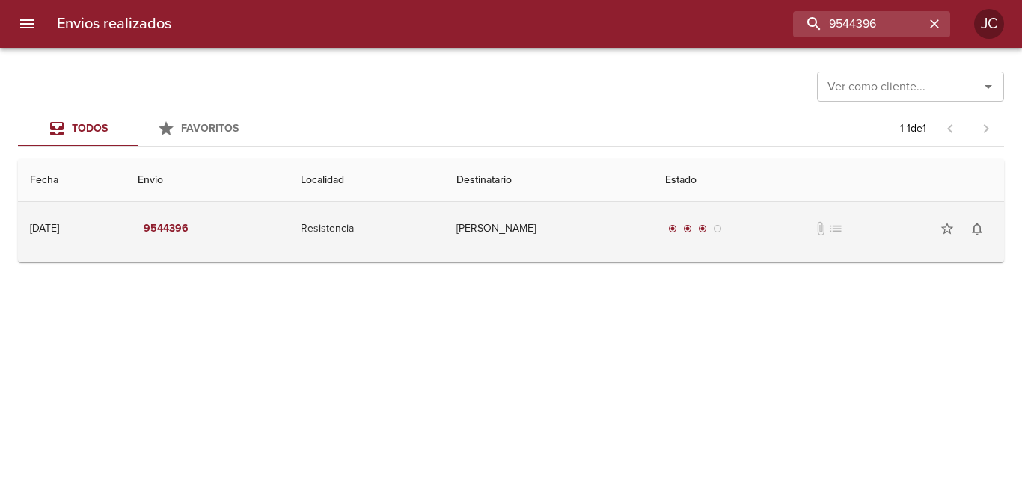
click at [610, 236] on td "[PERSON_NAME]" at bounding box center [548, 229] width 209 height 54
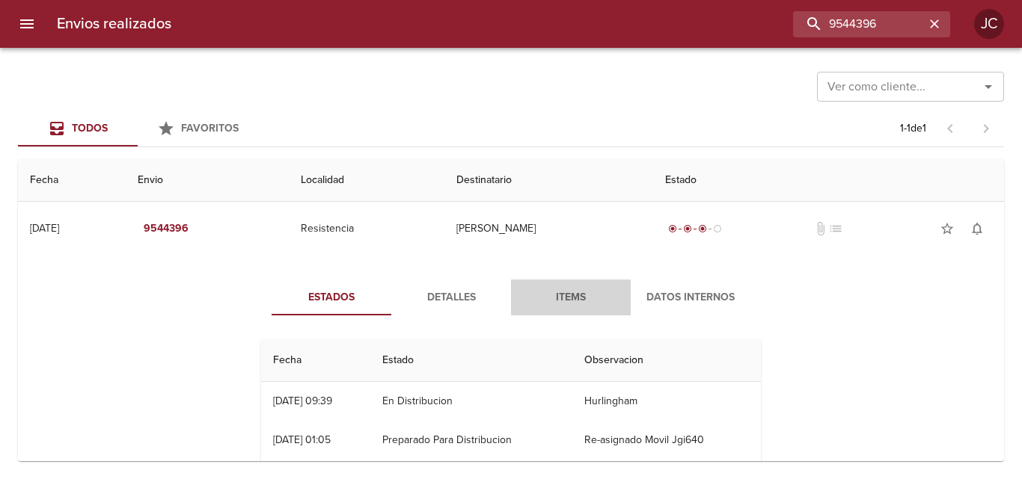
click at [599, 309] on button "Items" at bounding box center [571, 298] width 120 height 36
